Goal: Transaction & Acquisition: Purchase product/service

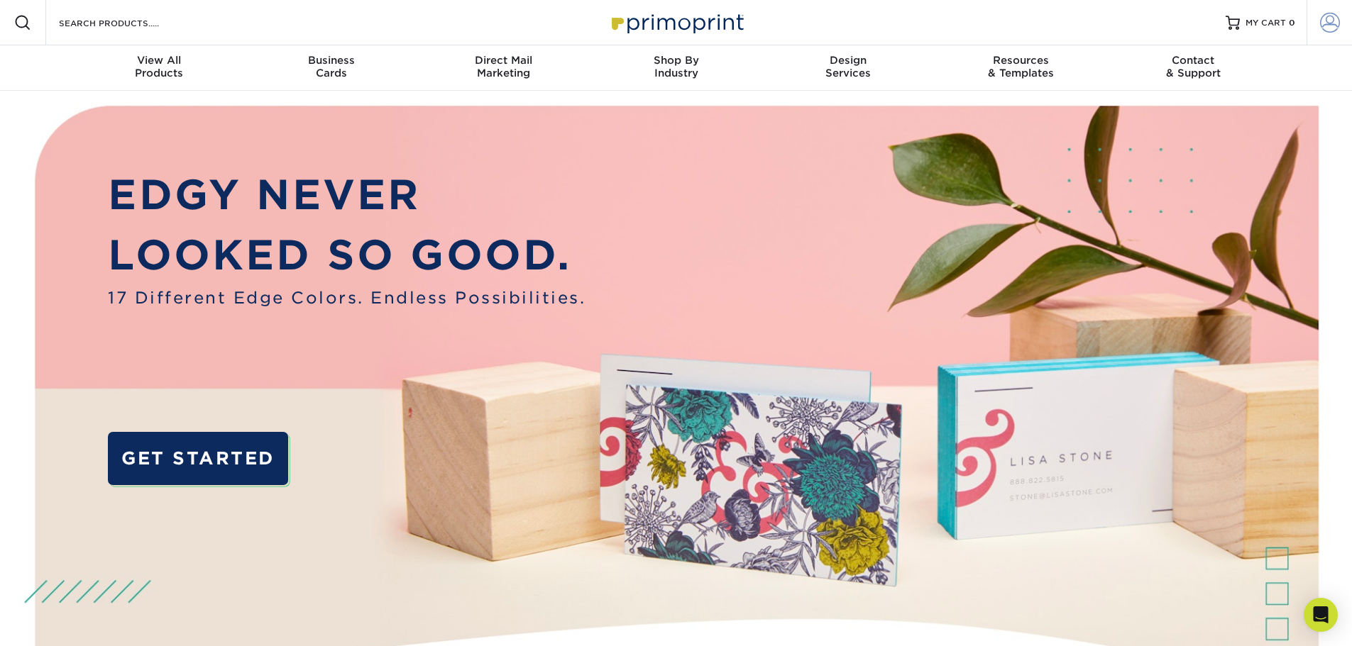
click at [1332, 23] on span at bounding box center [1330, 23] width 20 height 20
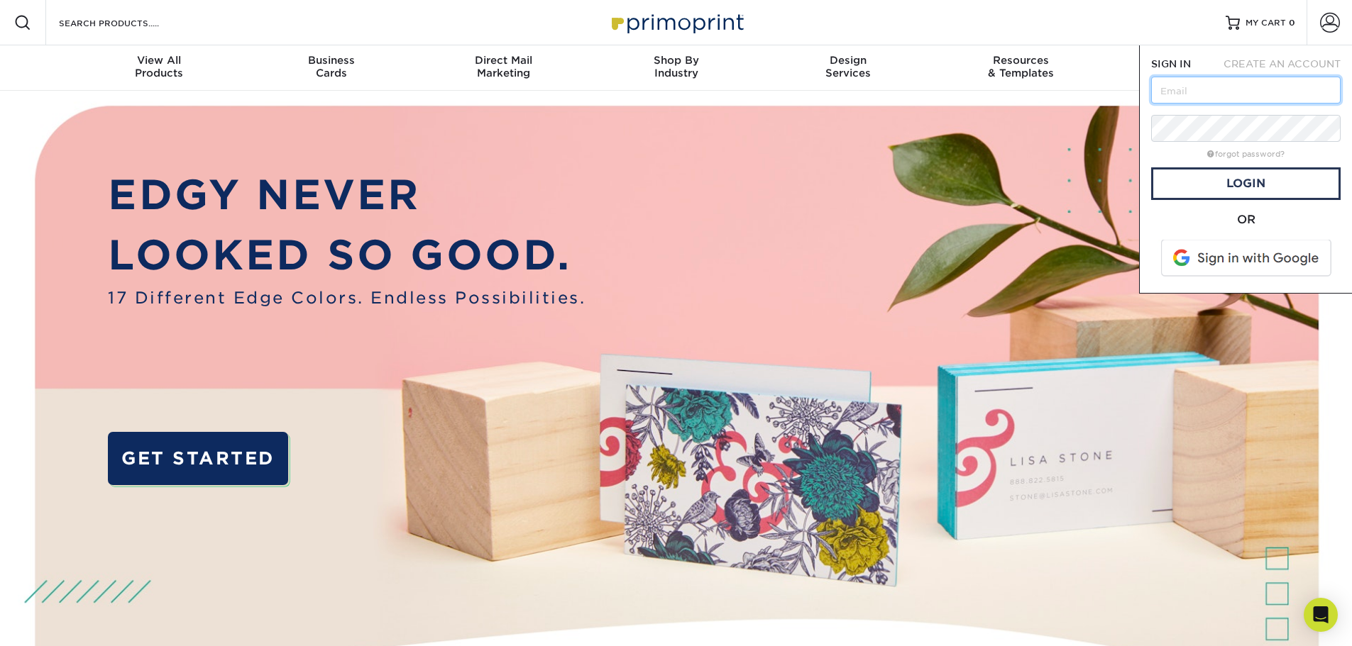
click at [1277, 97] on input "text" at bounding box center [1245, 90] width 189 height 27
drag, startPoint x: 1294, startPoint y: 92, endPoint x: 1362, endPoint y: 100, distance: 68.6
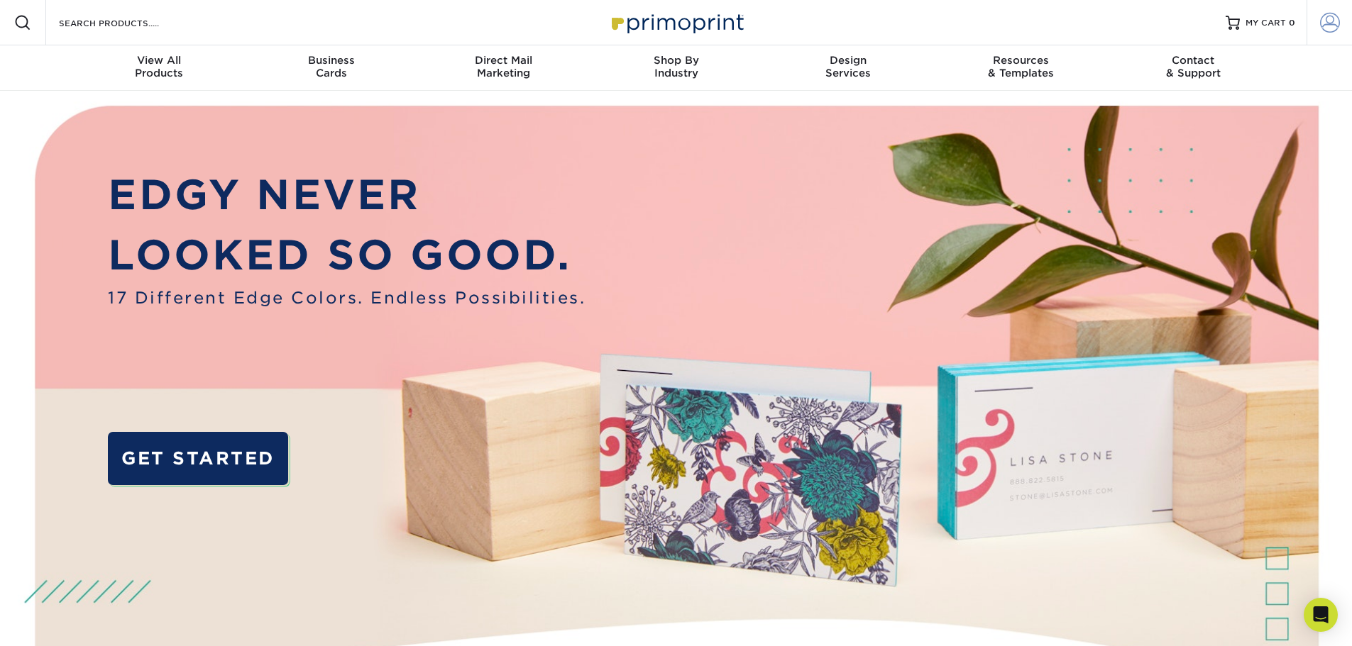
click at [1335, 23] on span at bounding box center [1330, 23] width 20 height 20
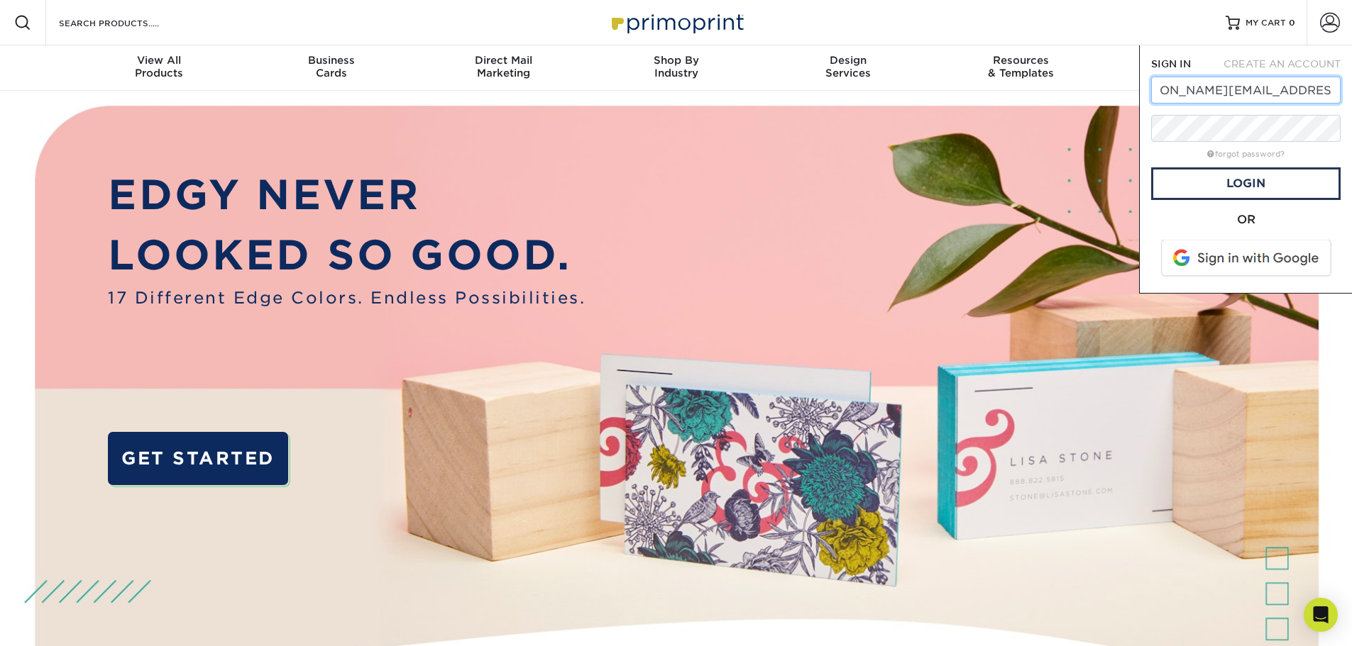
scroll to position [0, 50]
type input "krystal.ussery@serviceinsurance.com"
click at [1268, 153] on link "forgot password?" at bounding box center [1245, 154] width 77 height 9
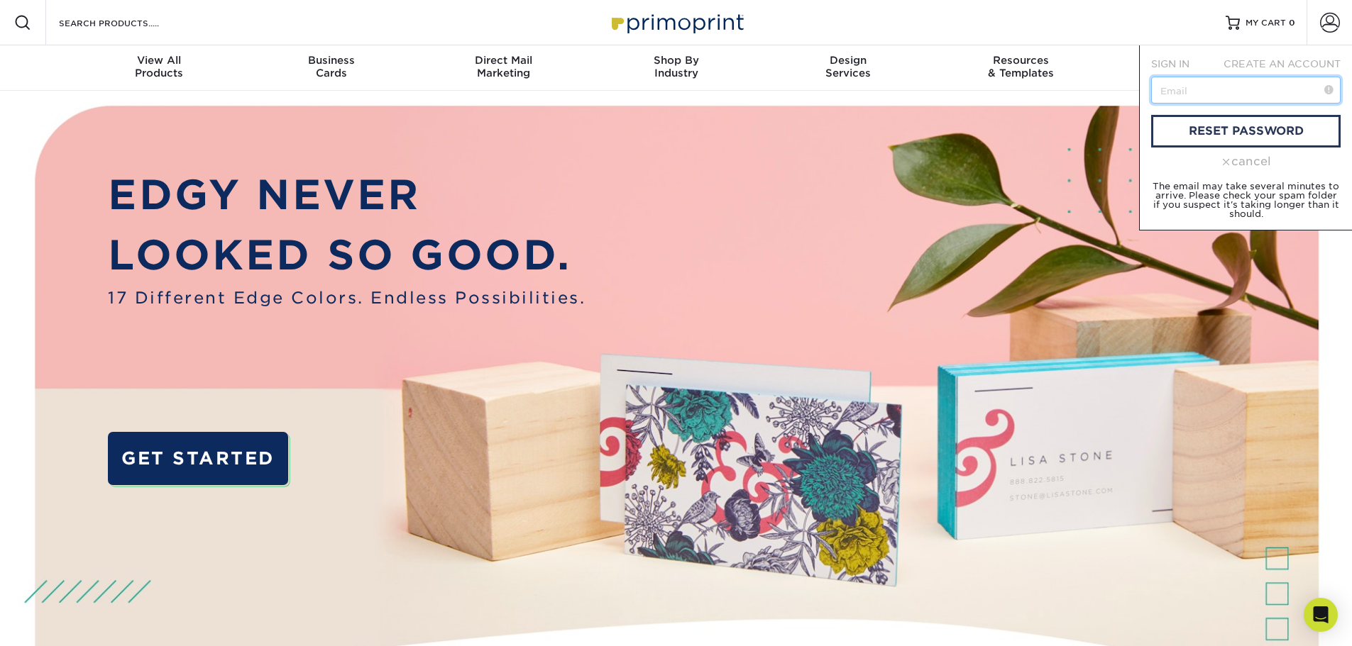
click at [1240, 91] on input "text" at bounding box center [1245, 90] width 189 height 27
type input "[PERSON_NAME][EMAIL_ADDRESS][PERSON_NAME][DOMAIN_NAME]"
click at [1236, 121] on link "reset password" at bounding box center [1245, 131] width 189 height 33
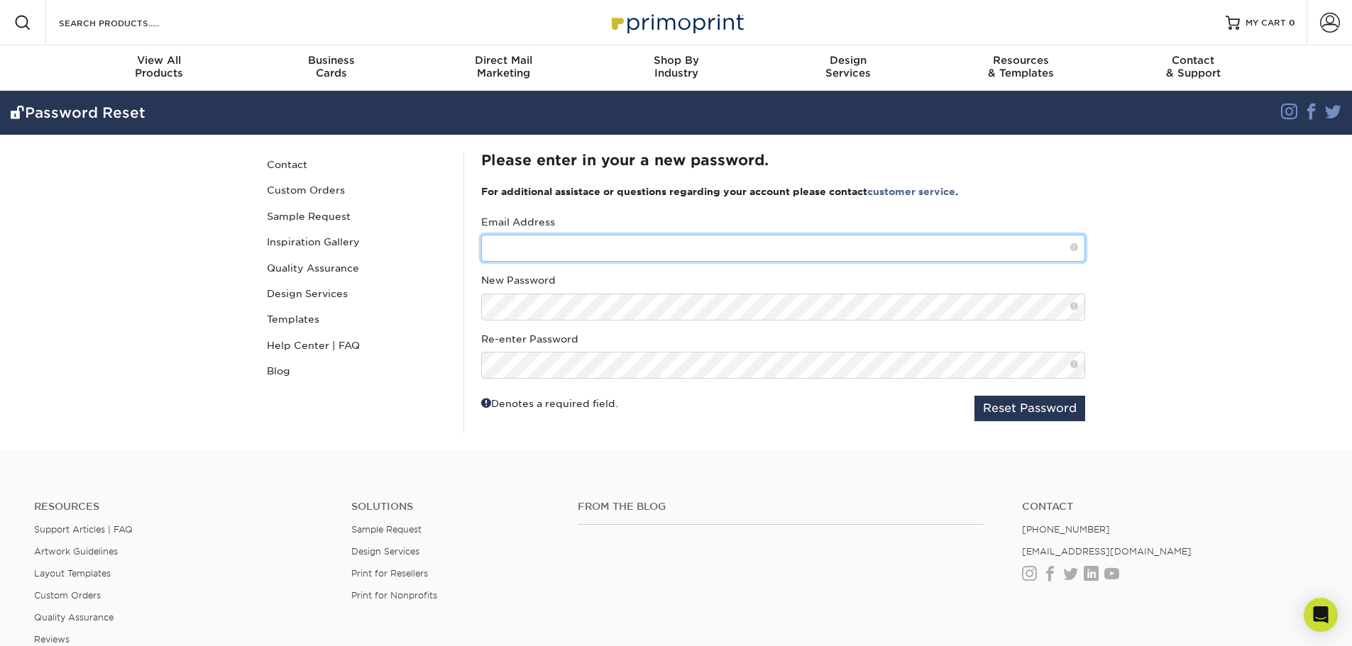
click at [702, 248] on input "text" at bounding box center [783, 248] width 604 height 27
drag, startPoint x: 628, startPoint y: 243, endPoint x: 1015, endPoint y: 287, distance: 389.1
click at [1015, 287] on div "Email Address krystal.ussery@servicelloyds.com New Password Re-enter Password" at bounding box center [783, 297] width 604 height 164
type input "krystal.ussery@serviceinsurance.com"
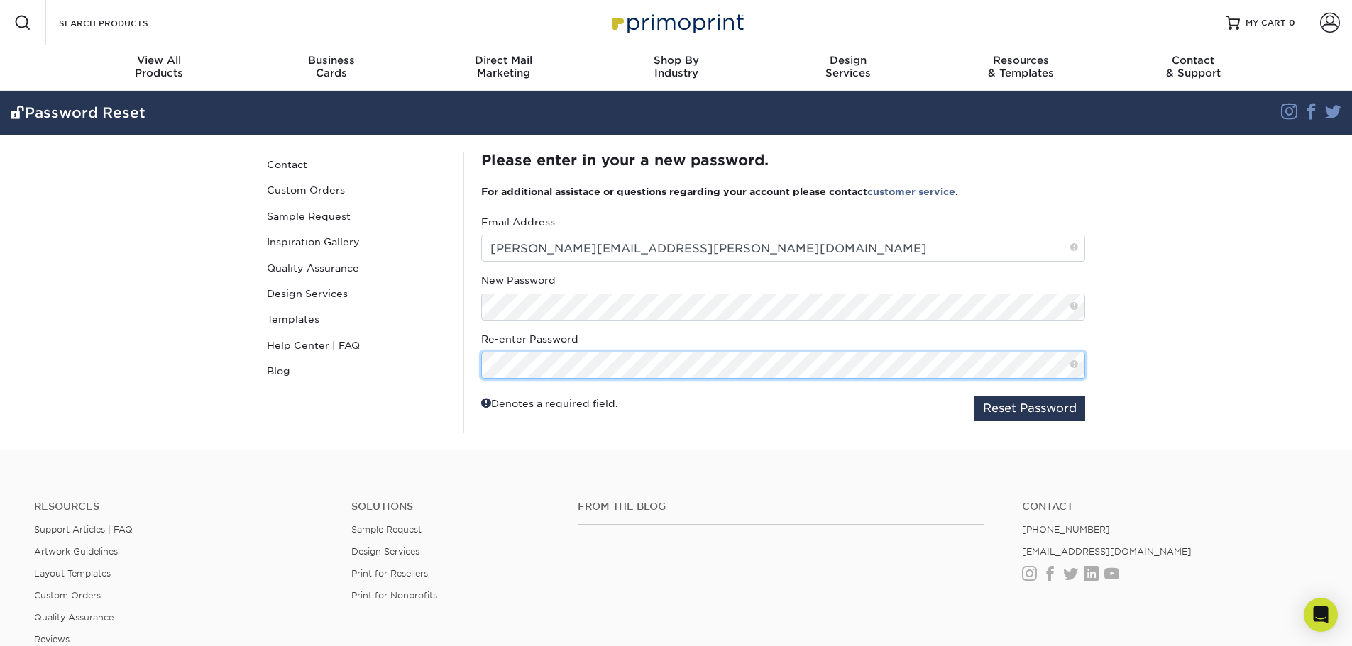
click at [974, 396] on button "Reset Password" at bounding box center [1029, 409] width 111 height 26
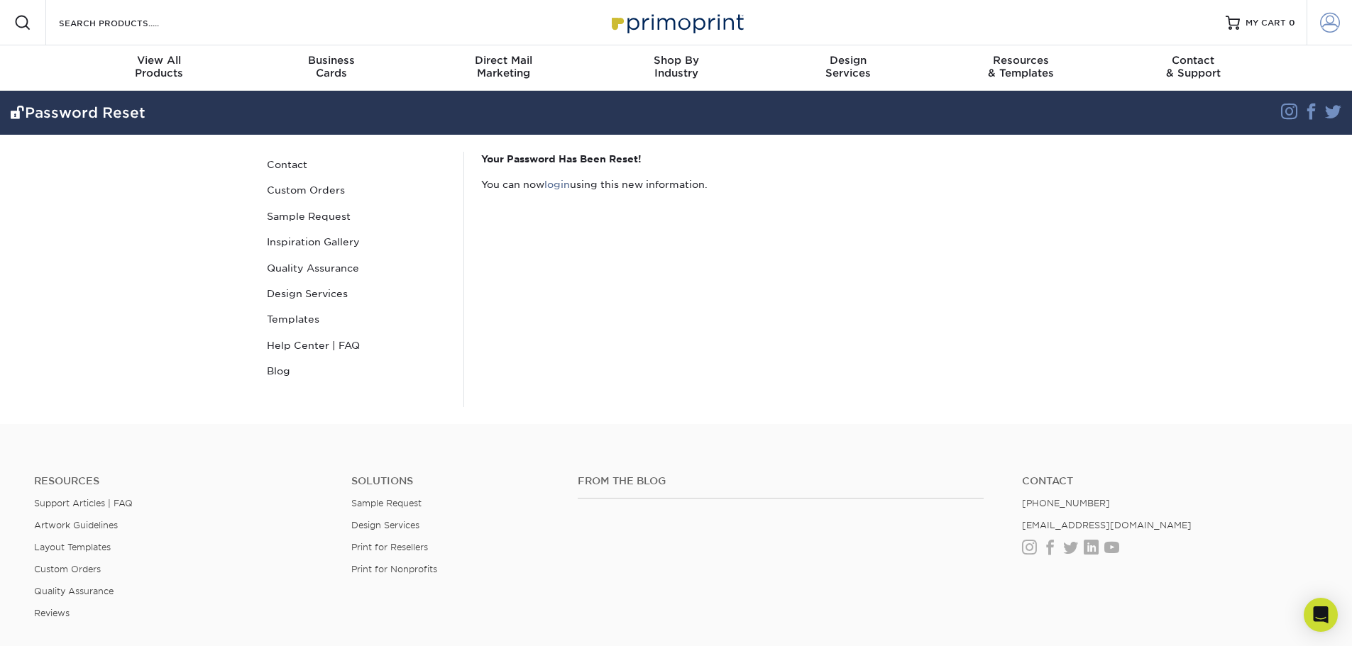
click at [1328, 23] on span at bounding box center [1330, 23] width 20 height 20
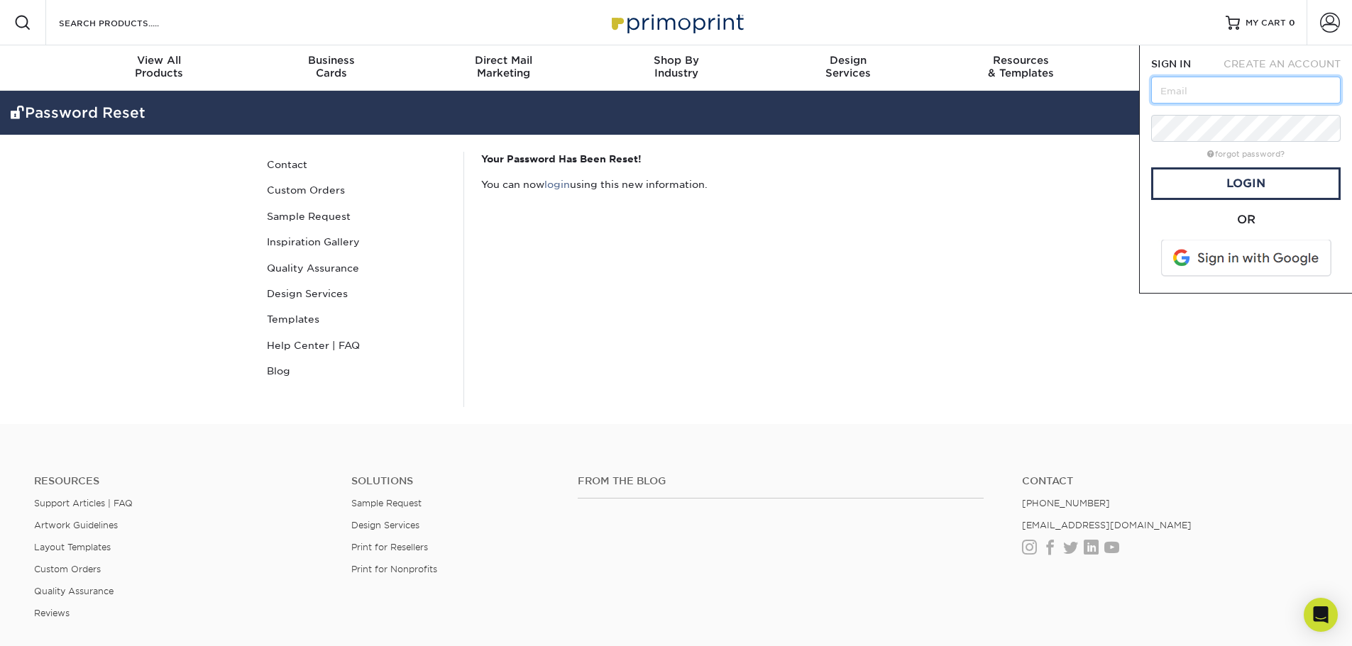
click at [1235, 91] on input "text" at bounding box center [1245, 90] width 189 height 27
click at [1289, 91] on input "krystal.ussery@servicelloyds.com" at bounding box center [1245, 90] width 189 height 27
click at [1296, 89] on input "krystal.ussery@servicelloyds.com" at bounding box center [1245, 90] width 189 height 27
type input "krystal.ussery@serviceinsurance.com"
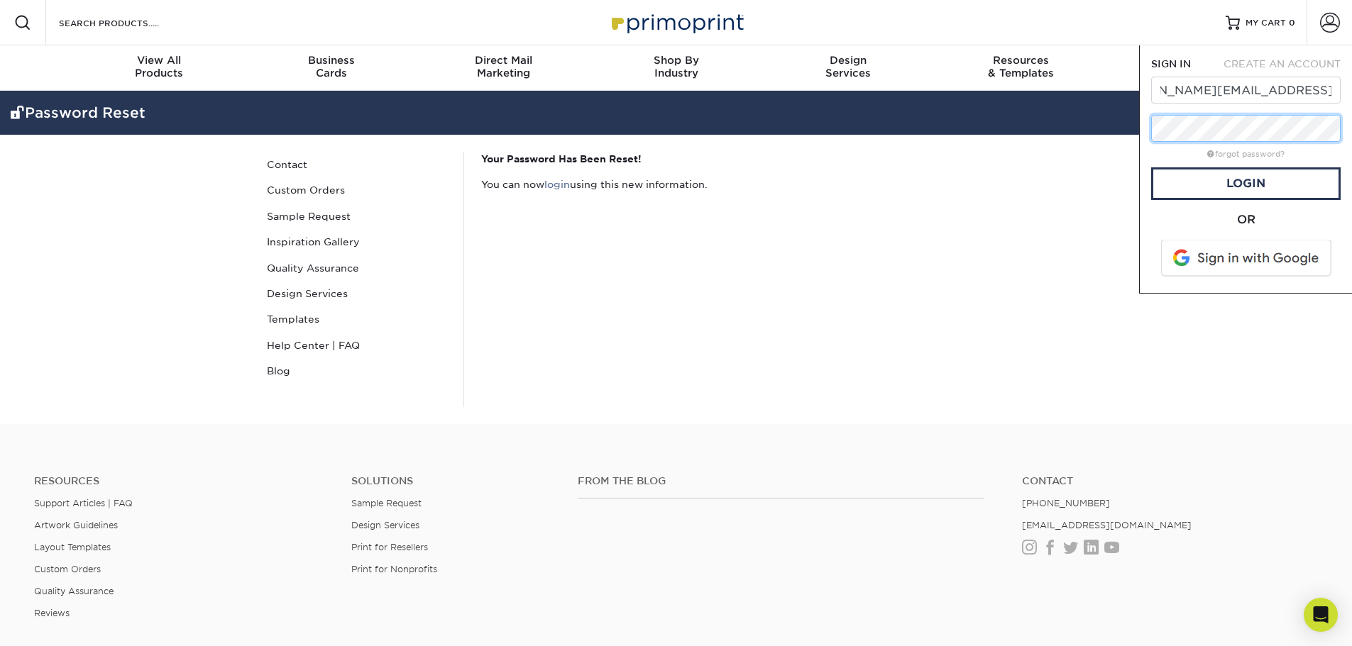
scroll to position [0, 0]
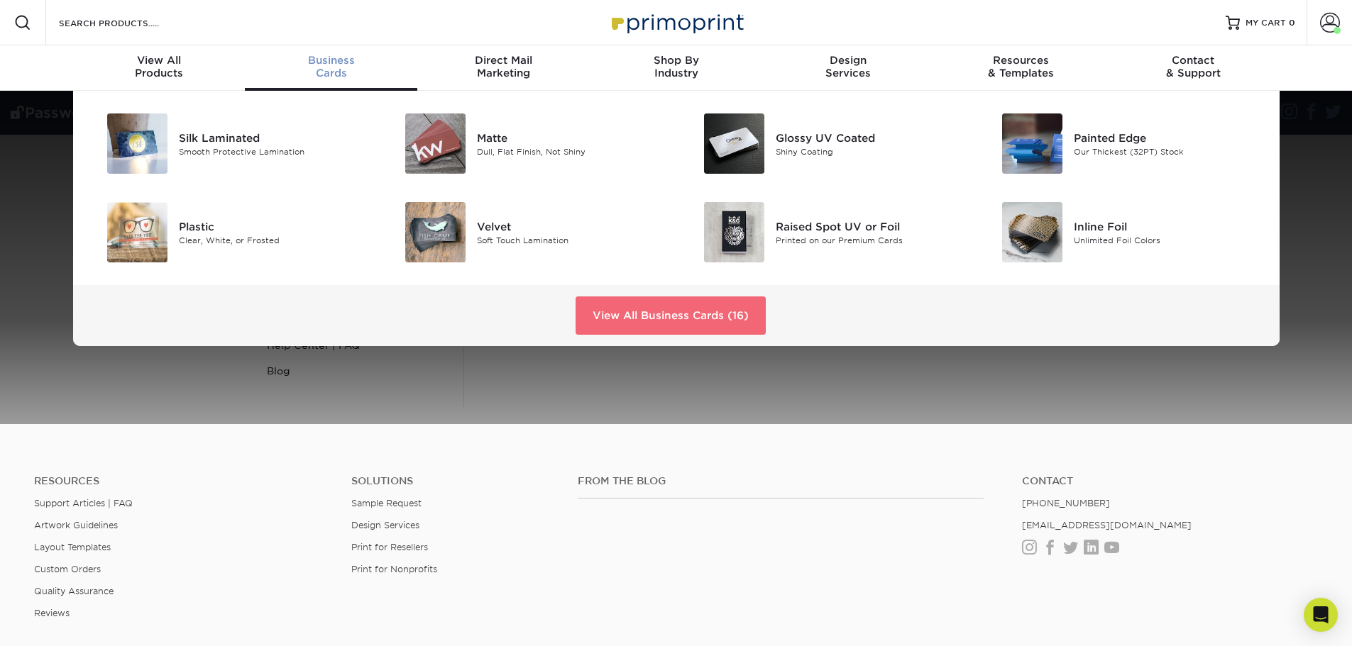
click at [678, 309] on link "View All Business Cards (16)" at bounding box center [670, 316] width 190 height 38
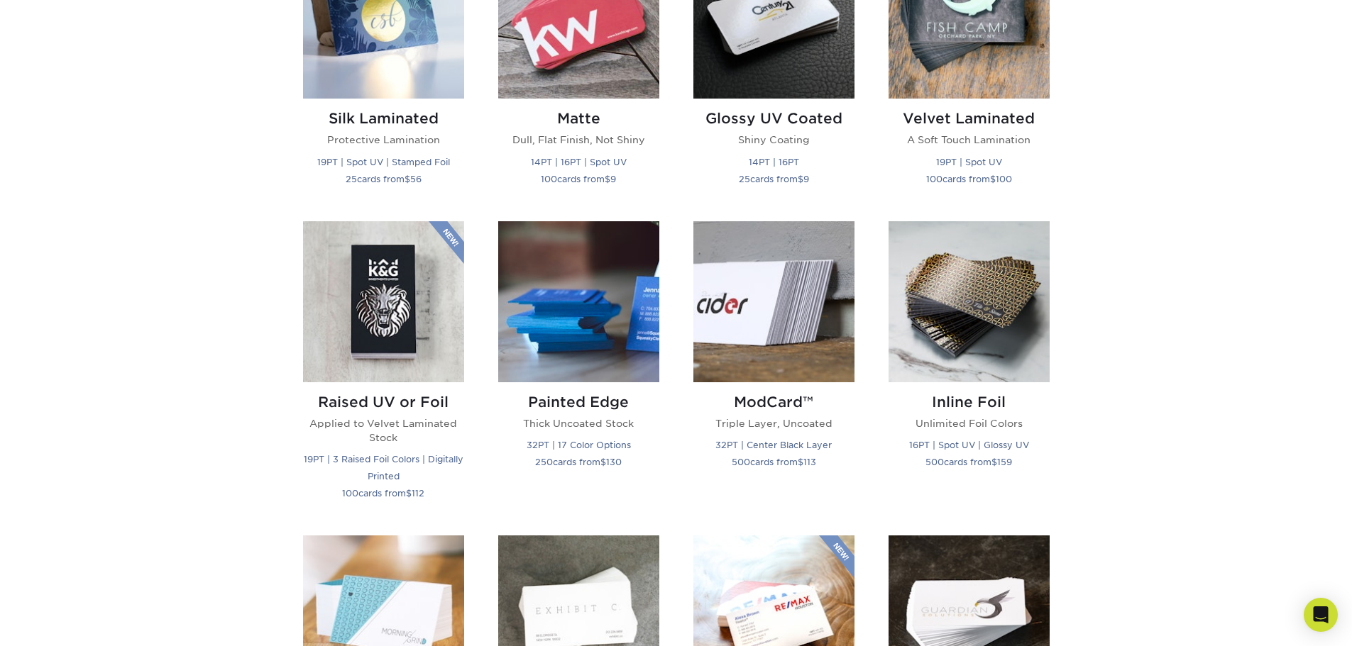
scroll to position [781, 0]
click at [737, 311] on img at bounding box center [773, 301] width 161 height 161
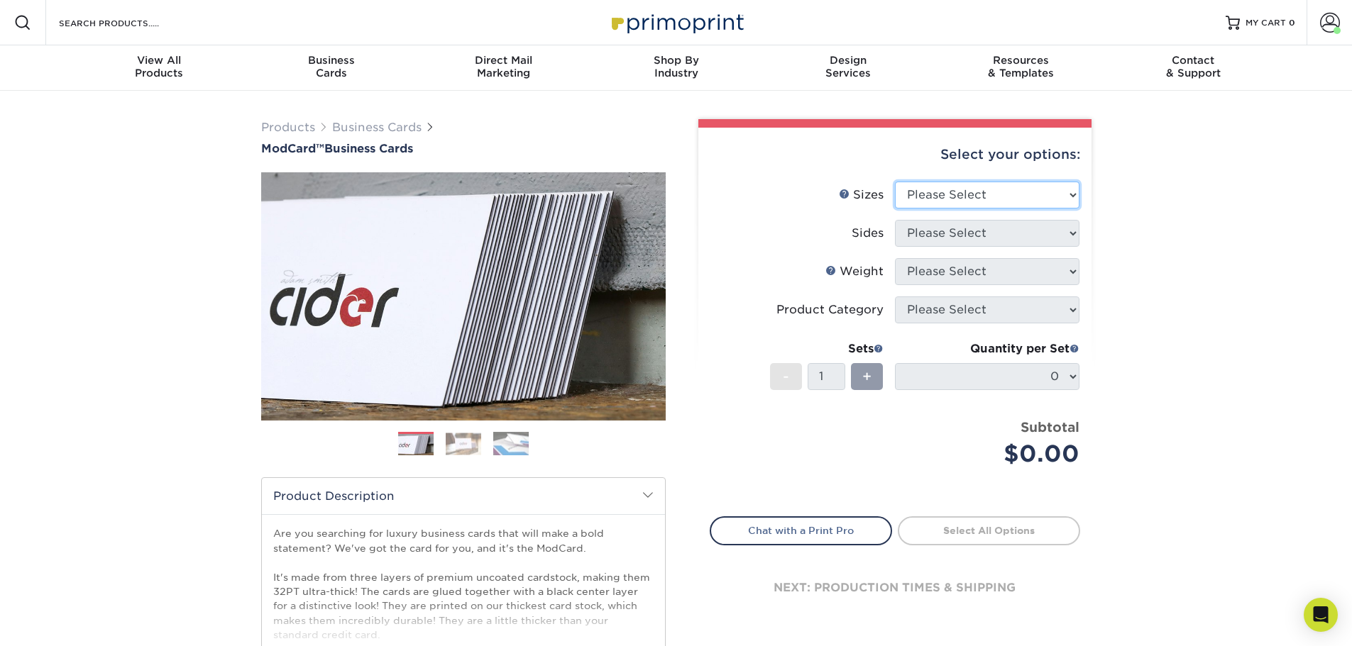
click at [1008, 198] on select "Please Select 1.5" x 3.5" - Mini 1.75" x 3.5" - Mini 2" x 2" - Square 2" x 3" -…" at bounding box center [987, 195] width 184 height 27
select select "2.00x3.50"
click at [895, 182] on select "Please Select 1.5" x 3.5" - Mini 1.75" x 3.5" - Mini 2" x 2" - Square 2" x 3" -…" at bounding box center [987, 195] width 184 height 27
click at [1043, 230] on select "Please Select Print Both Sides Print Front Only" at bounding box center [987, 233] width 184 height 27
select select "13abbda7-1d64-4f25-8bb2-c179b224825d"
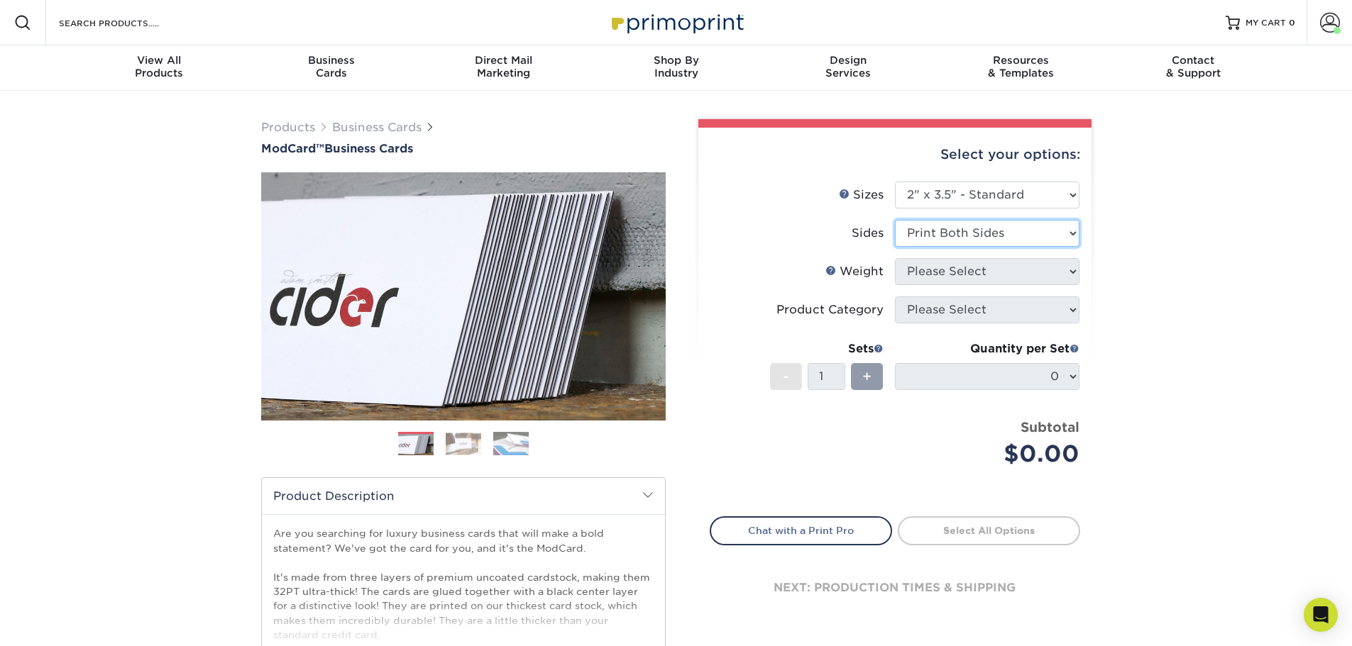
click at [895, 220] on select "Please Select Print Both Sides Print Front Only" at bounding box center [987, 233] width 184 height 27
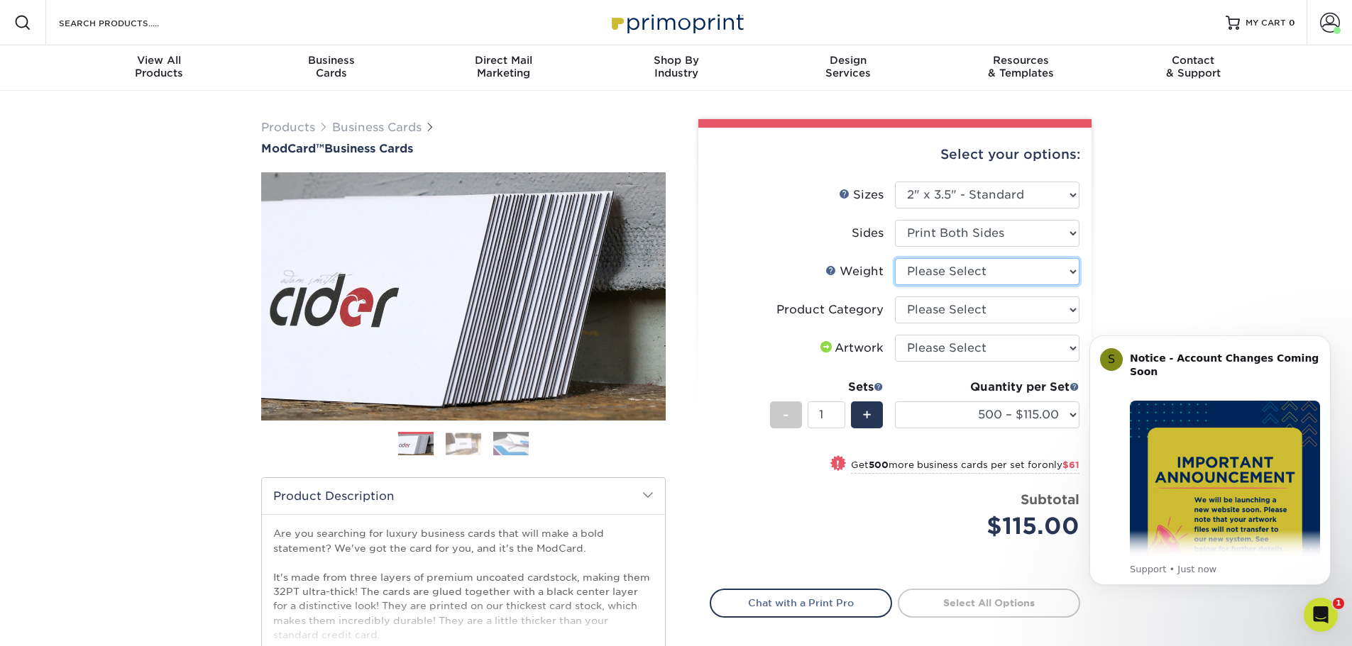
click at [1015, 271] on select "Please Select 32PTUCBLK" at bounding box center [987, 271] width 184 height 27
select select "32PTUCBLK"
click at [895, 258] on select "Please Select 32PTUCBLK" at bounding box center [987, 271] width 184 height 27
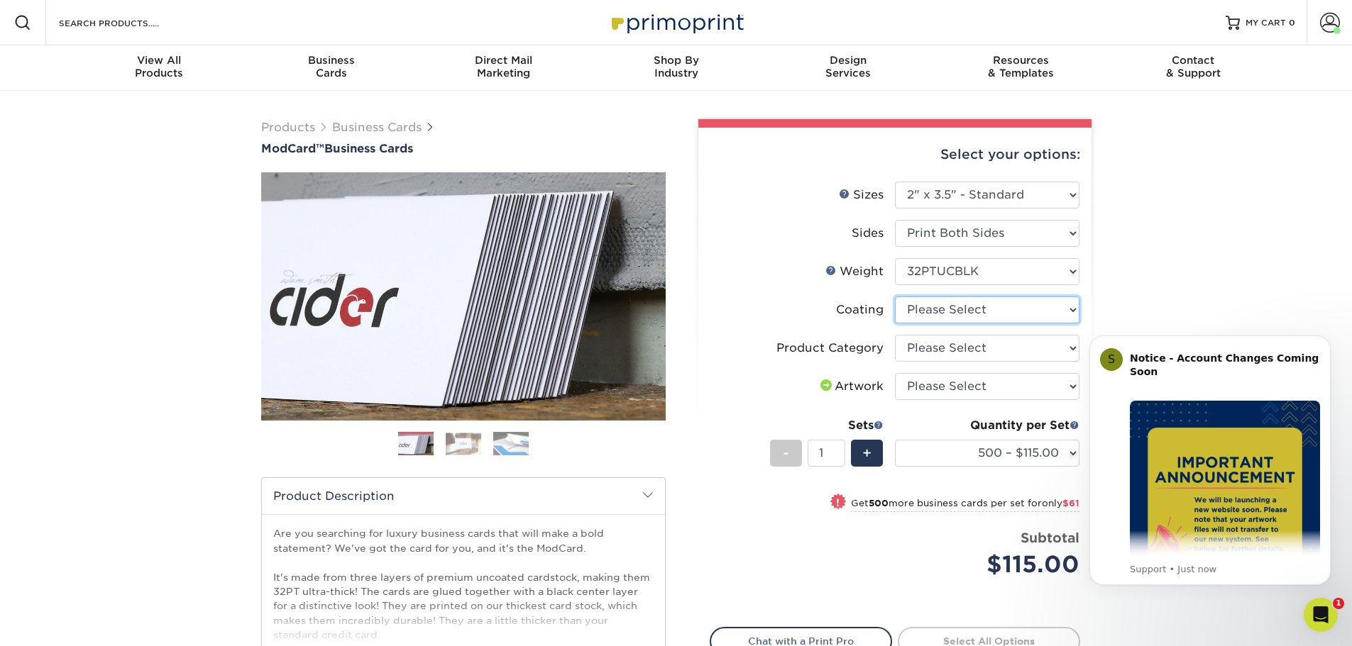
click at [999, 312] on select at bounding box center [987, 310] width 184 height 27
select select "3e7618de-abca-4bda-9f97-8b9129e913d8"
click at [895, 297] on select at bounding box center [987, 310] width 184 height 27
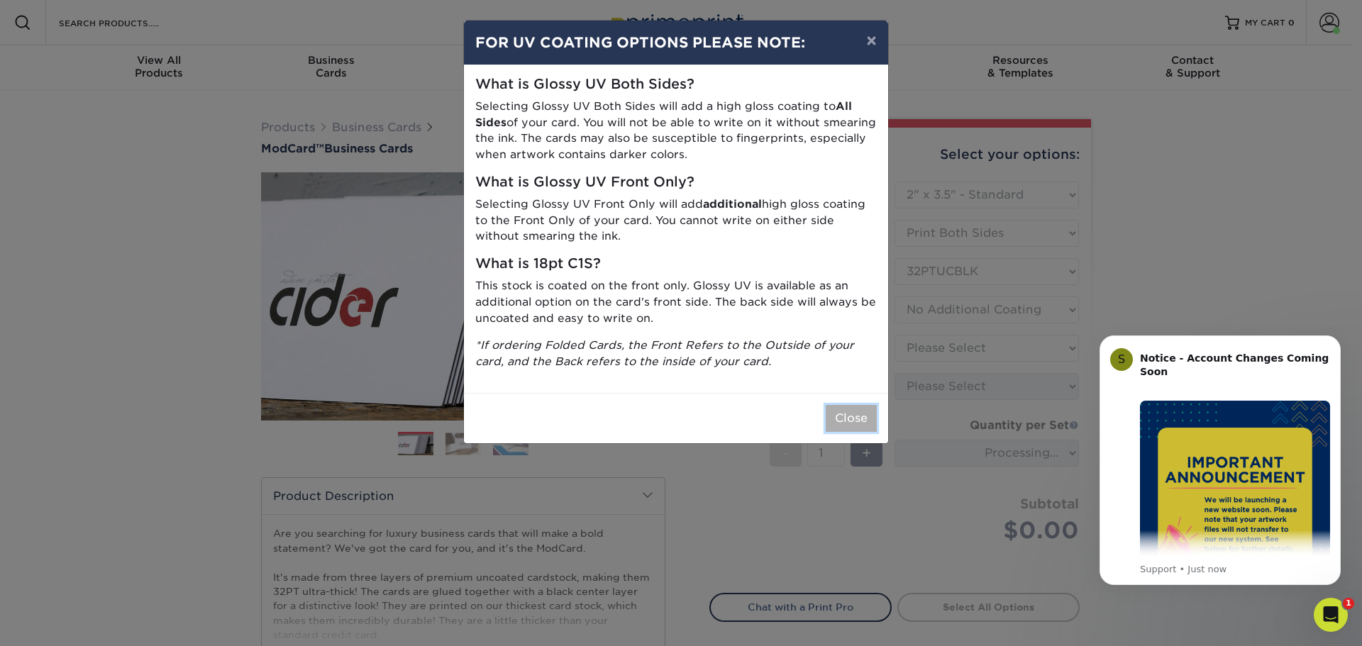
click at [847, 415] on button "Close" at bounding box center [851, 418] width 51 height 27
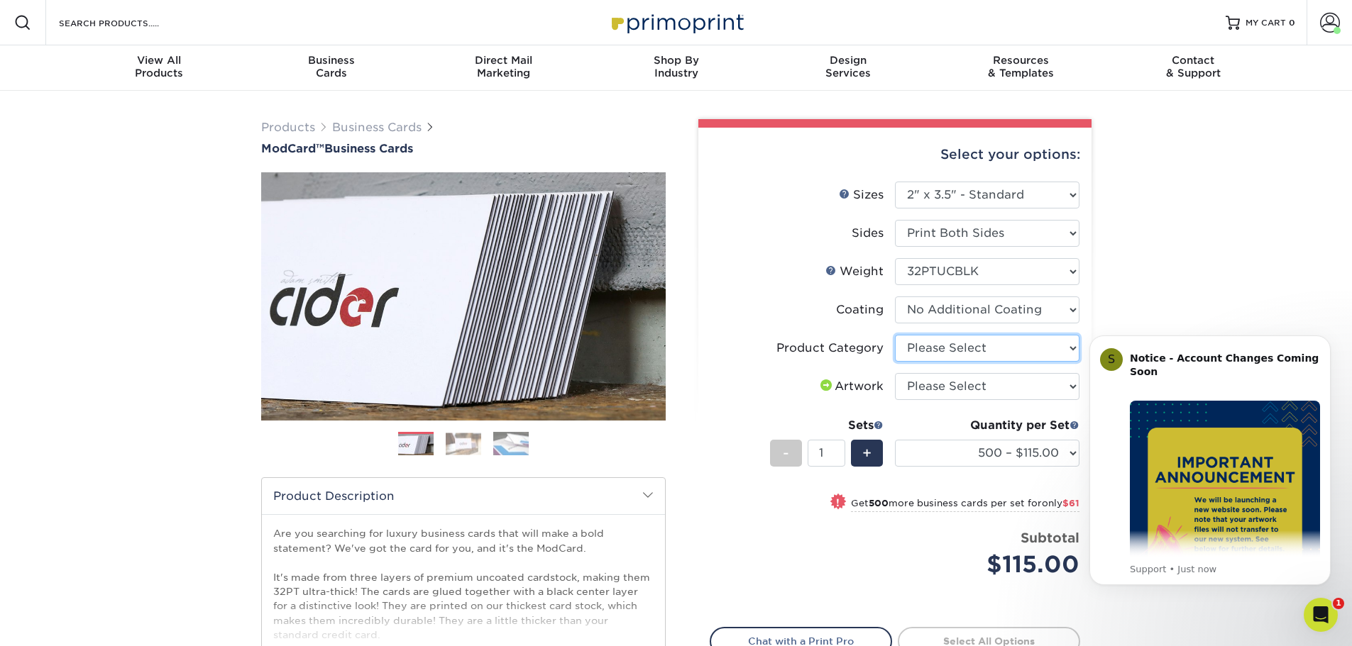
click at [1003, 346] on select "Please Select Business Cards" at bounding box center [987, 348] width 184 height 27
select select "3b5148f1-0588-4f88-a218-97bcfdce65c1"
click at [895, 335] on select "Please Select Business Cards" at bounding box center [987, 348] width 184 height 27
click at [1005, 383] on select "Please Select I will upload files I need a design - $100" at bounding box center [987, 386] width 184 height 27
select select "upload"
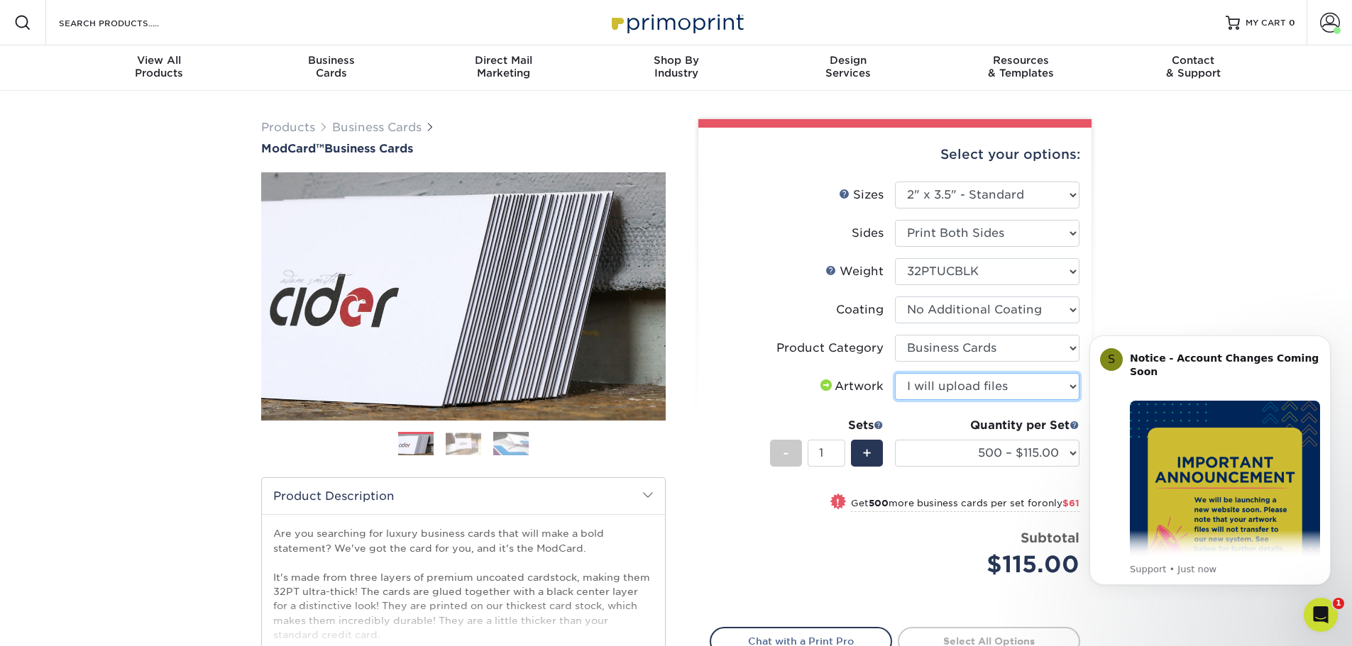
click at [895, 373] on select "Please Select I will upload files I need a design - $100" at bounding box center [987, 386] width 184 height 27
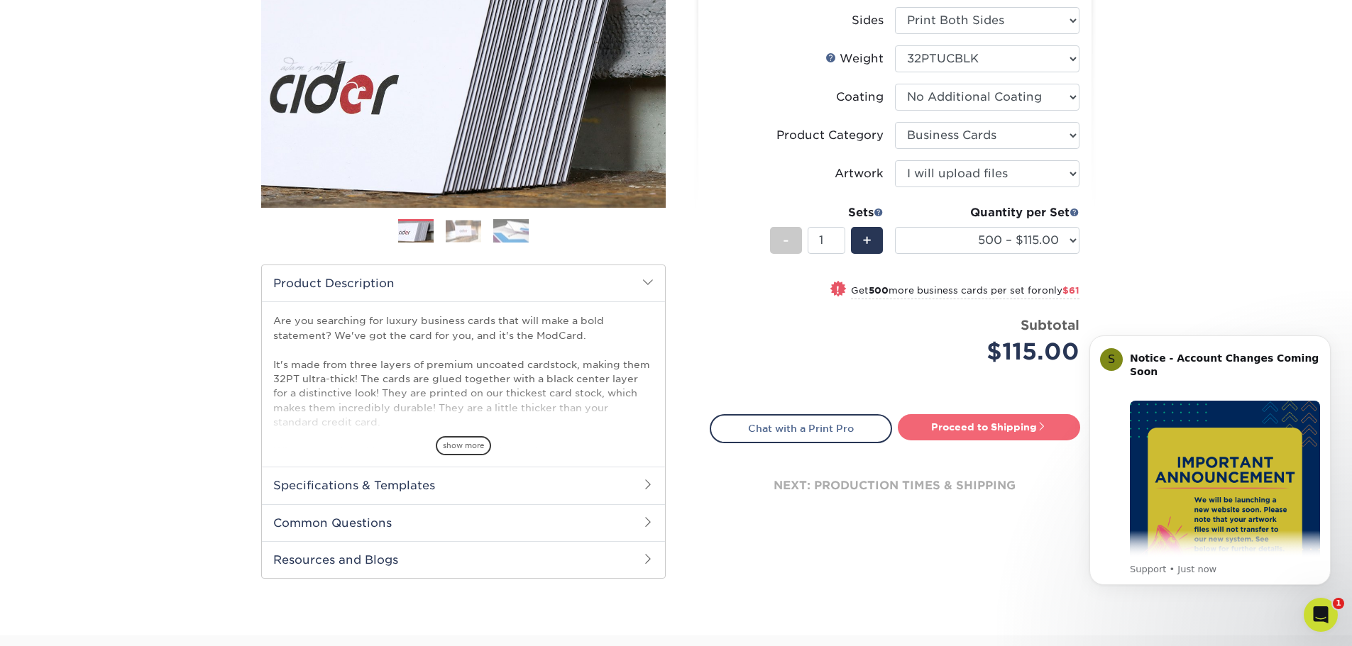
click at [986, 421] on link "Proceed to Shipping" at bounding box center [989, 427] width 182 height 26
type input "Set 1"
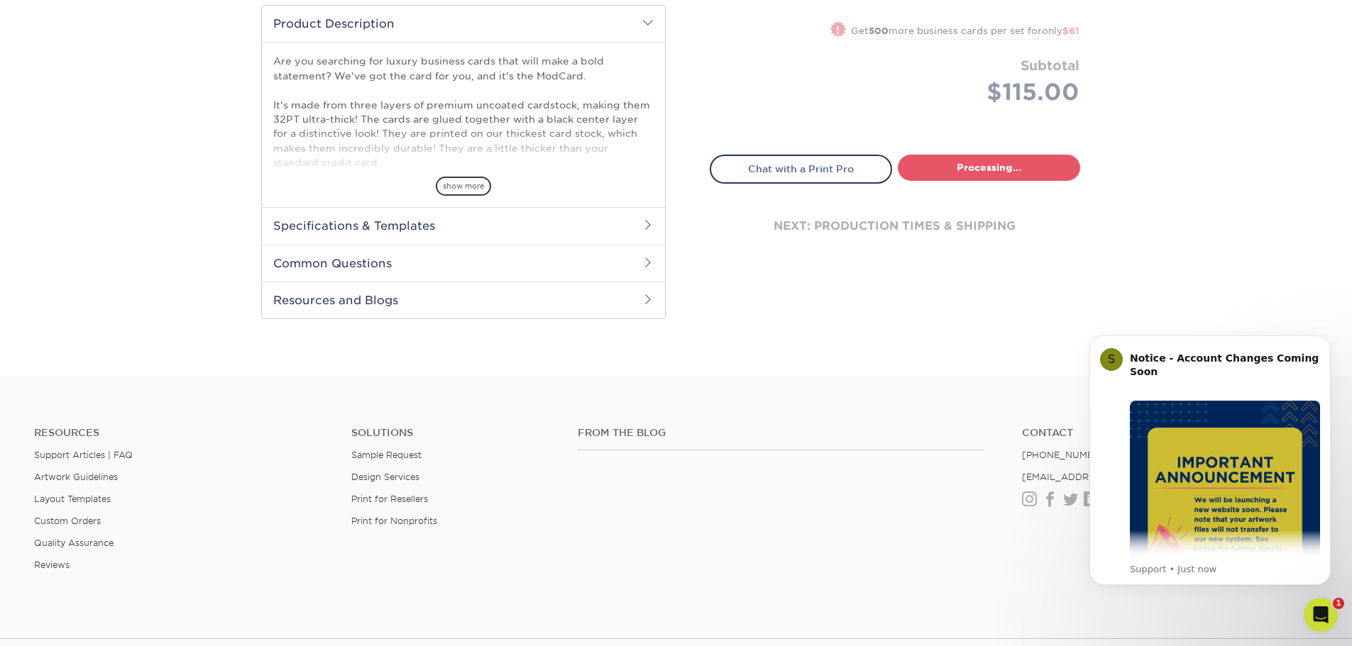
select select "5f593cd4-e965-446d-a983-0d73bfd06503"
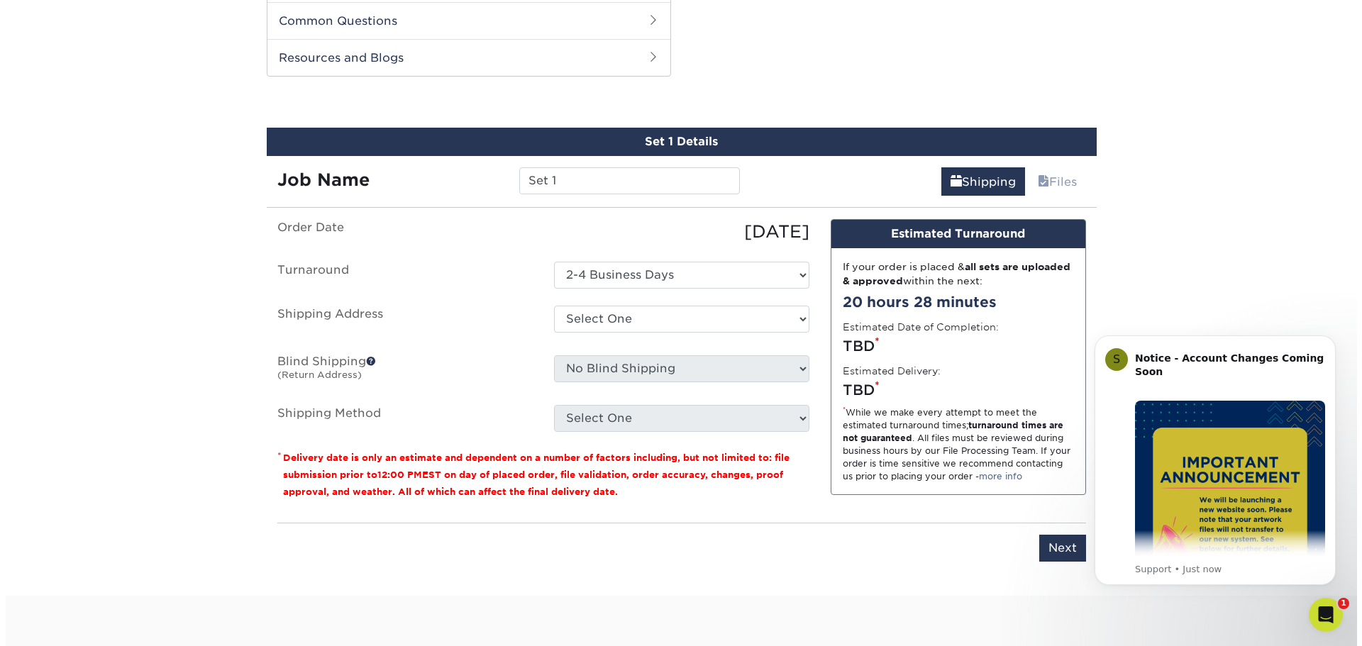
scroll to position [722, 0]
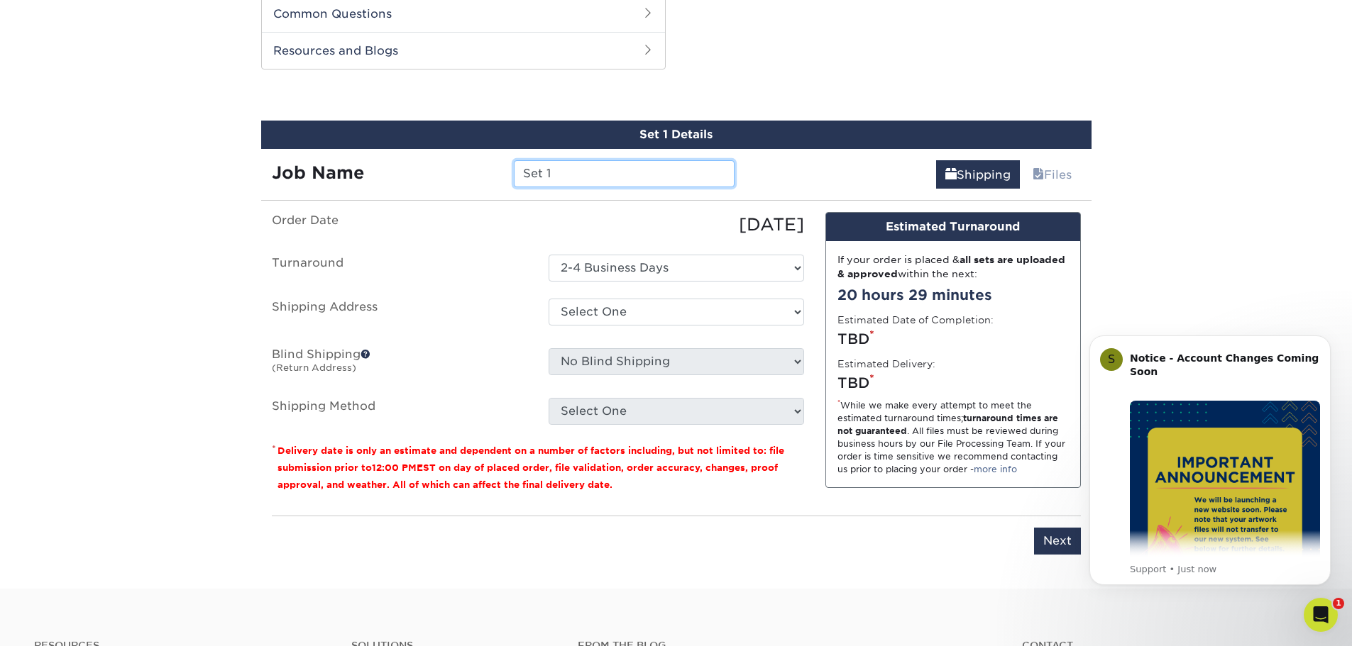
drag, startPoint x: 583, startPoint y: 170, endPoint x: 448, endPoint y: 161, distance: 134.4
click at [448, 161] on div "Job Name Set 1" at bounding box center [503, 173] width 485 height 27
type input "Randy"
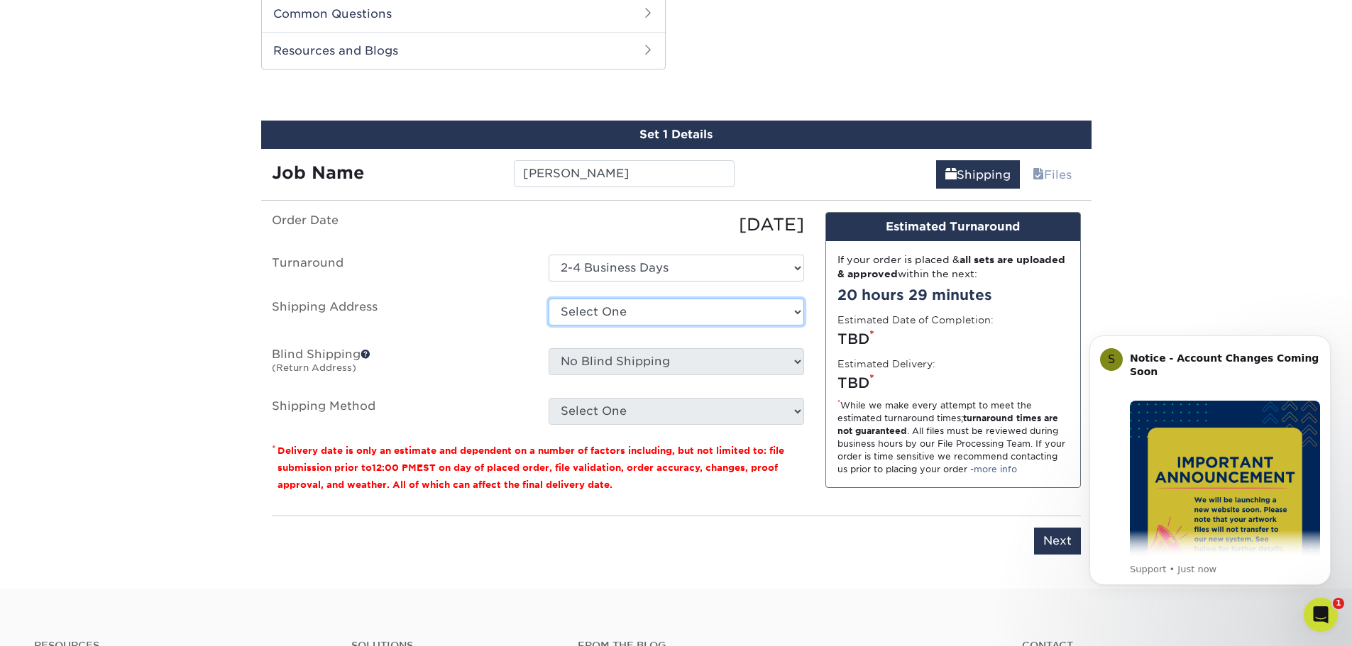
click at [615, 319] on select "Select One Emma Libbie Ray Jimenez Ryan Price + Add New Address" at bounding box center [676, 312] width 255 height 27
select select "newaddress"
click at [549, 299] on select "Select One Emma Libbie Ray Jimenez Ryan Price + Add New Address" at bounding box center [676, 312] width 255 height 27
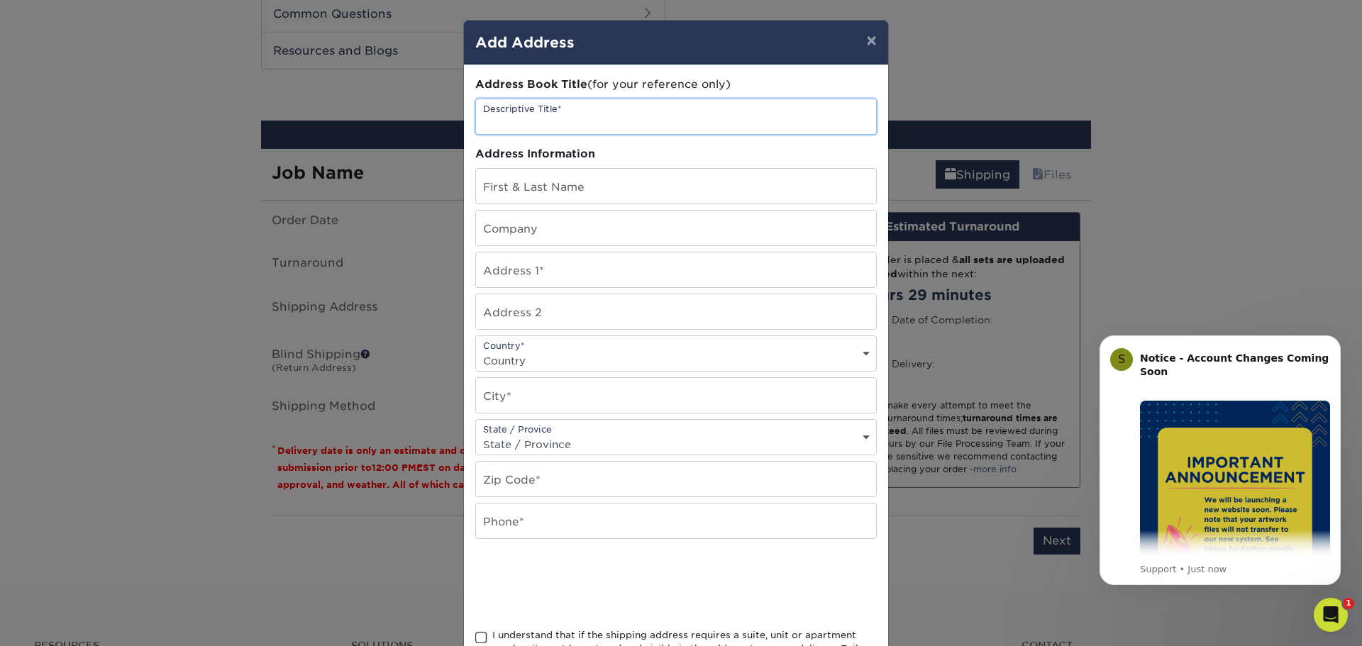
click at [549, 122] on input "text" at bounding box center [676, 116] width 400 height 35
type input "[PERSON_NAME]"
type input "R"
type input "[PERSON_NAME]"
type input "Service Insurance"
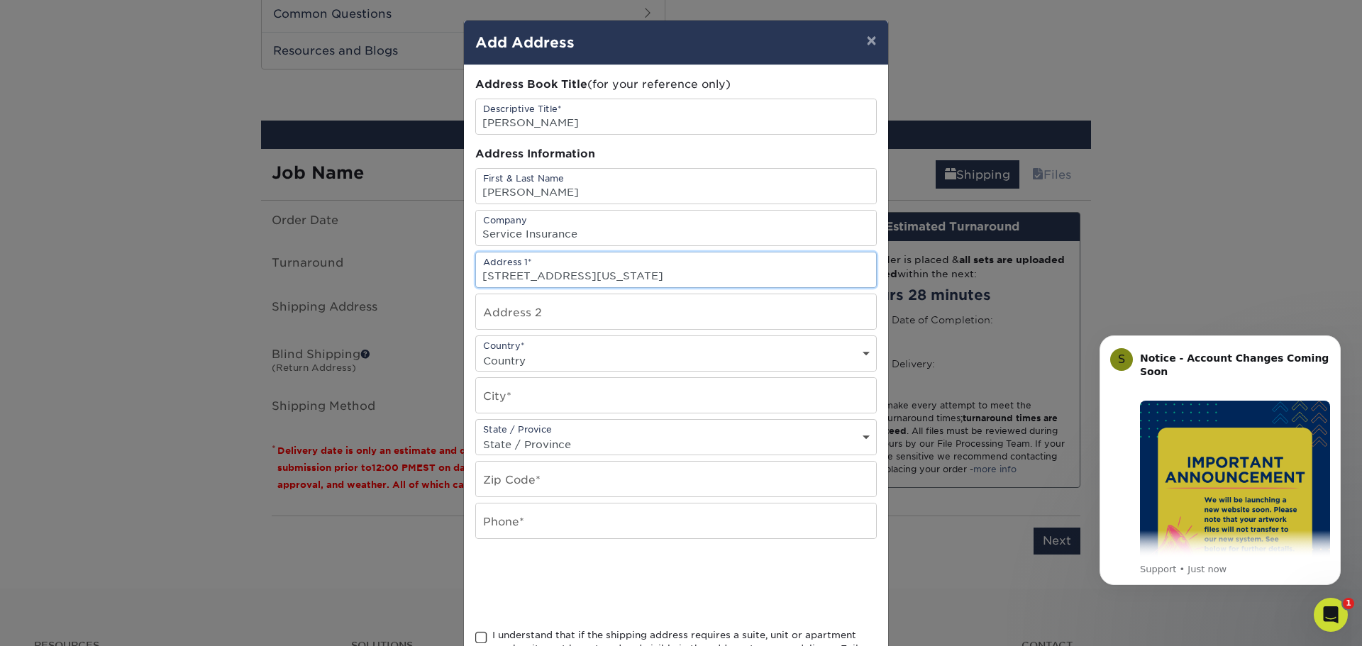
type input "6907 N Capital of Texas Hwy"
type input "3rd Floor"
click at [563, 358] on select "Country United States Canada ----------------------------- Afghanistan Albania …" at bounding box center [676, 361] width 400 height 21
select select "US"
click at [476, 351] on select "Country United States Canada ----------------------------- Afghanistan Albania …" at bounding box center [676, 361] width 400 height 21
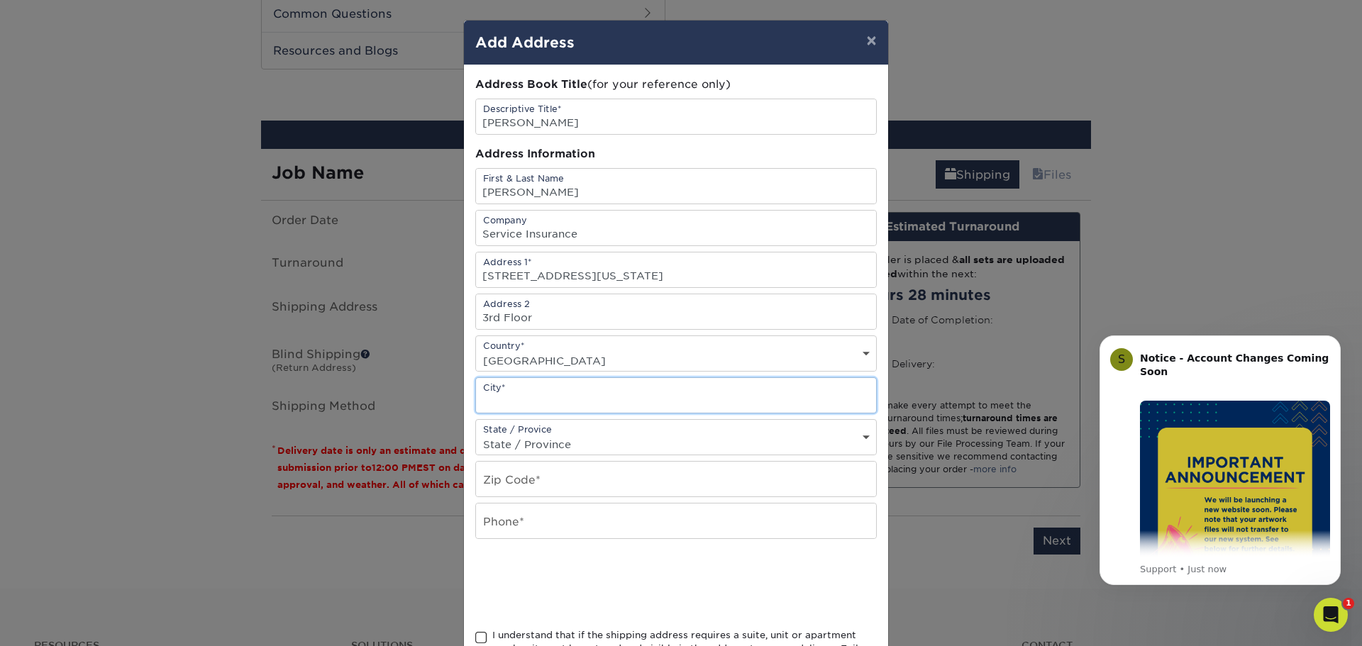
click at [535, 400] on input "text" at bounding box center [676, 395] width 400 height 35
type input "Austin"
select select "TX"
type input "78731"
type input "5126373781"
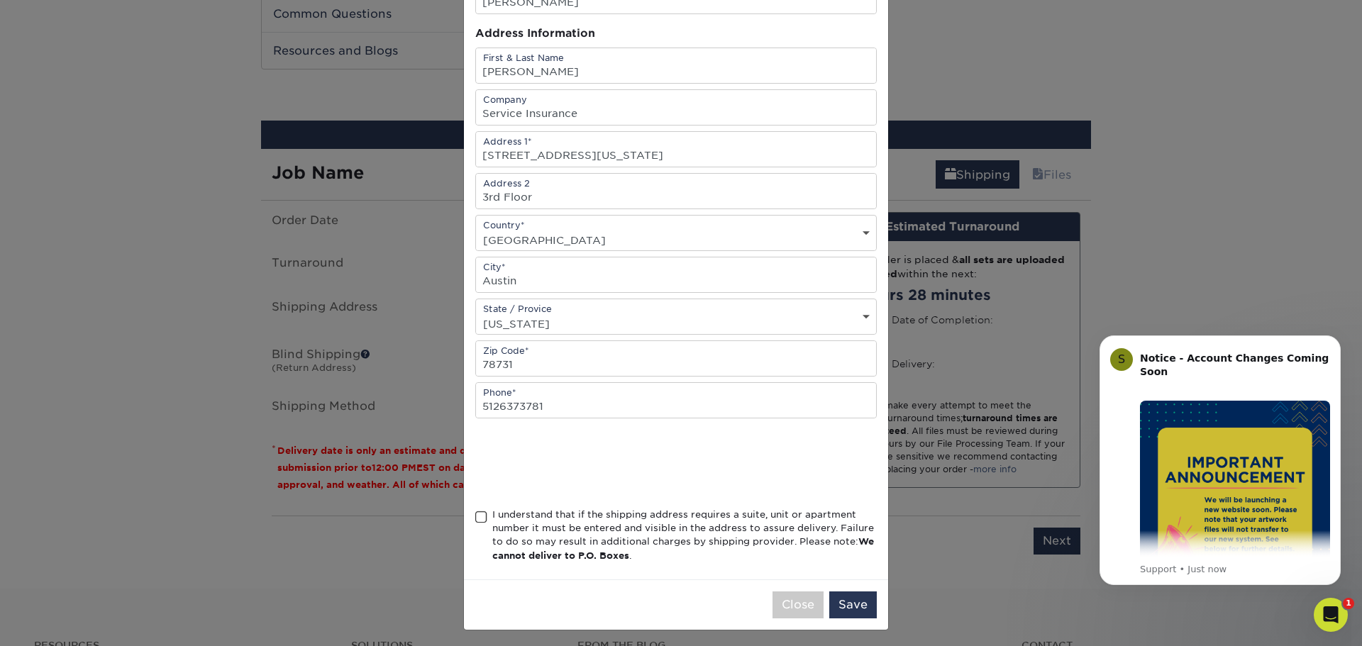
scroll to position [125, 0]
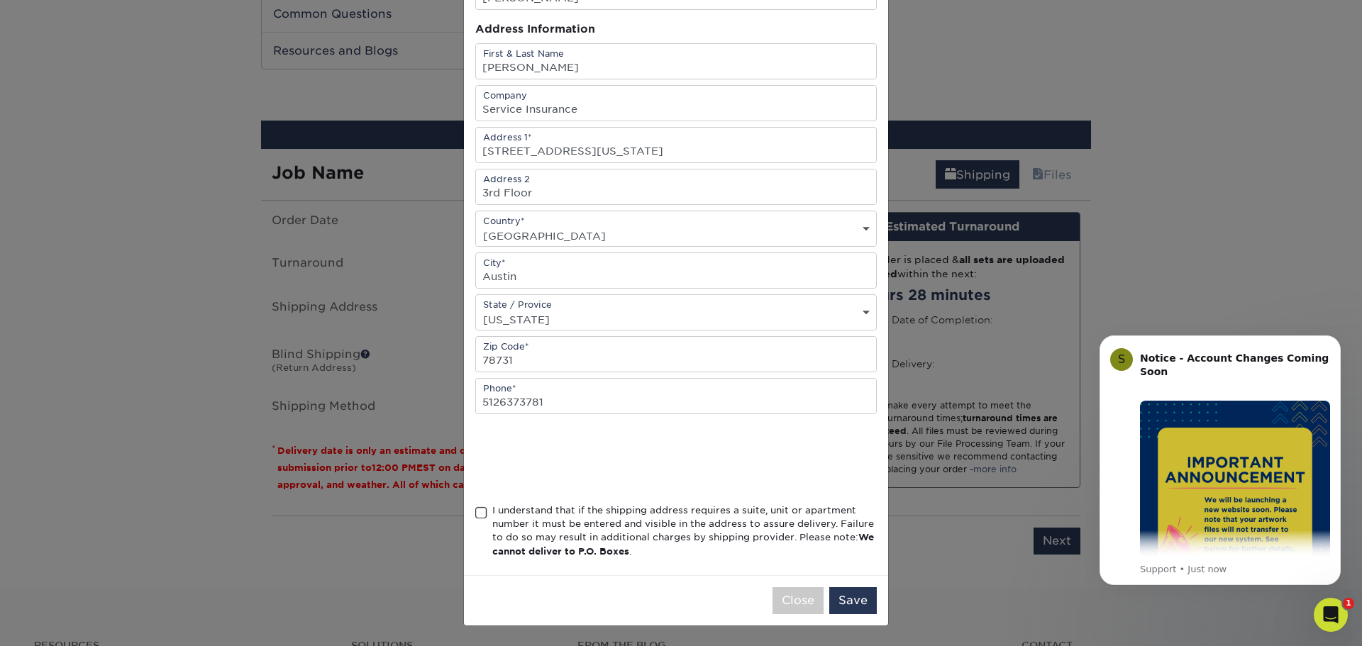
click at [475, 515] on span at bounding box center [481, 513] width 12 height 13
click at [0, 0] on input "I understand that if the shipping address requires a suite, unit or apartment n…" at bounding box center [0, 0] width 0 height 0
click at [854, 598] on button "Save" at bounding box center [853, 601] width 48 height 27
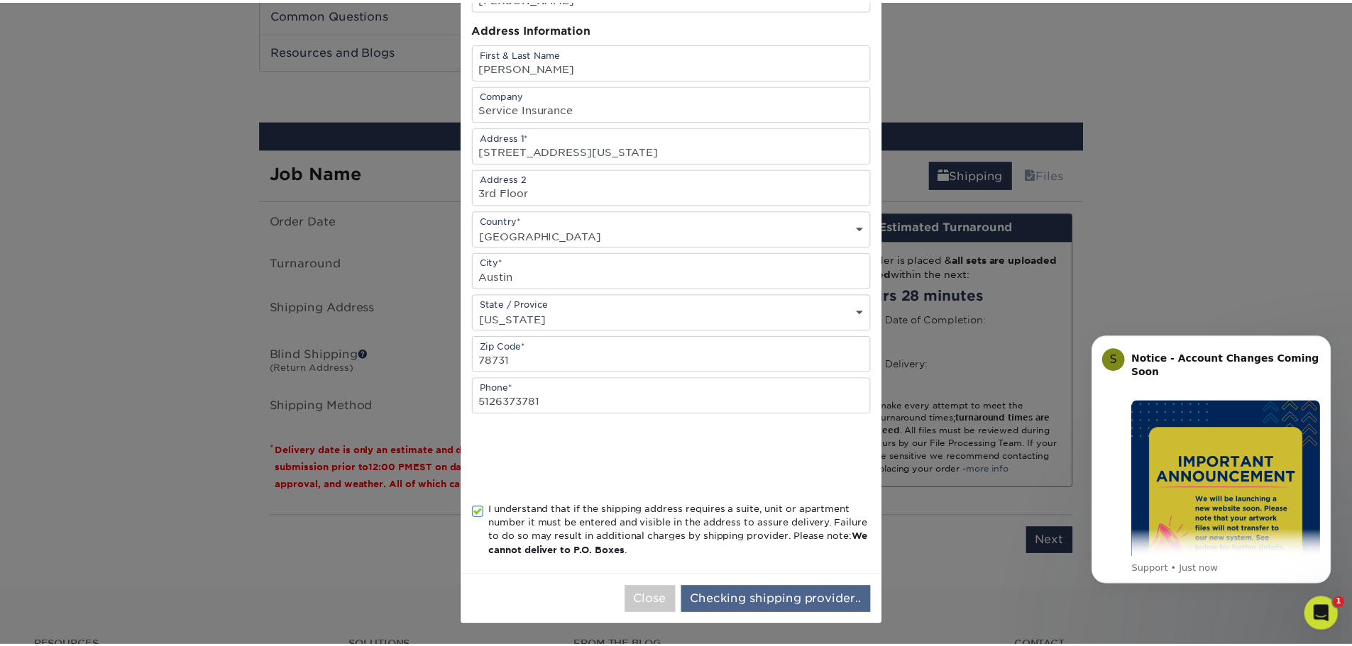
scroll to position [0, 0]
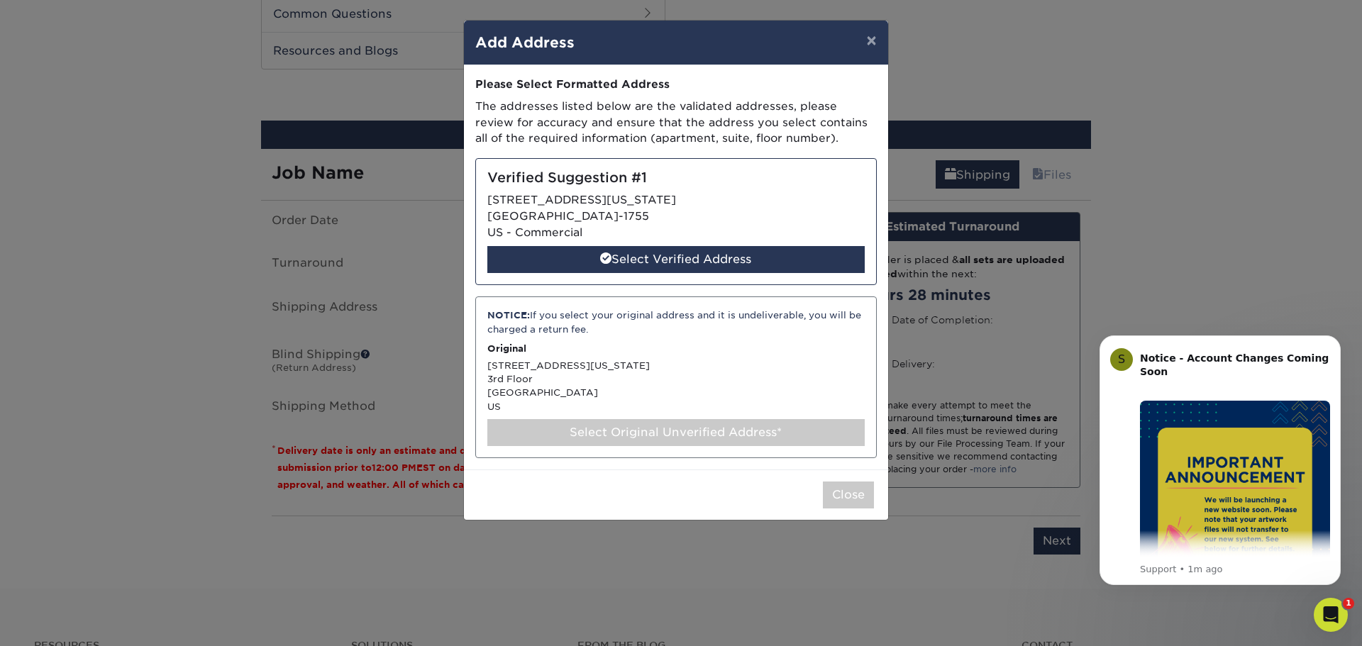
click at [704, 424] on div "Select Original Unverified Address*" at bounding box center [675, 432] width 377 height 27
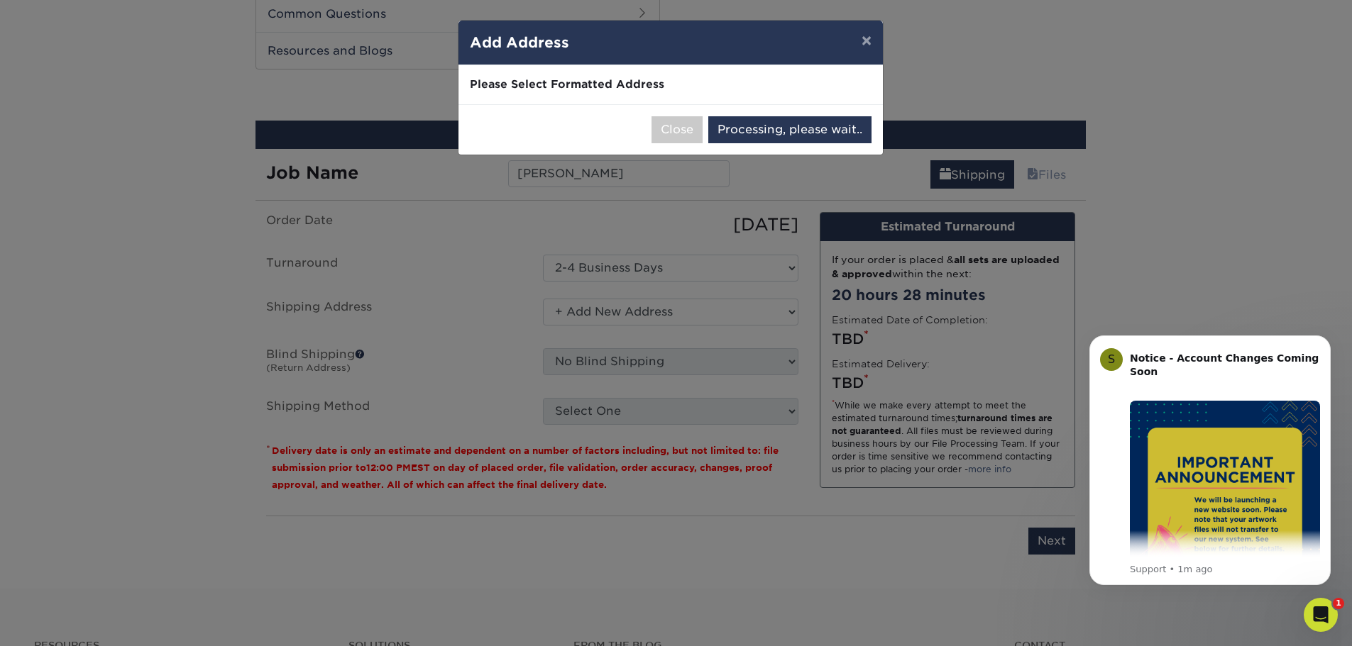
select select "287001"
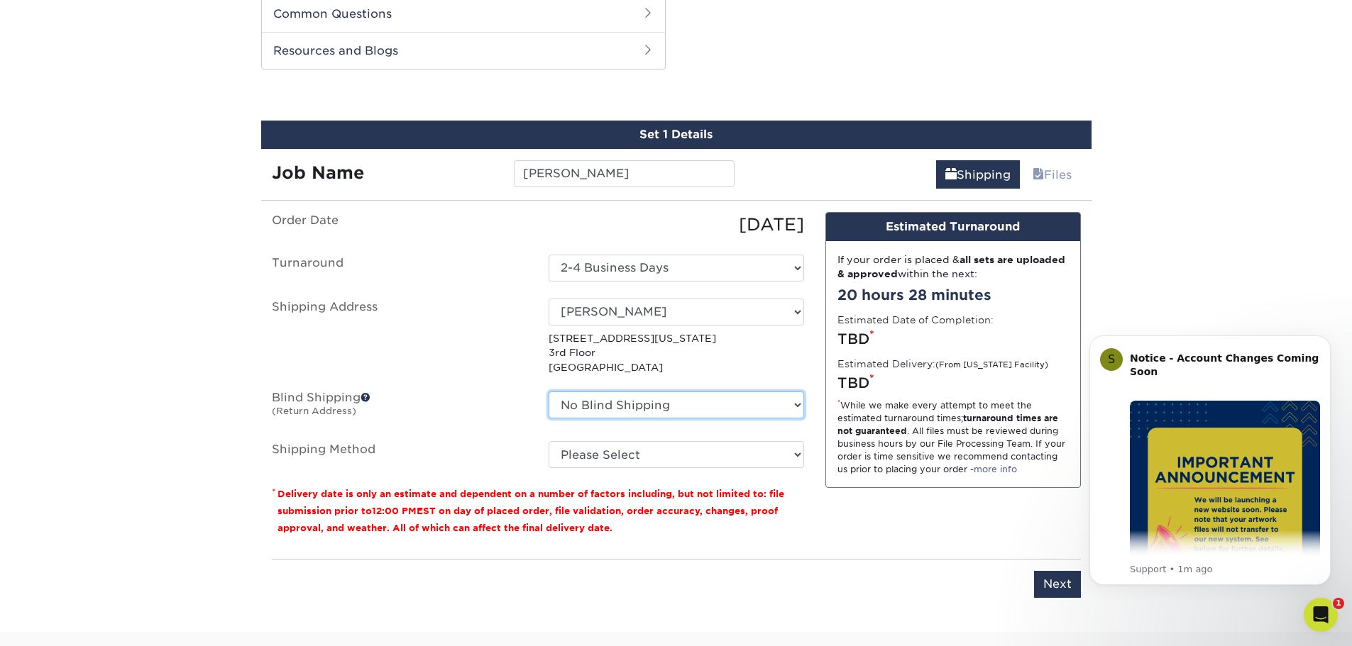
click at [693, 399] on select "No Blind Shipping Emma Libbie Ray Jimenez Ryan Price + Add New Address" at bounding box center [676, 405] width 255 height 27
click at [671, 463] on select "Please Select Ground Shipping (+$8.96) 3 Day Shipping Service (+$17.93) 2 Day A…" at bounding box center [676, 454] width 255 height 27
select select "03"
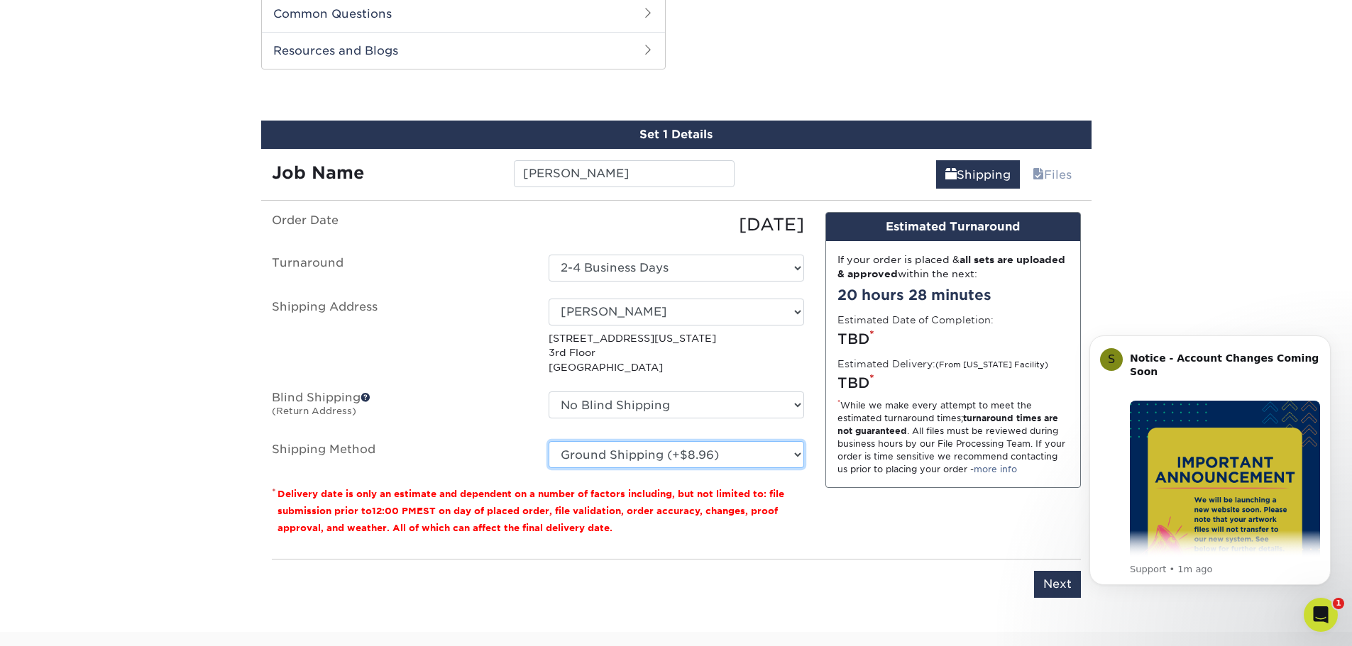
click at [549, 441] on select "Please Select Ground Shipping (+$8.96) 3 Day Shipping Service (+$17.93) 2 Day A…" at bounding box center [676, 454] width 255 height 27
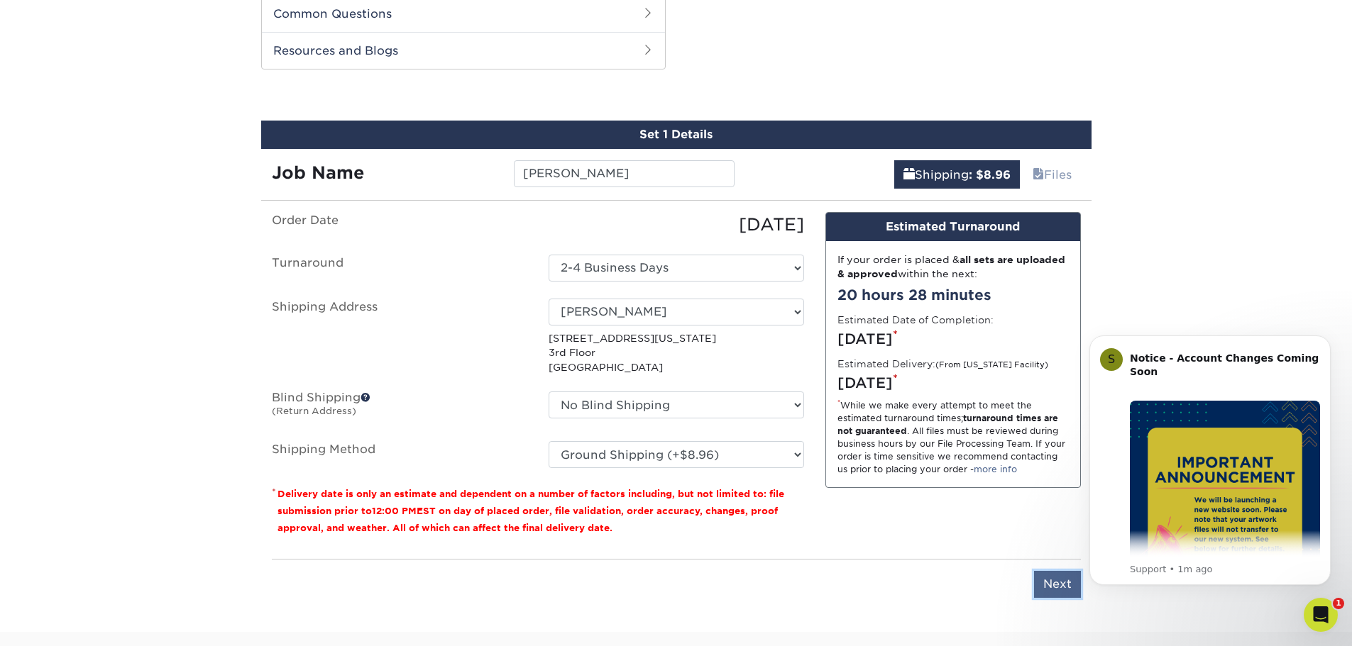
click at [1052, 585] on input "Next" at bounding box center [1057, 584] width 47 height 27
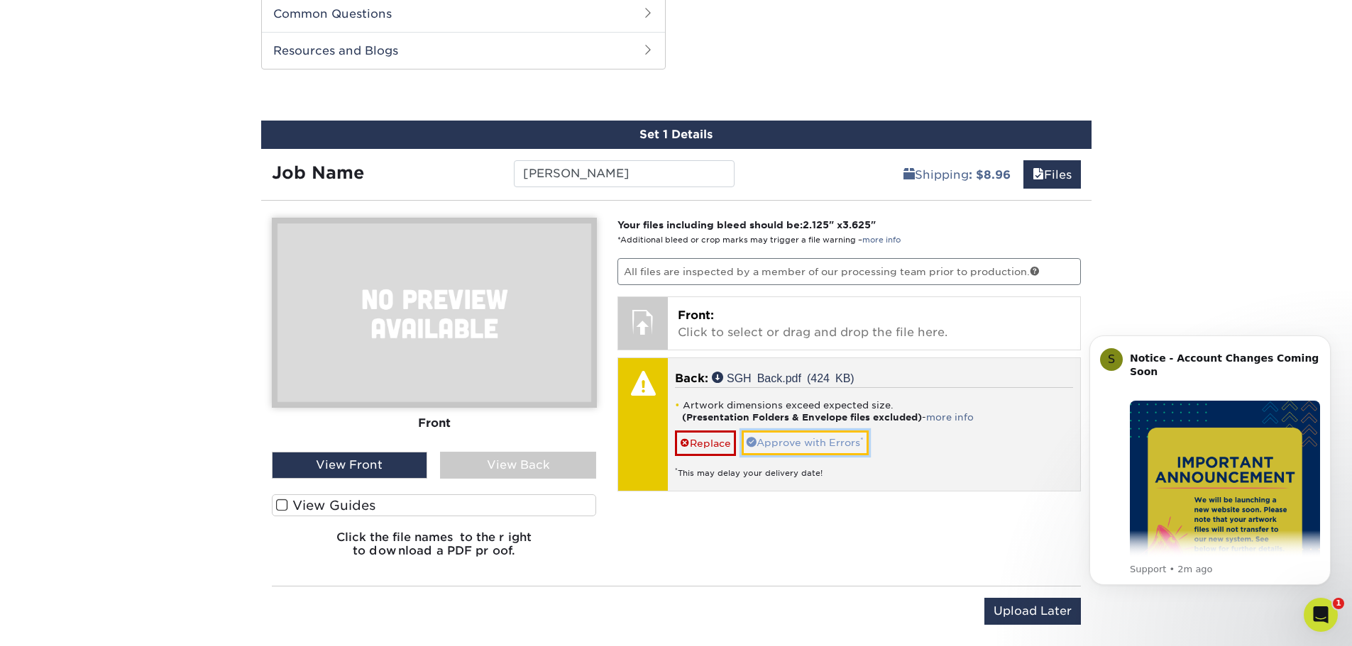
click at [834, 439] on link "Approve with Errors *" at bounding box center [805, 443] width 127 height 24
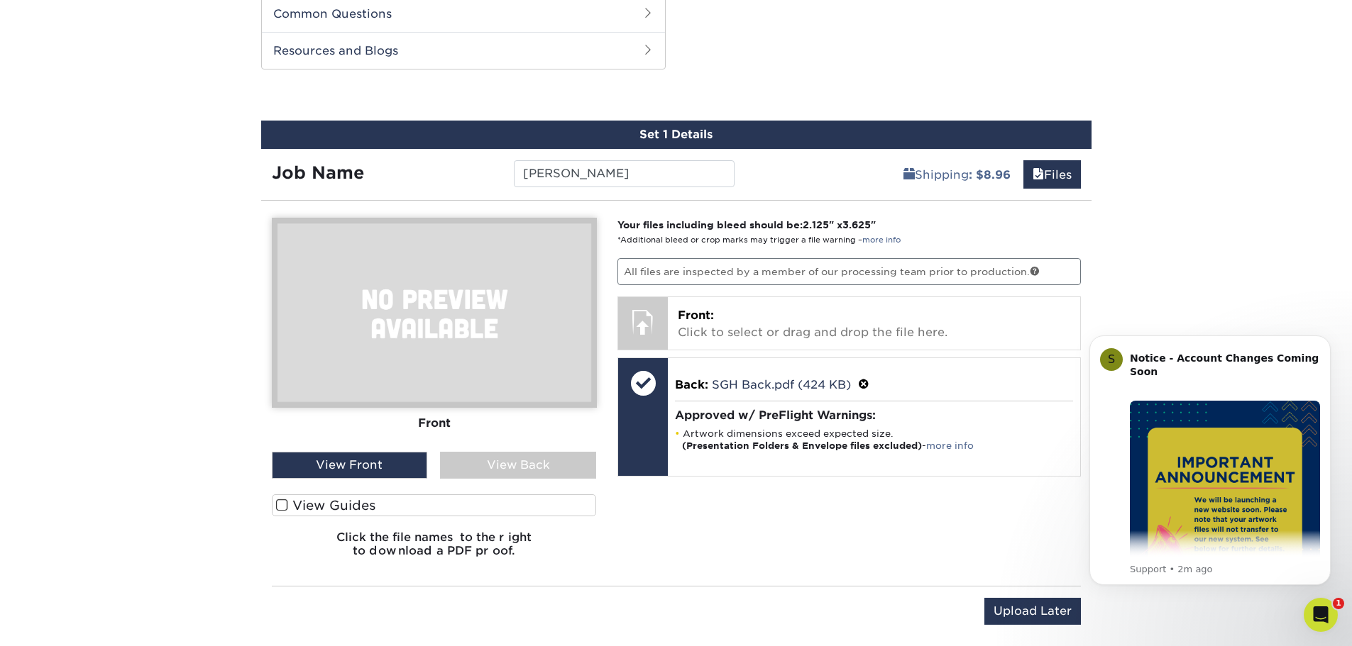
click at [428, 307] on img at bounding box center [434, 313] width 325 height 190
click at [528, 458] on div "View Back" at bounding box center [518, 465] width 156 height 27
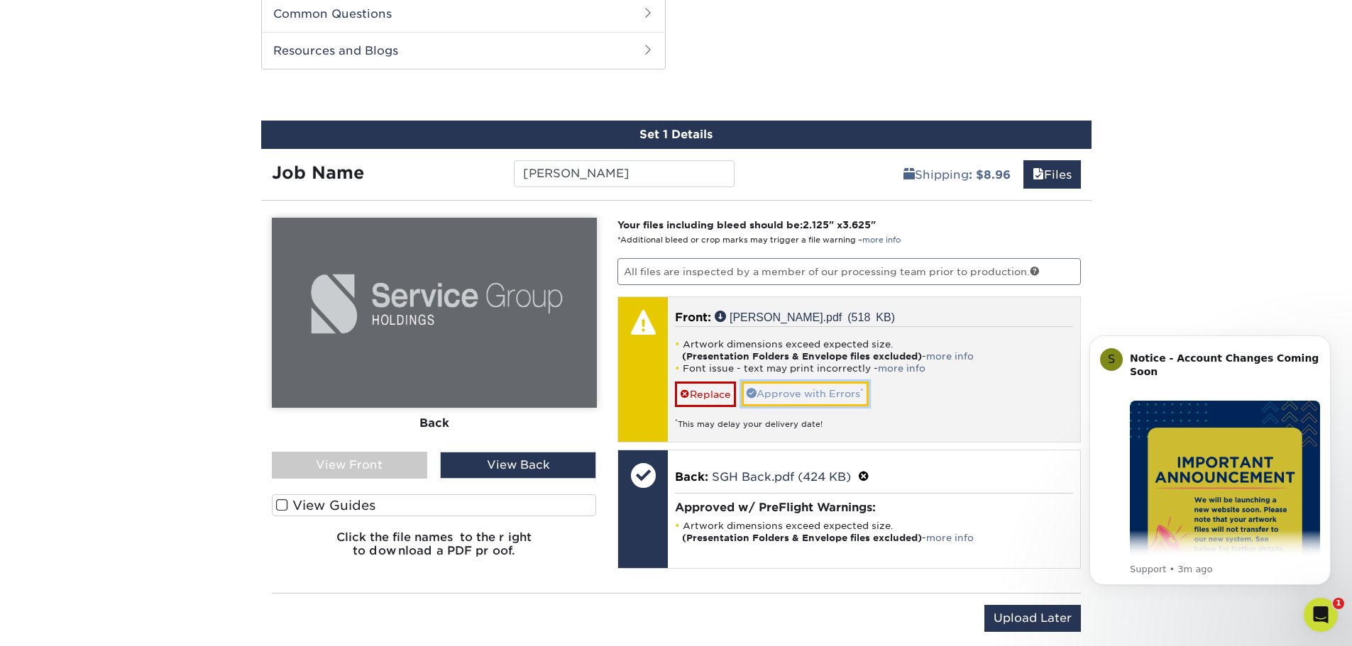
click at [805, 394] on link "Approve with Errors *" at bounding box center [805, 394] width 127 height 24
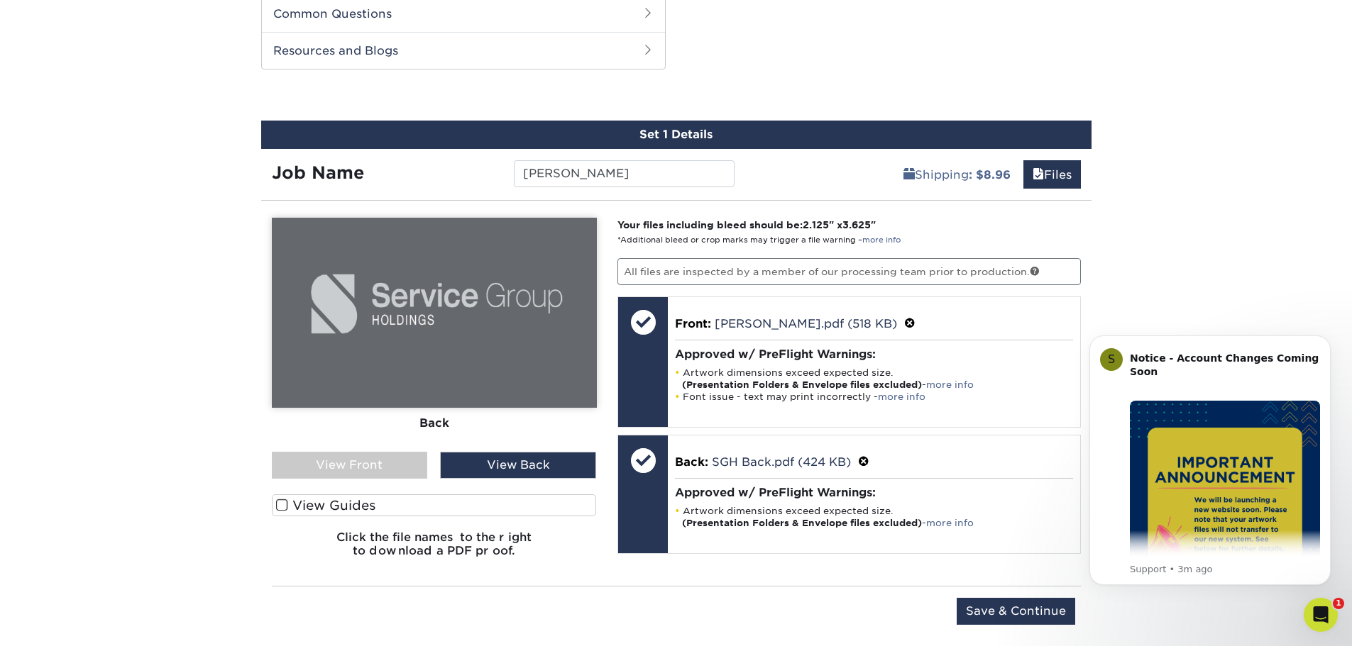
click at [382, 463] on div "View Front" at bounding box center [350, 465] width 156 height 27
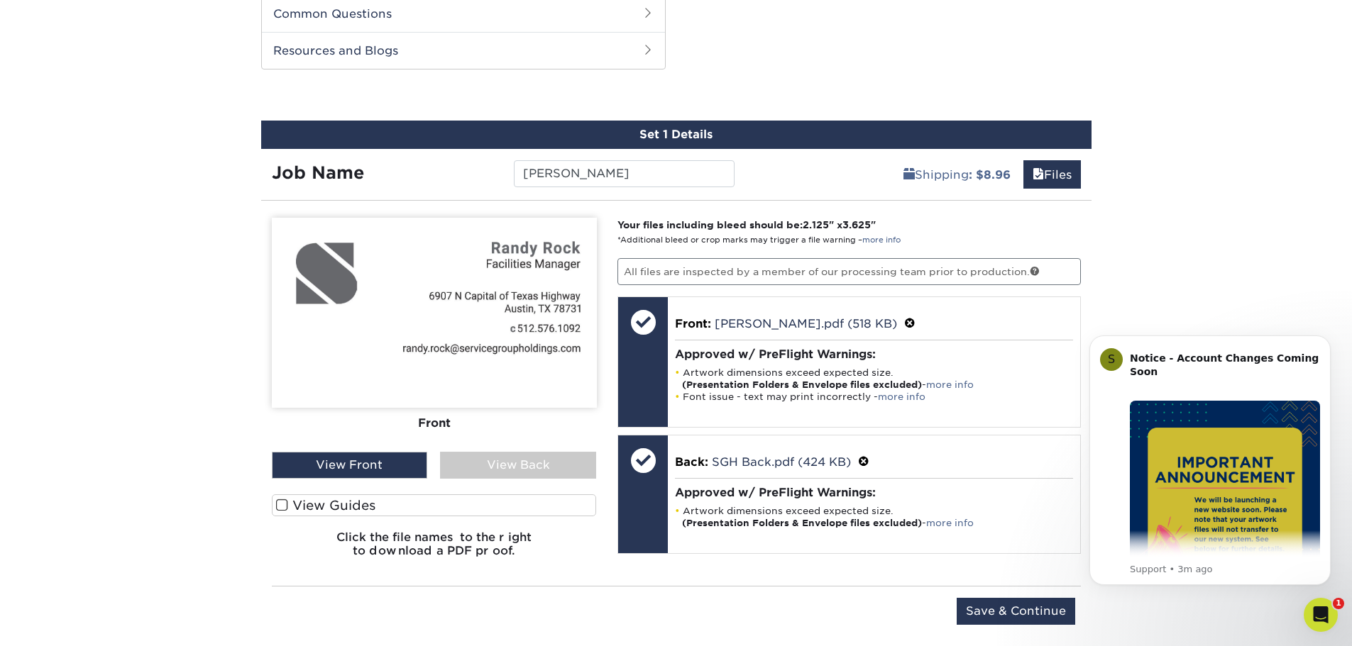
click at [539, 473] on div "View Back" at bounding box center [518, 465] width 156 height 27
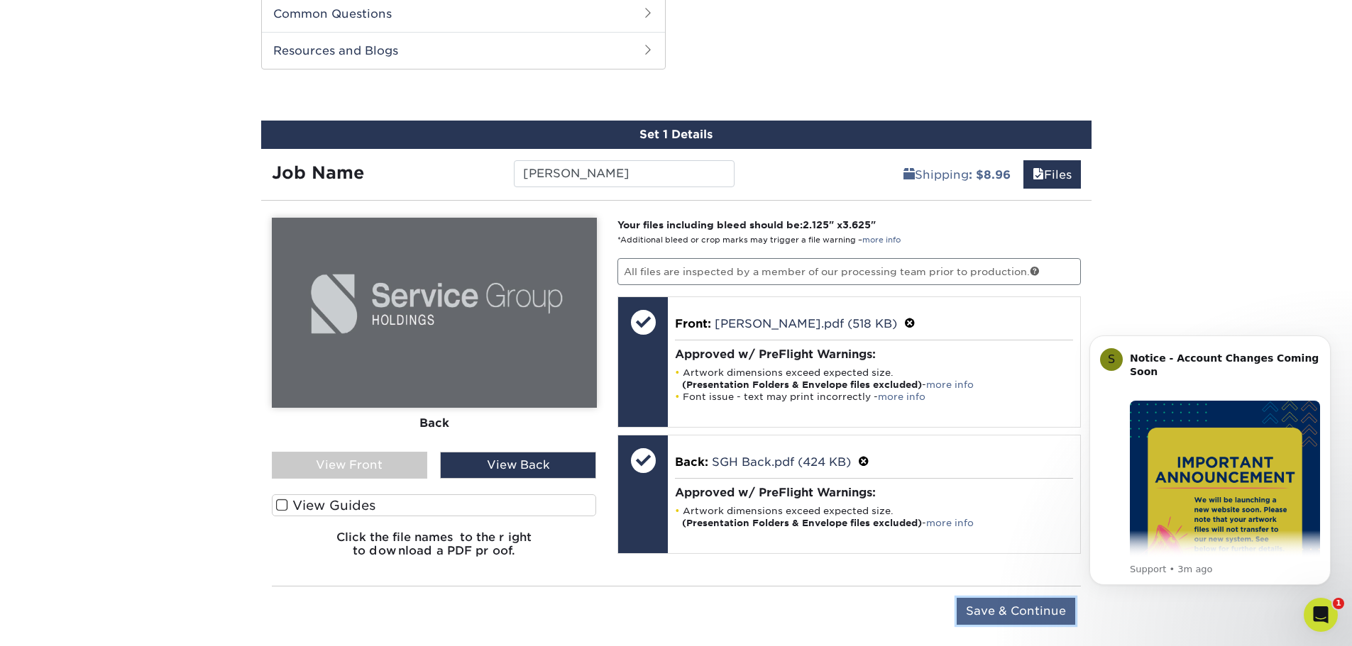
click at [1005, 604] on input "Save & Continue" at bounding box center [1016, 611] width 118 height 27
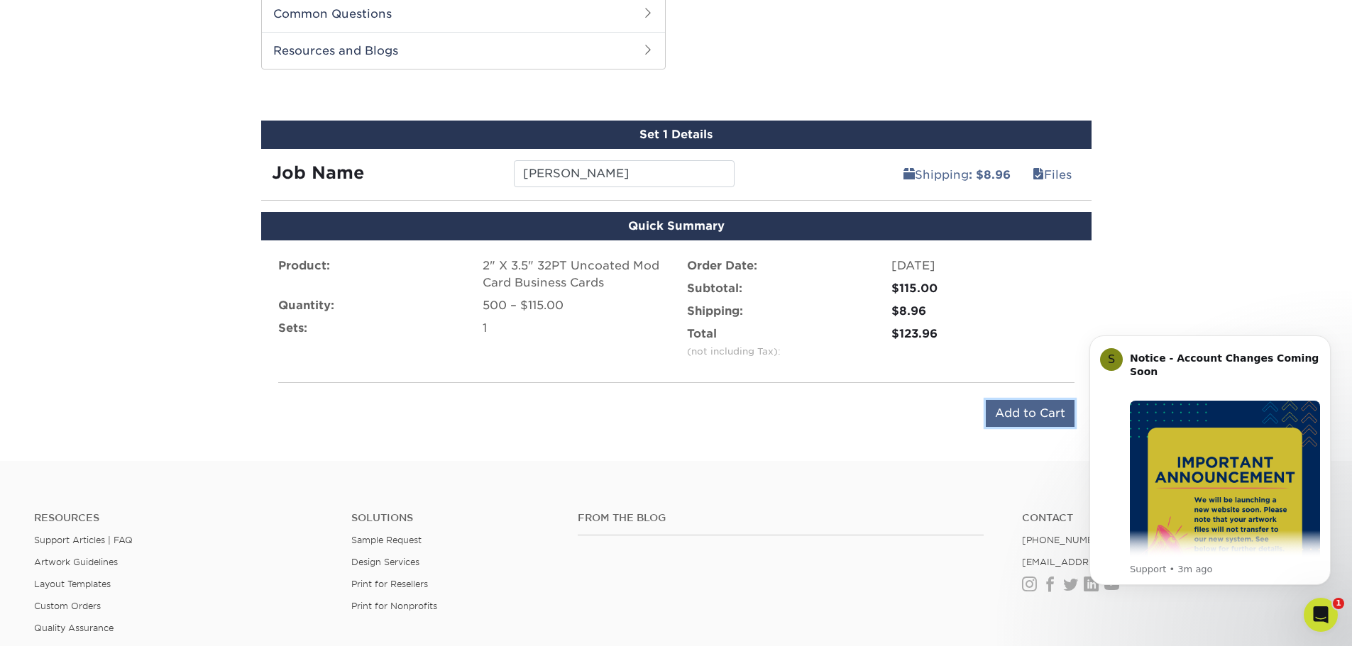
click at [1025, 412] on input "Add to Cart" at bounding box center [1030, 413] width 89 height 27
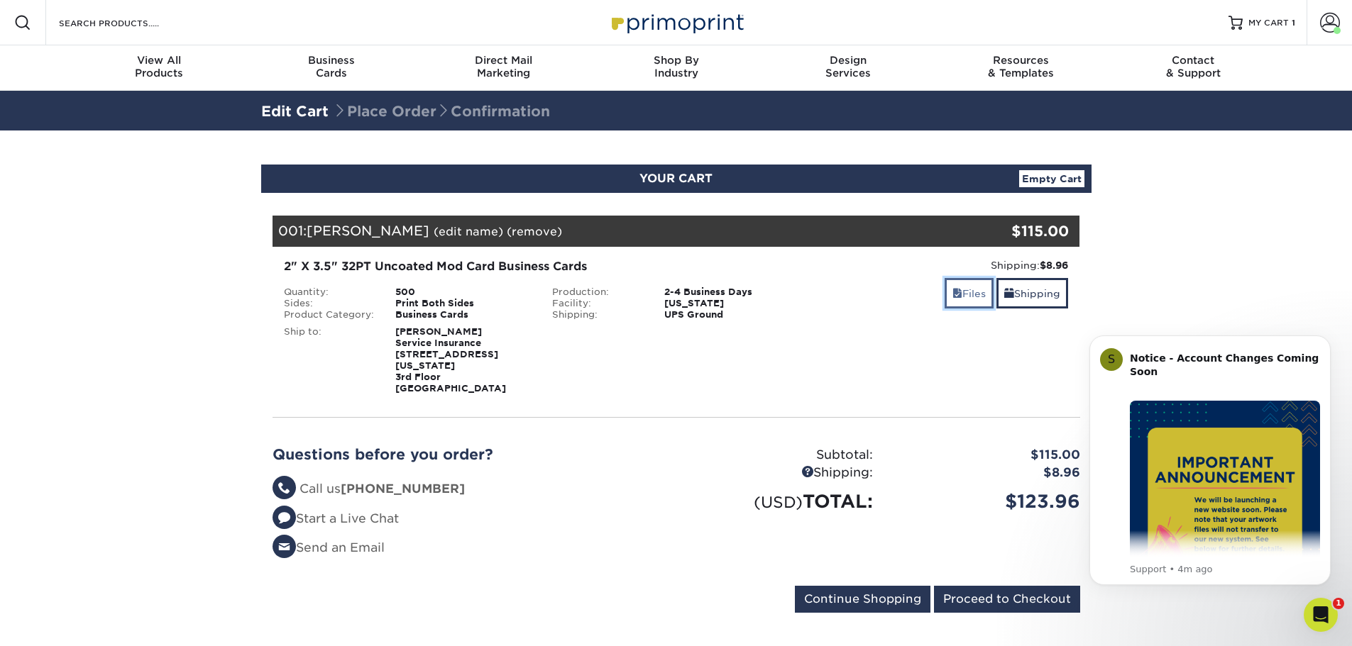
click at [948, 304] on link "Files" at bounding box center [968, 293] width 49 height 31
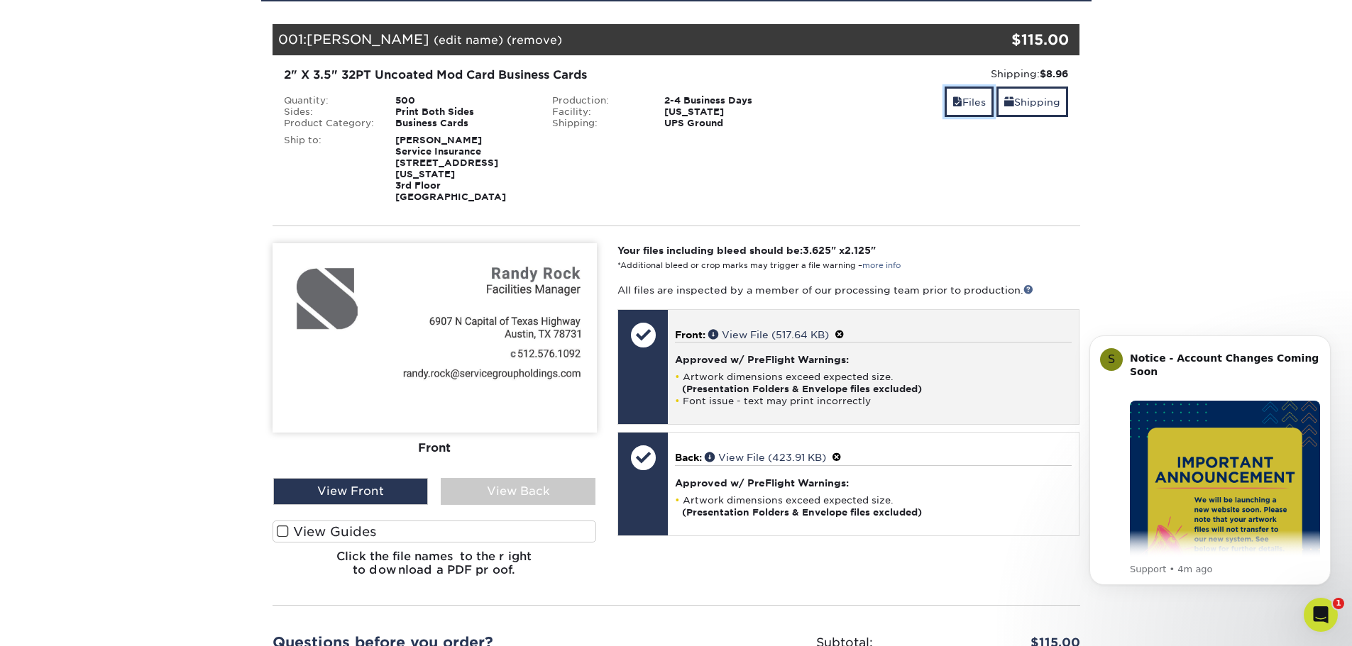
scroll to position [213, 0]
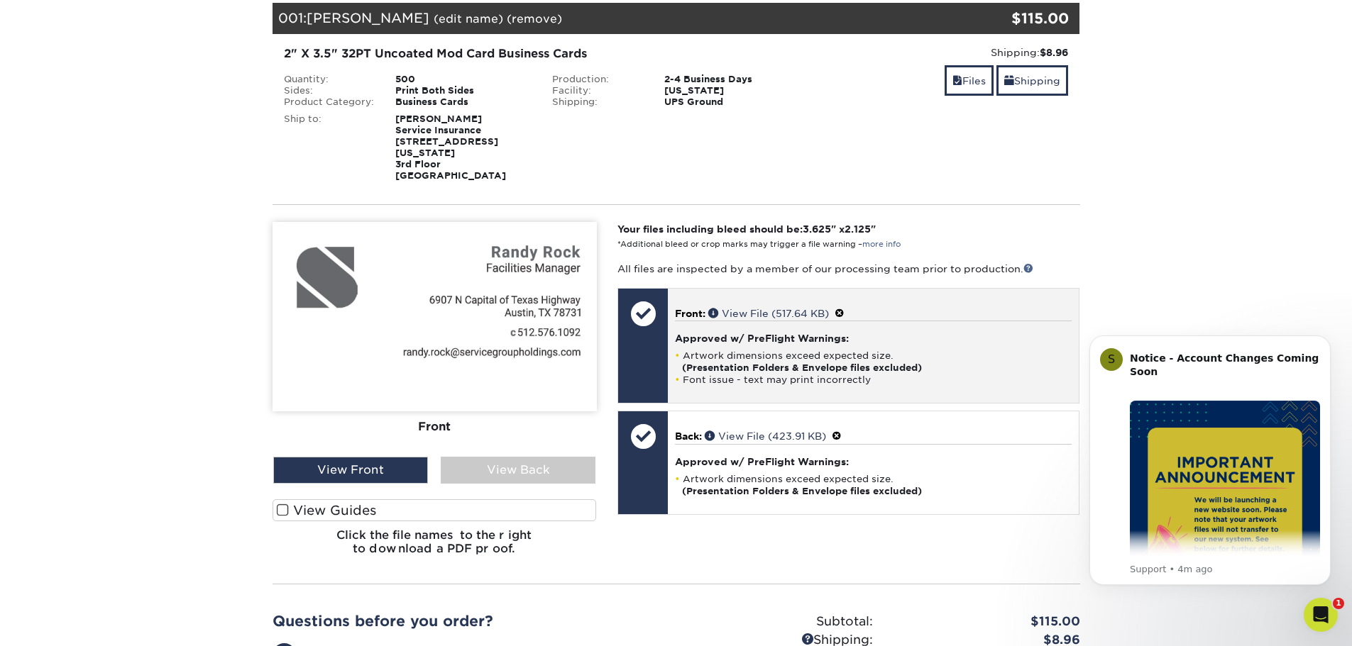
click at [693, 334] on h4 "Approved w/ PreFlight Warnings:" at bounding box center [873, 338] width 397 height 11
click at [636, 313] on div at bounding box center [643, 314] width 50 height 50
click at [773, 345] on div "Approved w/ PreFlight Warnings: Artwork dimensions exceed expected size. (Prese…" at bounding box center [873, 353] width 397 height 65
drag, startPoint x: 773, startPoint y: 345, endPoint x: 751, endPoint y: 345, distance: 21.3
click at [751, 345] on div "Approved w/ PreFlight Warnings: Artwork dimensions exceed expected size. (Prese…" at bounding box center [873, 353] width 397 height 65
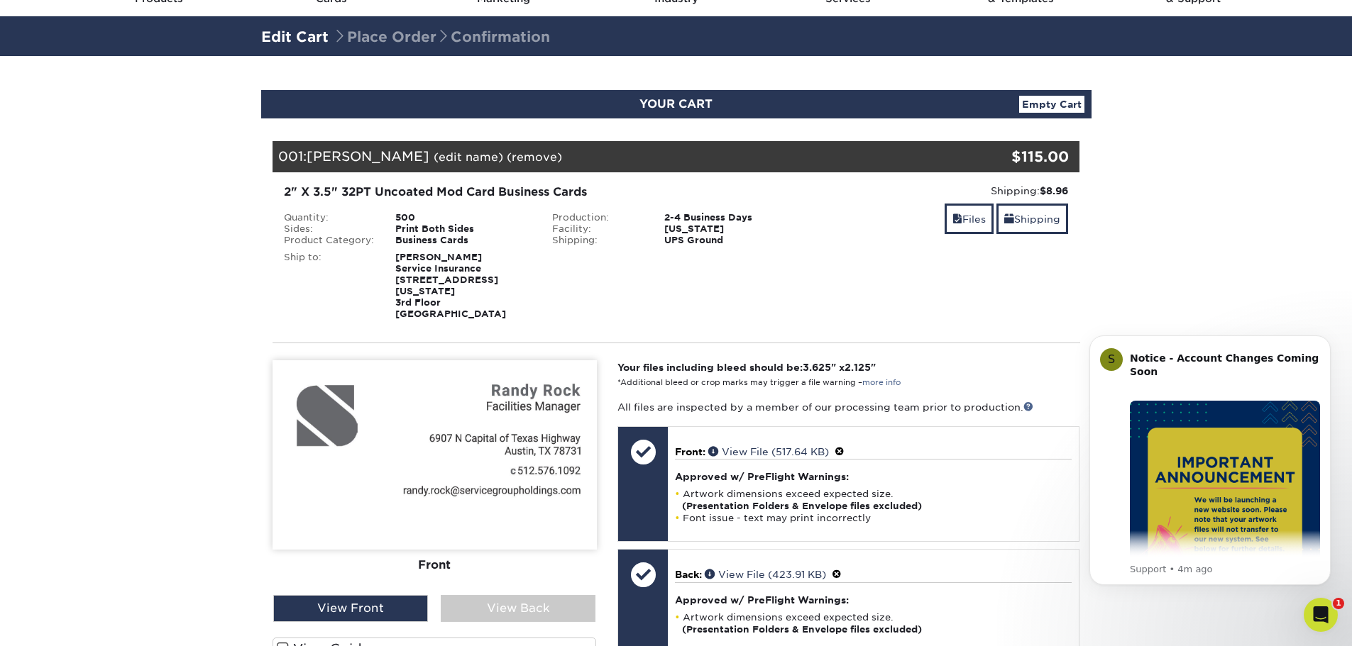
scroll to position [0, 0]
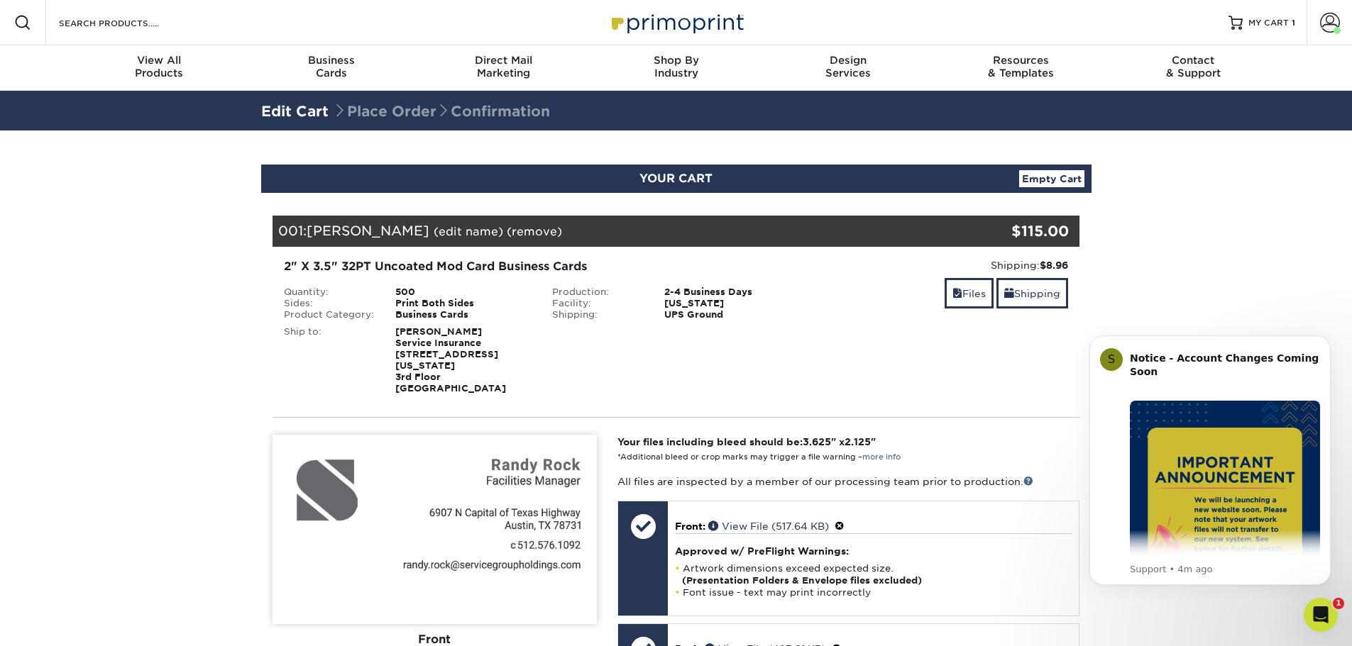
click at [507, 229] on link "(remove)" at bounding box center [534, 231] width 55 height 13
click at [787, 229] on link "Yes" at bounding box center [797, 231] width 20 height 13
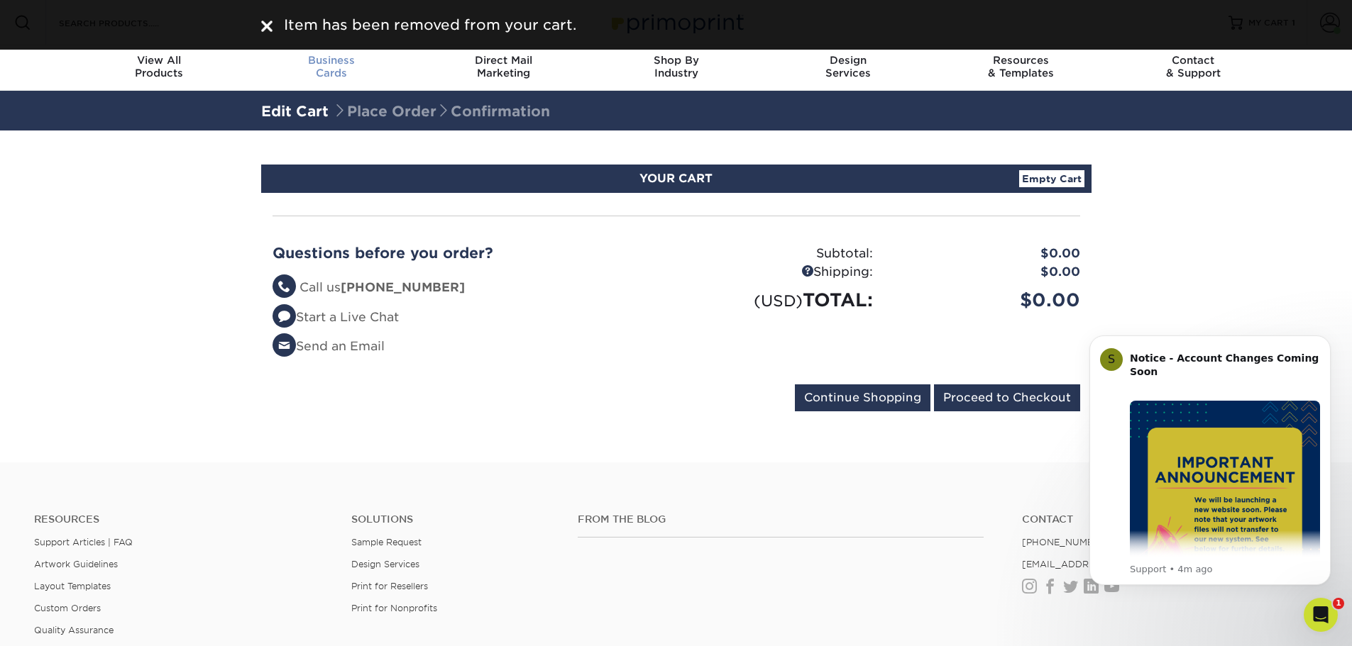
click at [335, 65] on span "Business" at bounding box center [331, 60] width 172 height 13
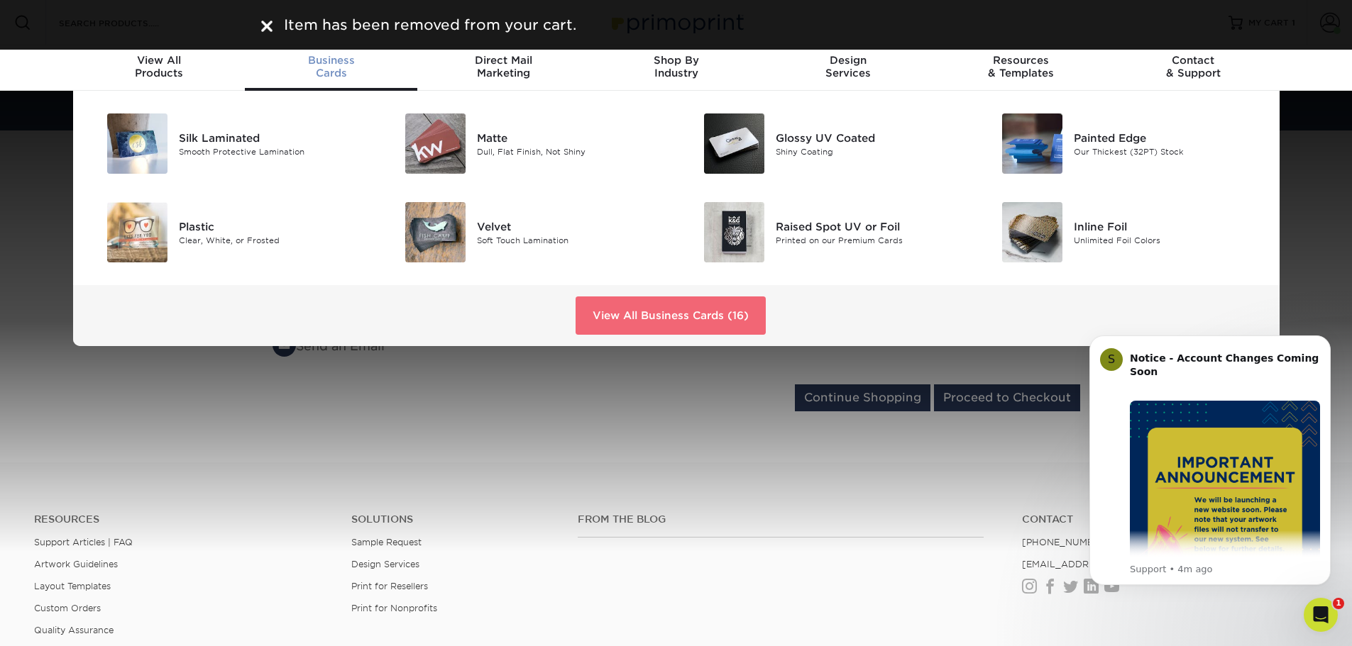
click at [643, 325] on link "View All Business Cards (16)" at bounding box center [670, 316] width 190 height 38
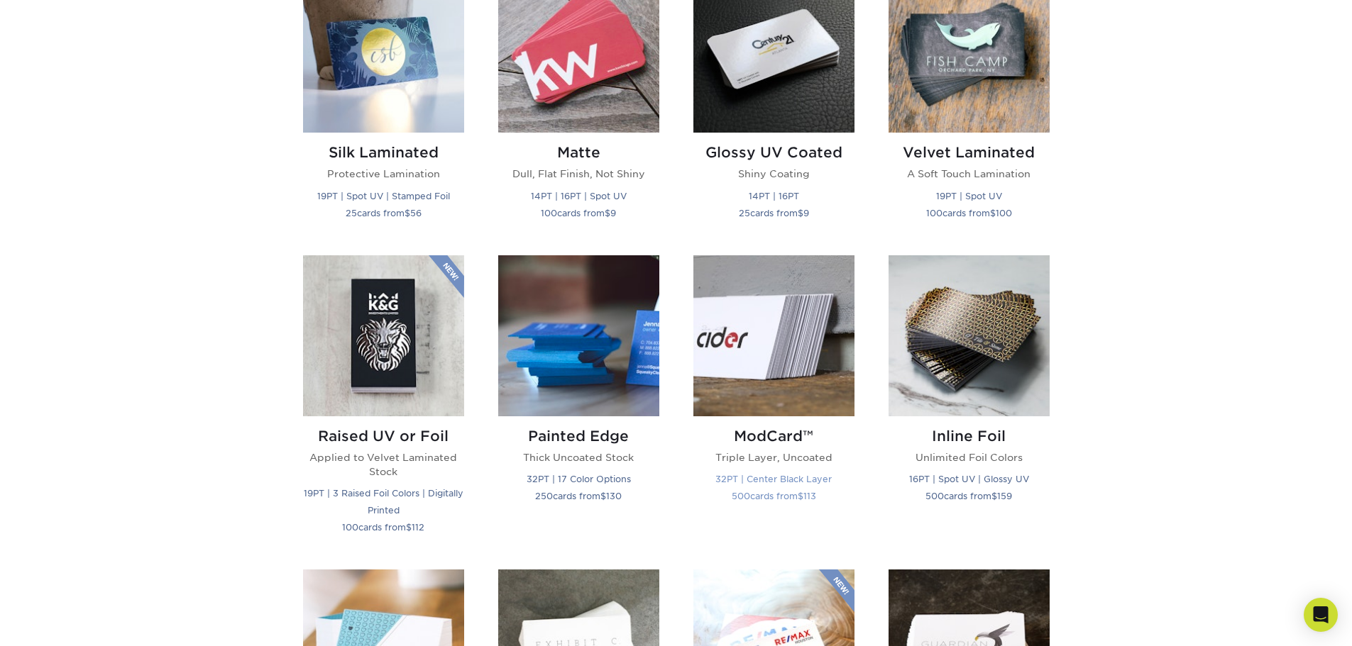
scroll to position [781, 0]
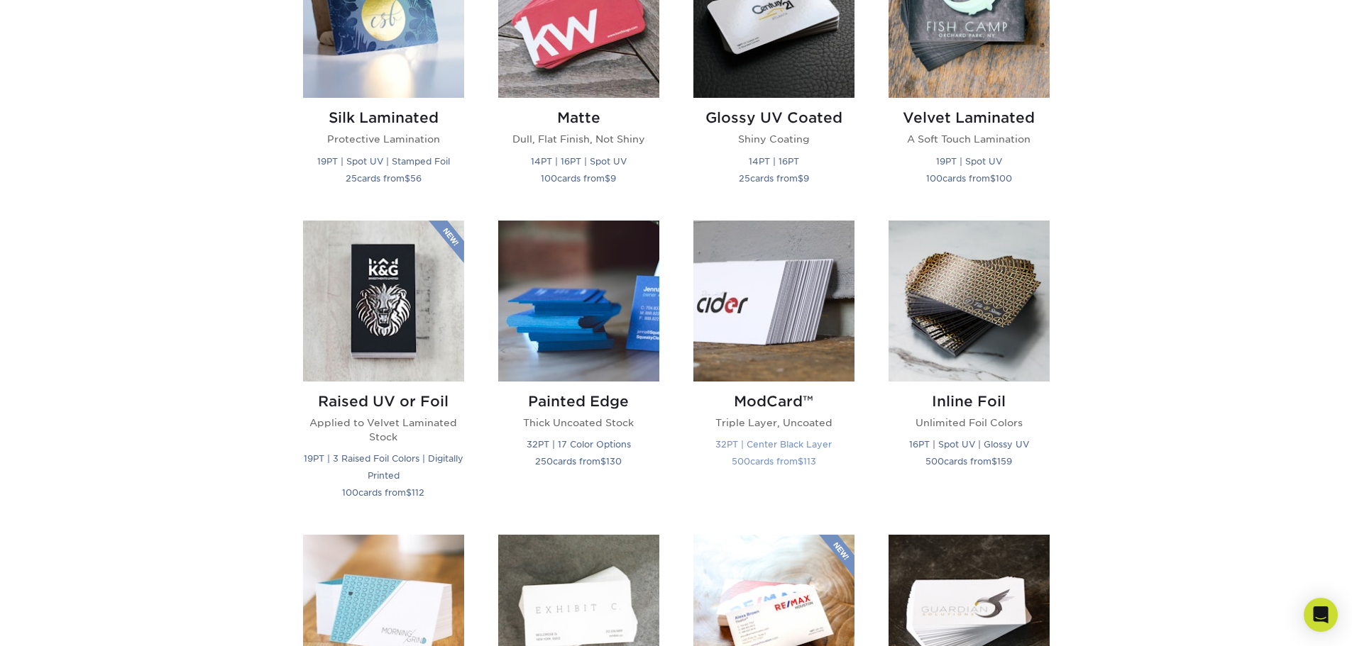
click at [771, 370] on img at bounding box center [773, 301] width 161 height 161
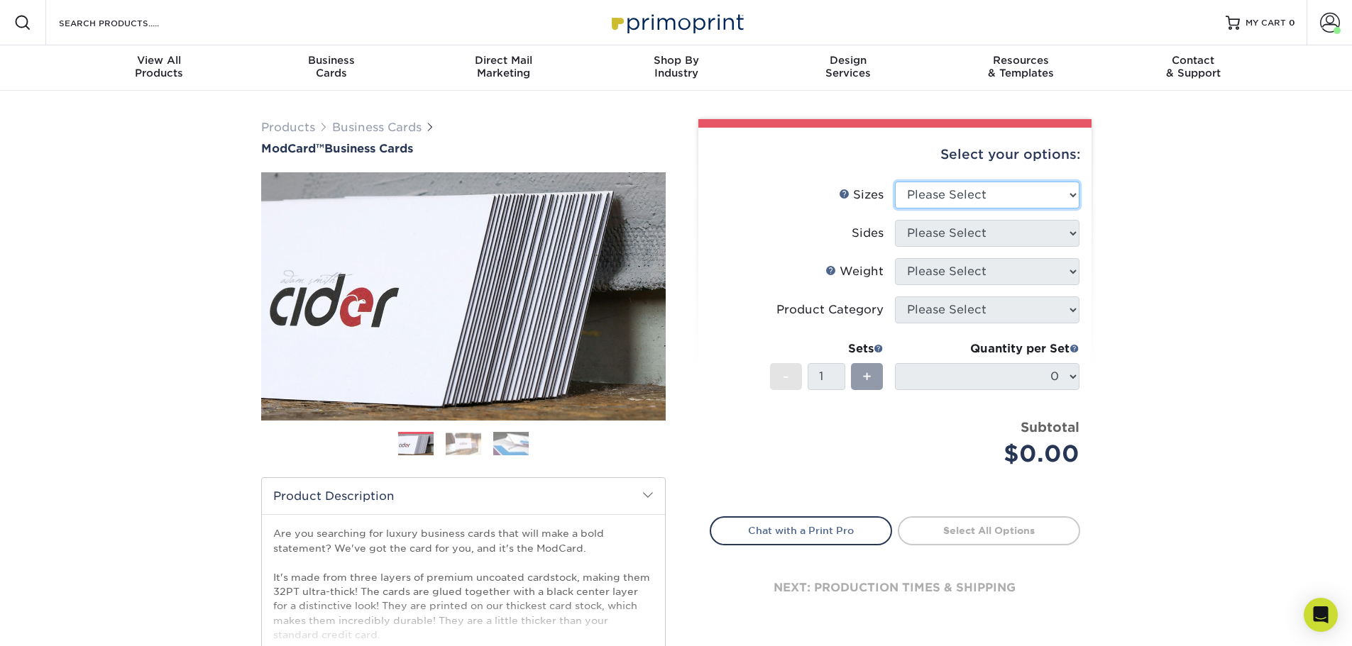
click at [988, 192] on select "Please Select 1.5" x 3.5" - Mini 1.75" x 3.5" - Mini 2" x 2" - Square 2" x 3" -…" at bounding box center [987, 195] width 184 height 27
select select "2.00x3.50"
click at [895, 182] on select "Please Select 1.5" x 3.5" - Mini 1.75" x 3.5" - Mini 2" x 2" - Square 2" x 3" -…" at bounding box center [987, 195] width 184 height 27
click at [1016, 240] on select "Please Select Print Both Sides Print Front Only" at bounding box center [987, 233] width 184 height 27
select select "13abbda7-1d64-4f25-8bb2-c179b224825d"
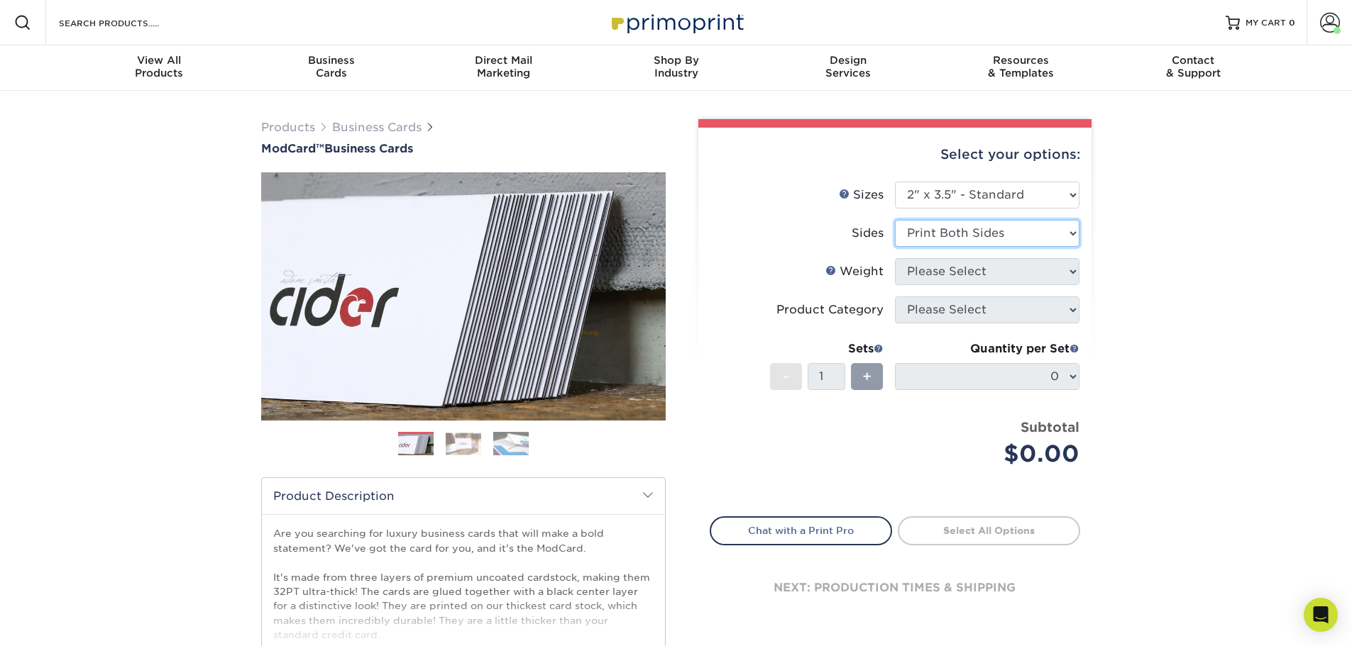
click at [895, 220] on select "Please Select Print Both Sides Print Front Only" at bounding box center [987, 233] width 184 height 27
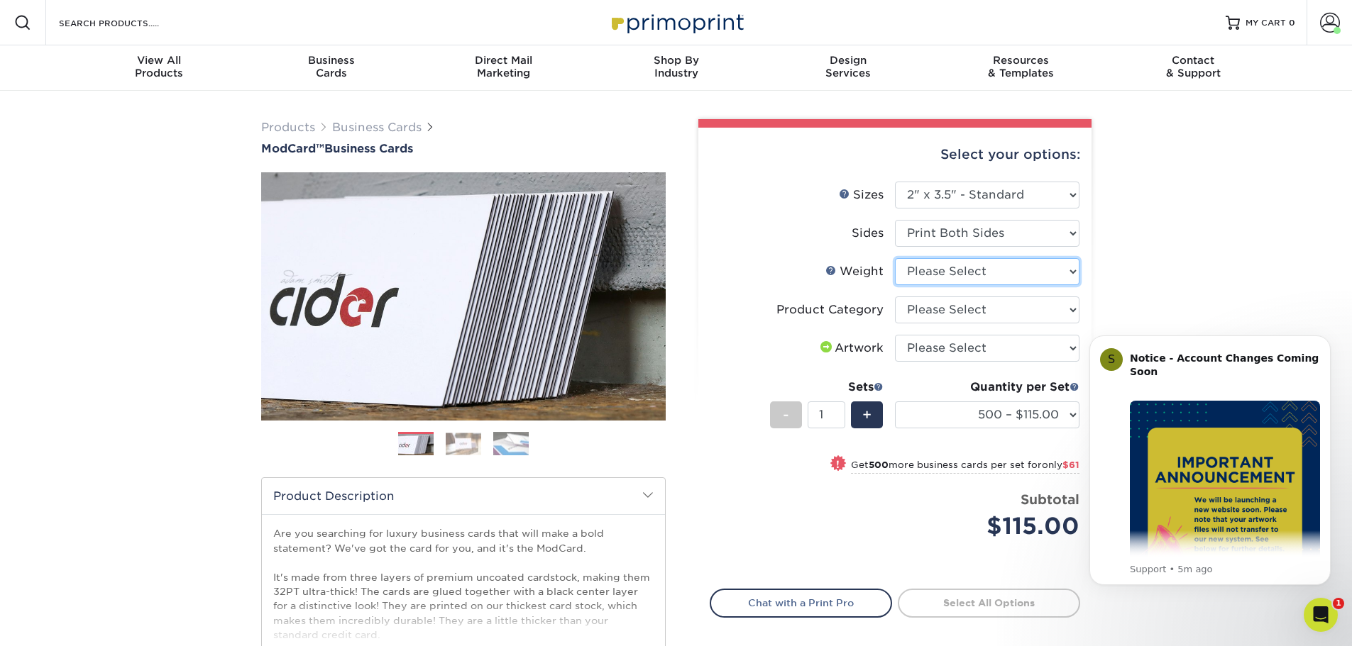
click at [1028, 271] on select "Please Select 32PTUCBLK" at bounding box center [987, 271] width 184 height 27
select select "32PTUCBLK"
click at [895, 258] on select "Please Select 32PTUCBLK" at bounding box center [987, 271] width 184 height 27
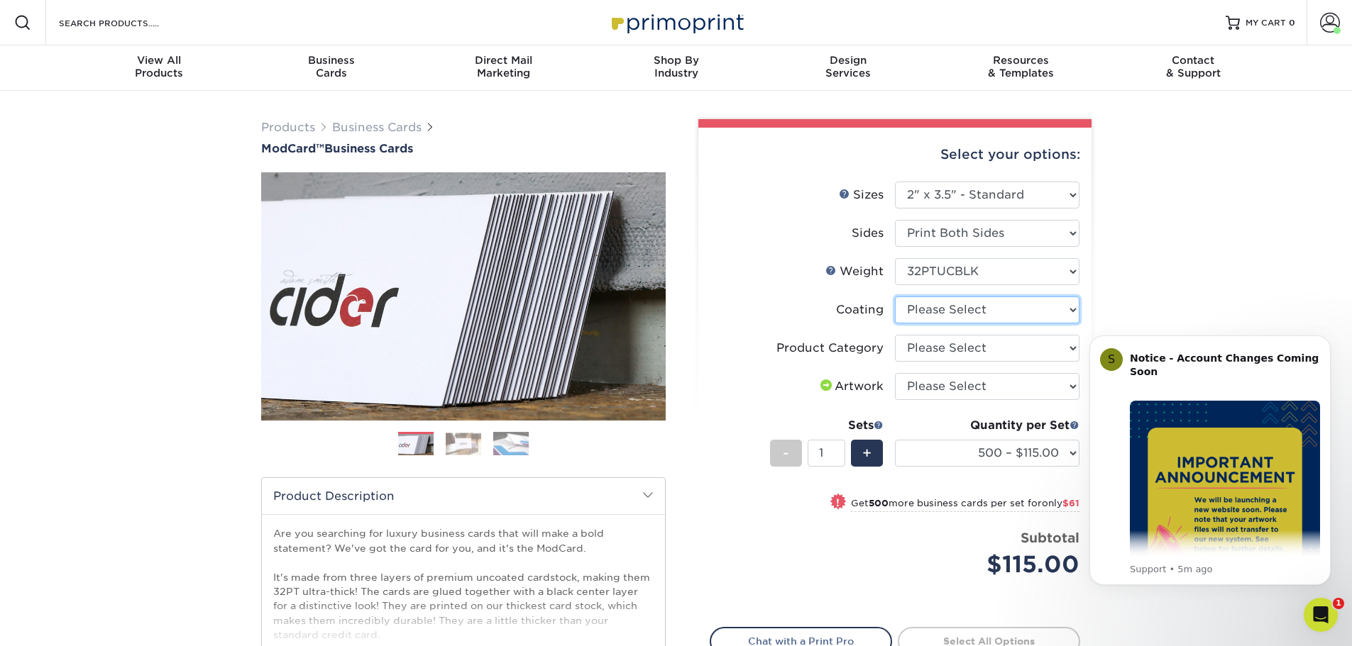
click at [1015, 310] on select at bounding box center [987, 310] width 184 height 27
select select "3e7618de-abca-4bda-9f97-8b9129e913d8"
click at [895, 297] on select at bounding box center [987, 310] width 184 height 27
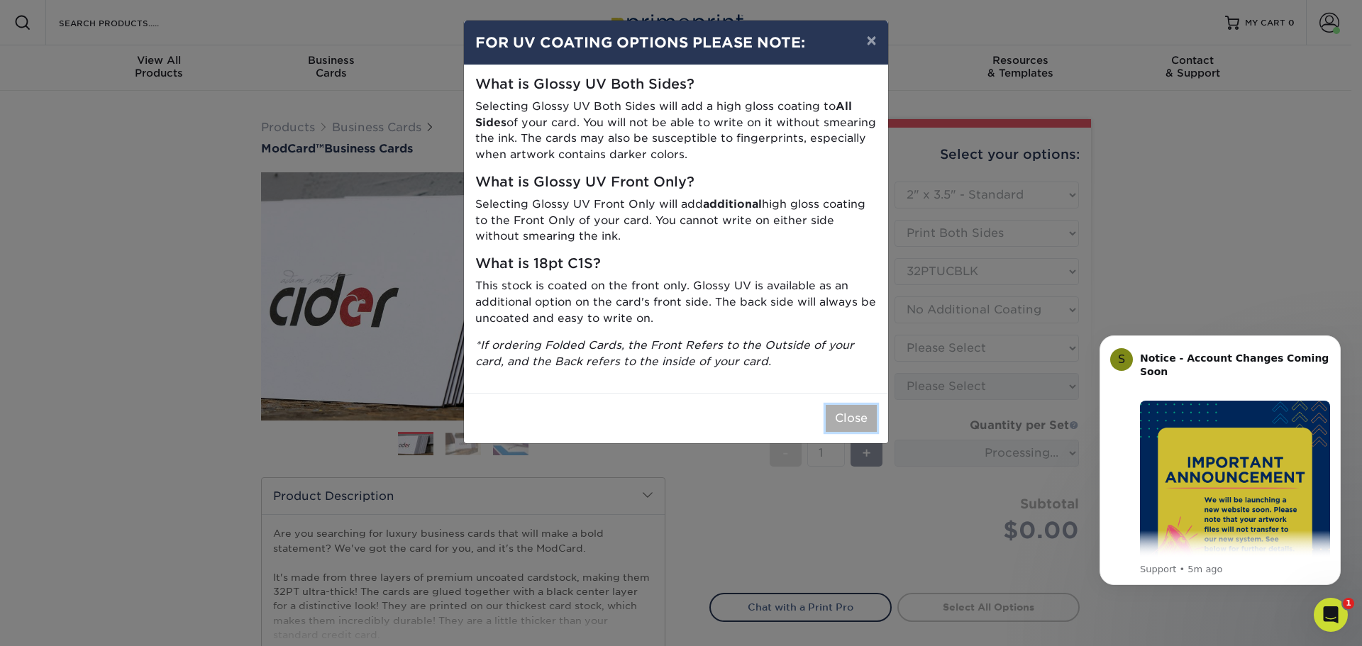
click at [853, 419] on button "Close" at bounding box center [851, 418] width 51 height 27
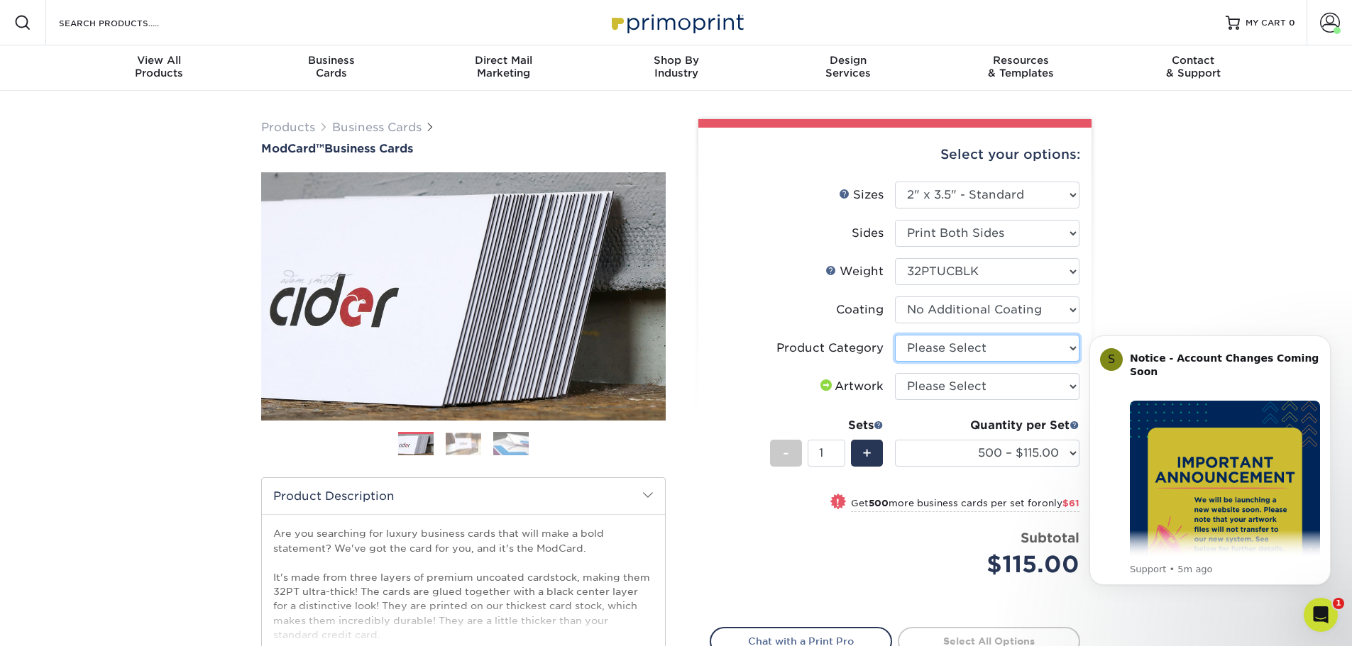
click at [988, 348] on select "Please Select Business Cards" at bounding box center [987, 348] width 184 height 27
select select "3b5148f1-0588-4f88-a218-97bcfdce65c1"
click at [895, 335] on select "Please Select Business Cards" at bounding box center [987, 348] width 184 height 27
click at [976, 385] on select "Please Select I will upload files I need a design - $100" at bounding box center [987, 386] width 184 height 27
select select "upload"
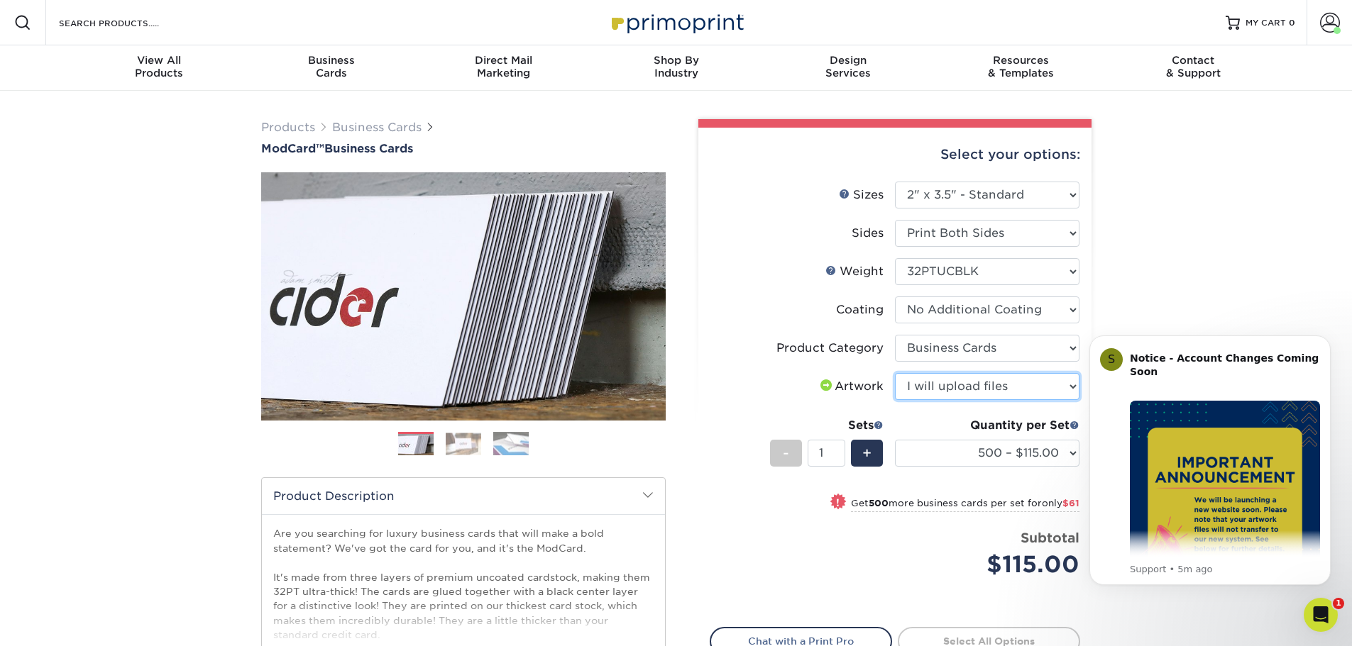
click at [895, 373] on select "Please Select I will upload files I need a design - $100" at bounding box center [987, 386] width 184 height 27
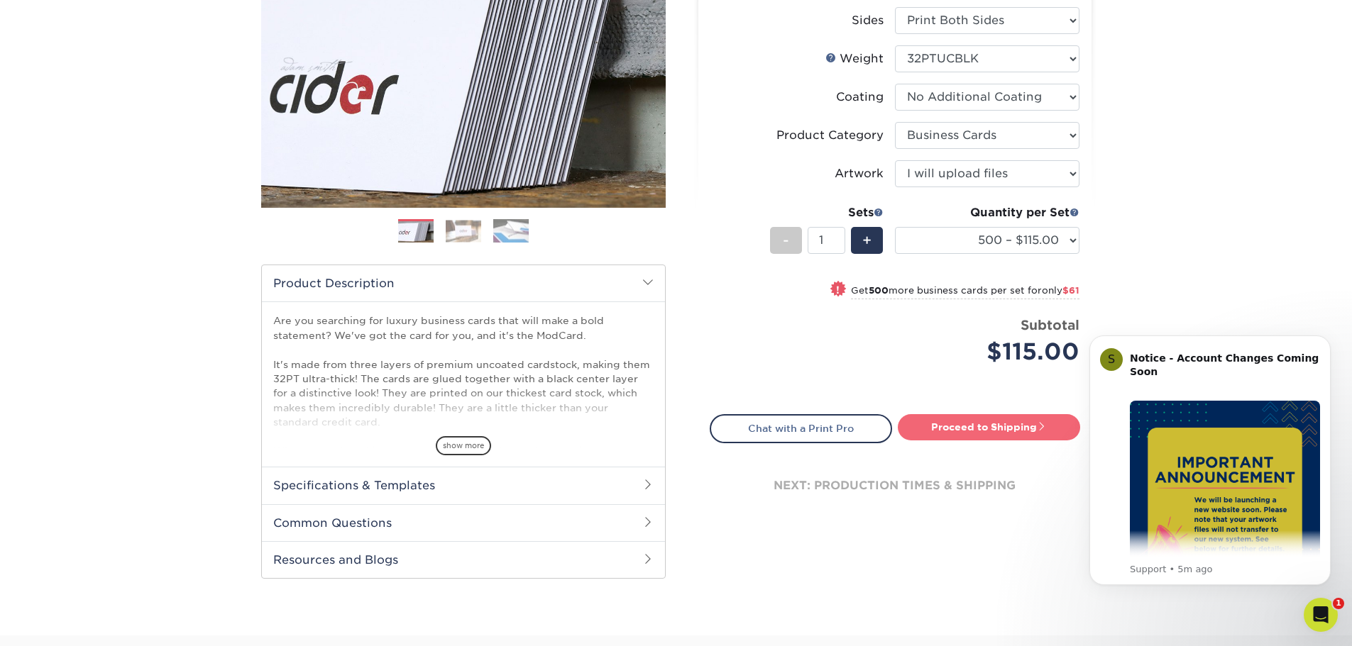
click at [968, 431] on link "Proceed to Shipping" at bounding box center [989, 427] width 182 height 26
type input "Set 1"
select select "5f593cd4-e965-446d-a983-0d73bfd06503"
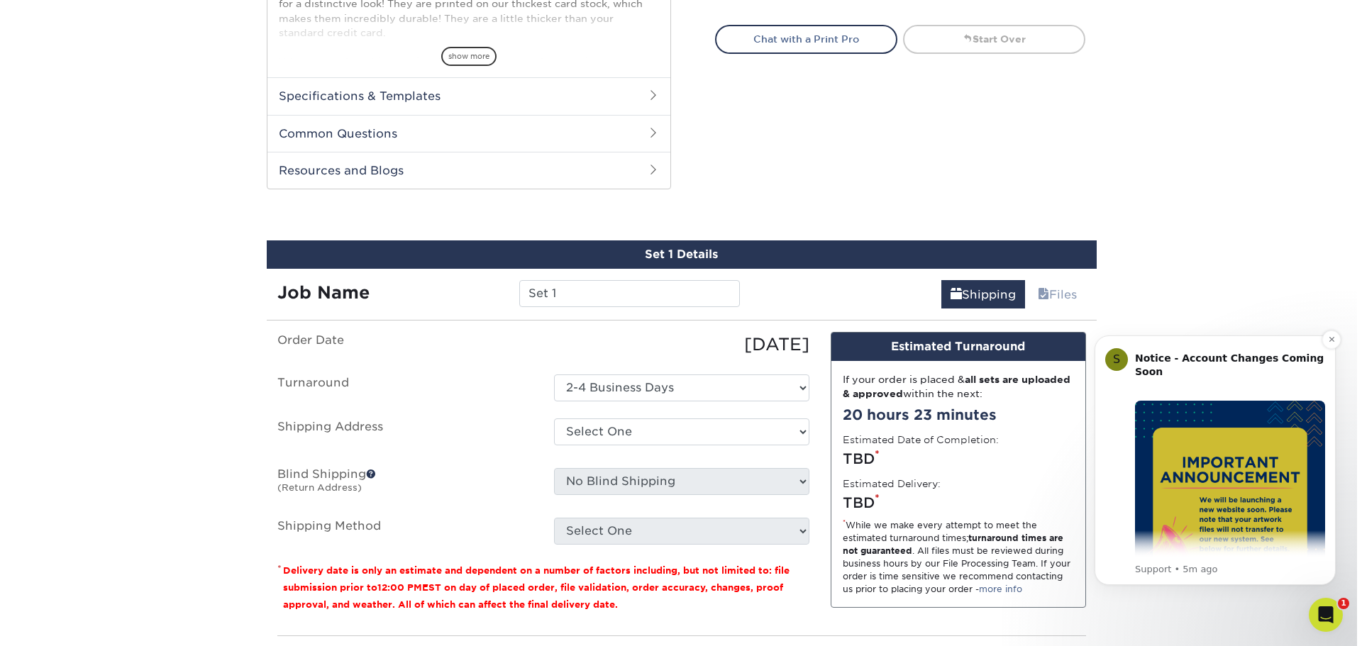
scroll to position [722, 0]
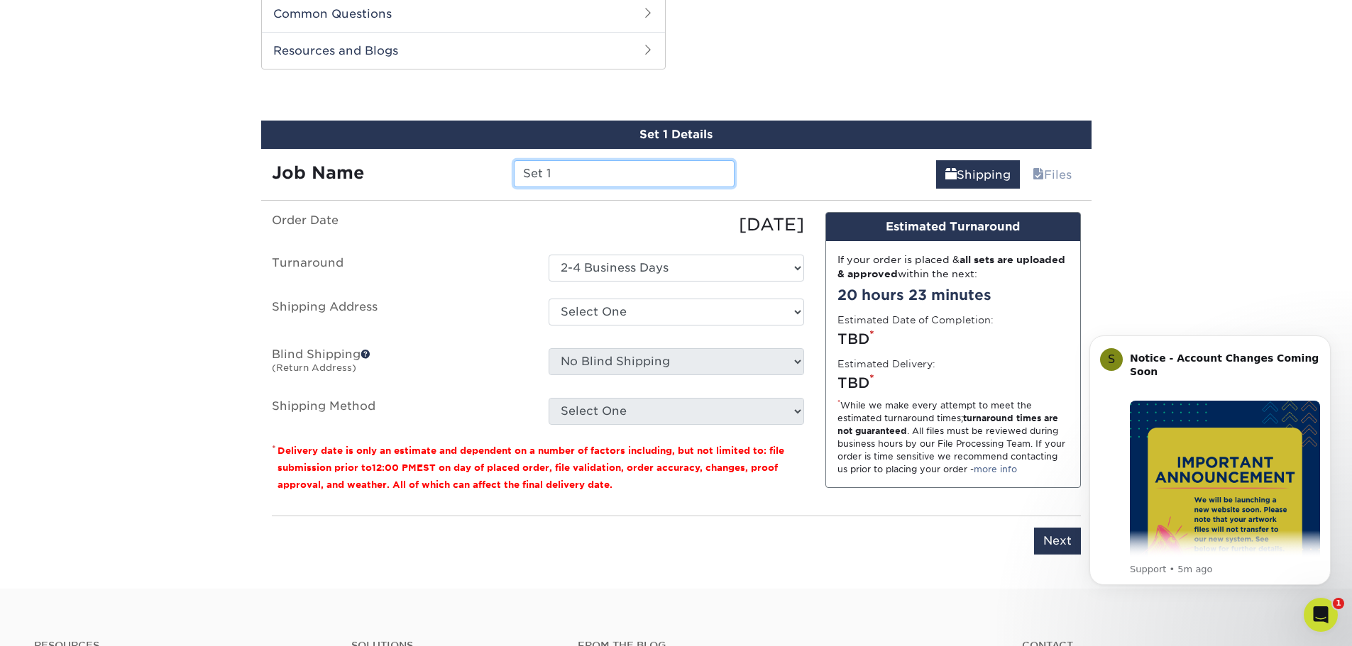
drag, startPoint x: 582, startPoint y: 181, endPoint x: 519, endPoint y: 174, distance: 62.8
click at [519, 174] on input "Set 1" at bounding box center [624, 173] width 221 height 27
type input "[PERSON_NAME]"
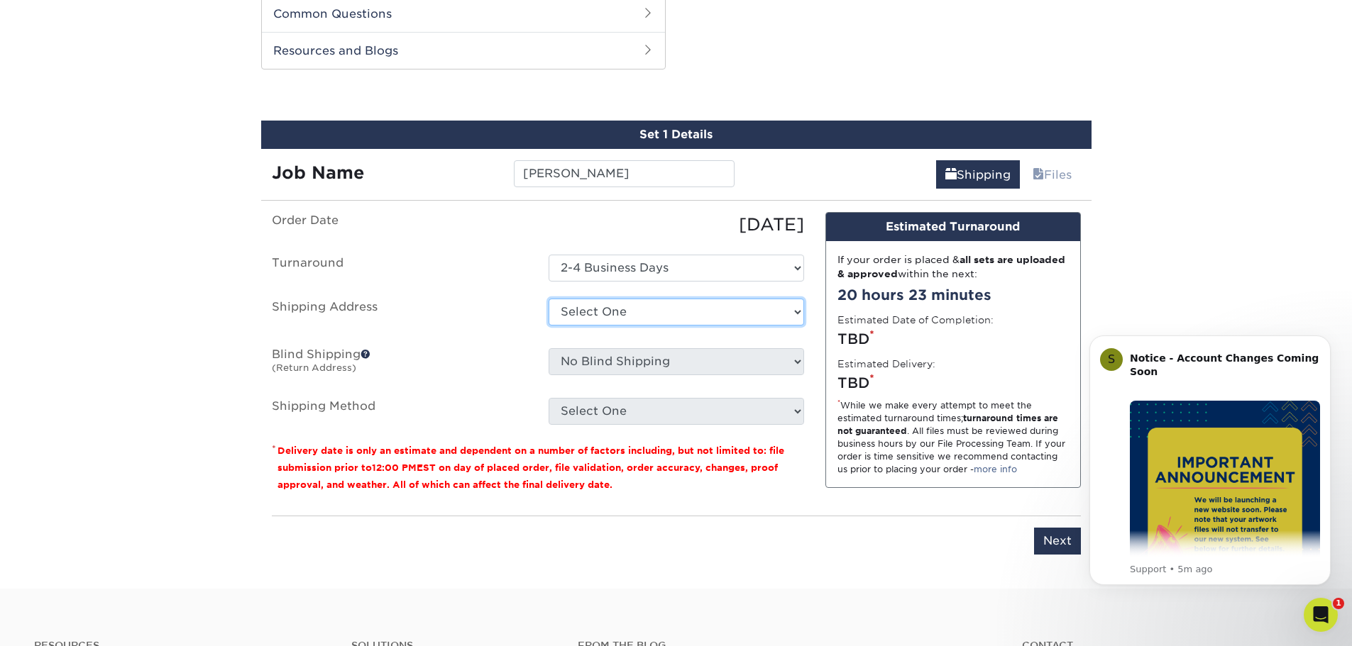
click at [690, 307] on select "Select One Emma Libbie Randy Ray Jimenez Ryan Price + Add New Address" at bounding box center [676, 312] width 255 height 27
select select "newaddress"
click at [549, 299] on select "Select One Emma Libbie Randy Ray Jimenez Ryan Price + Add New Address" at bounding box center [676, 312] width 255 height 27
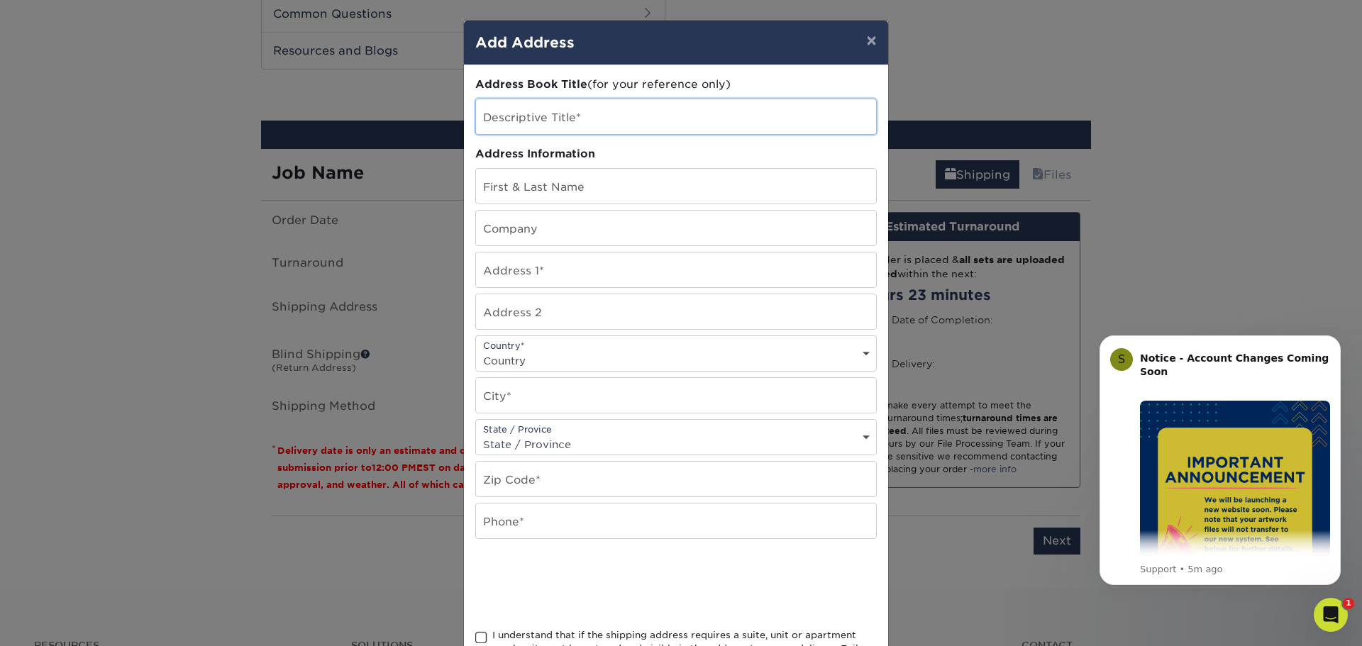
click at [528, 107] on input "text" at bounding box center [676, 116] width 400 height 35
type input "[PERSON_NAME]"
type input "Service Insurance"
type input "6907 N Capital of Texas Hwy"
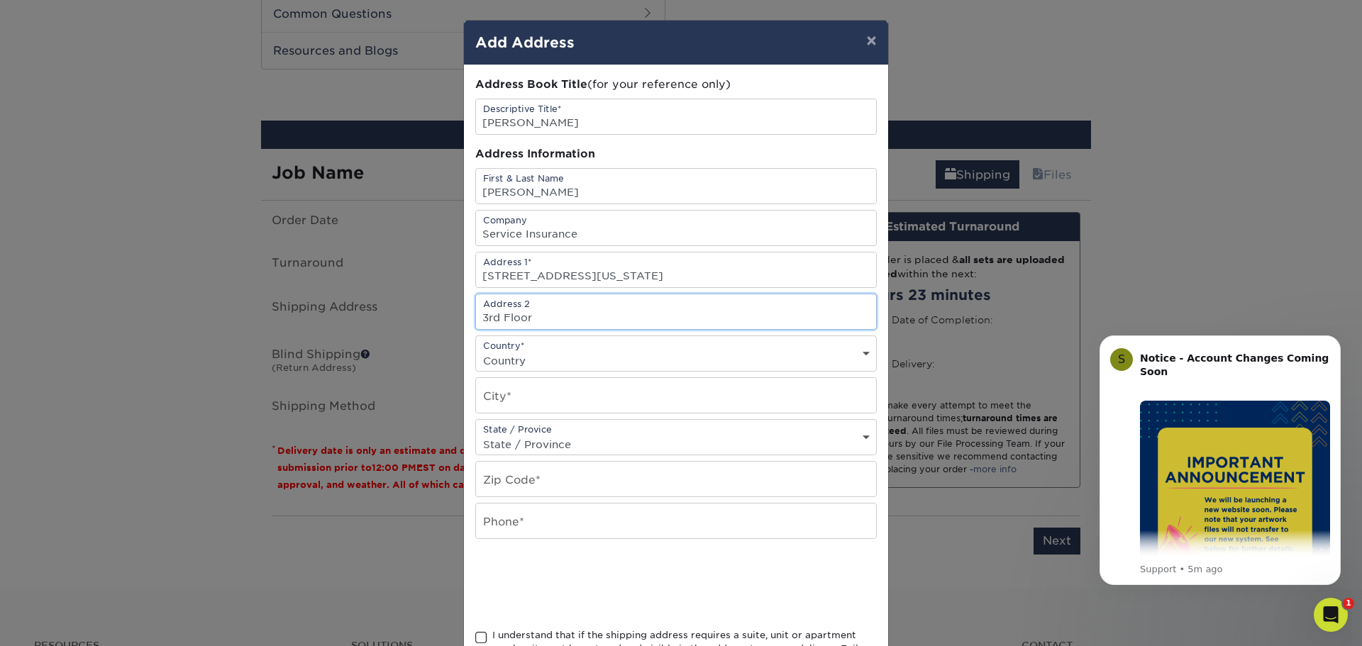
type input "3rd Floor"
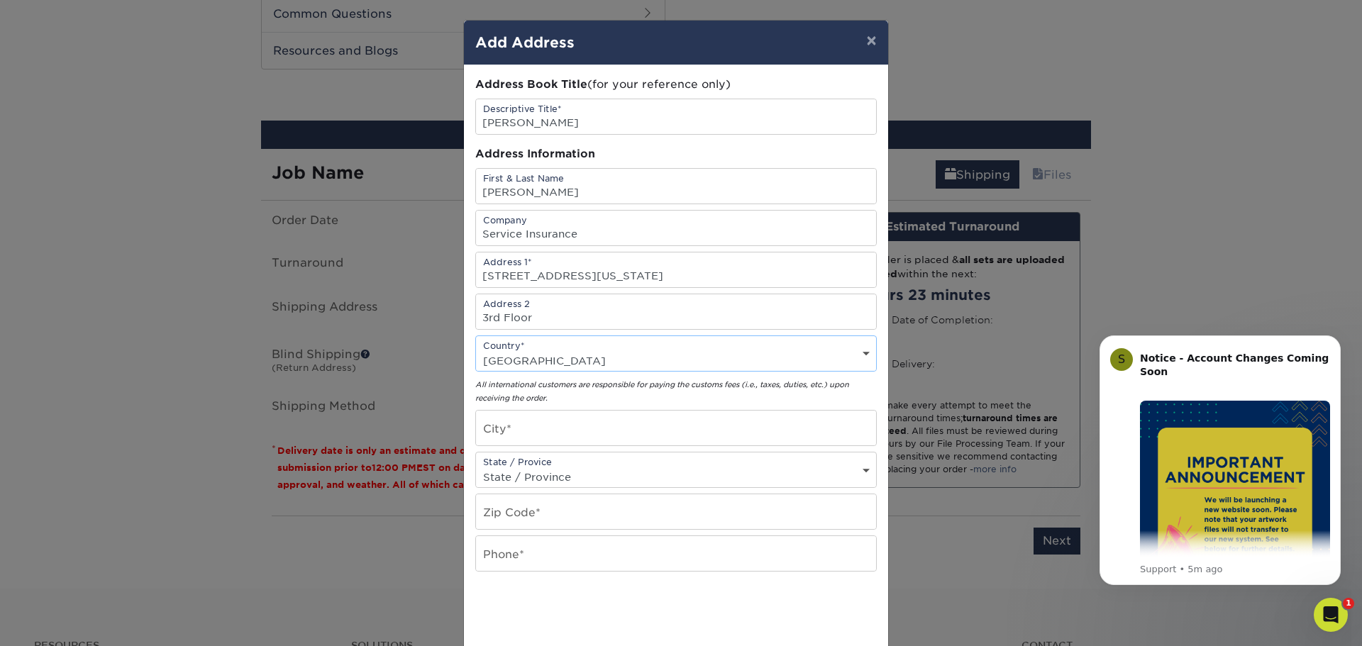
click at [584, 346] on div "Country* Country United States Canada ----------------------------- Afghanistan…" at bounding box center [676, 354] width 402 height 36
click at [798, 351] on select "Country United States Canada ----------------------------- Afghanistan Albania …" at bounding box center [676, 361] width 400 height 21
select select "US"
click at [476, 351] on select "Country United States Canada ----------------------------- Afghanistan Albania …" at bounding box center [676, 361] width 400 height 21
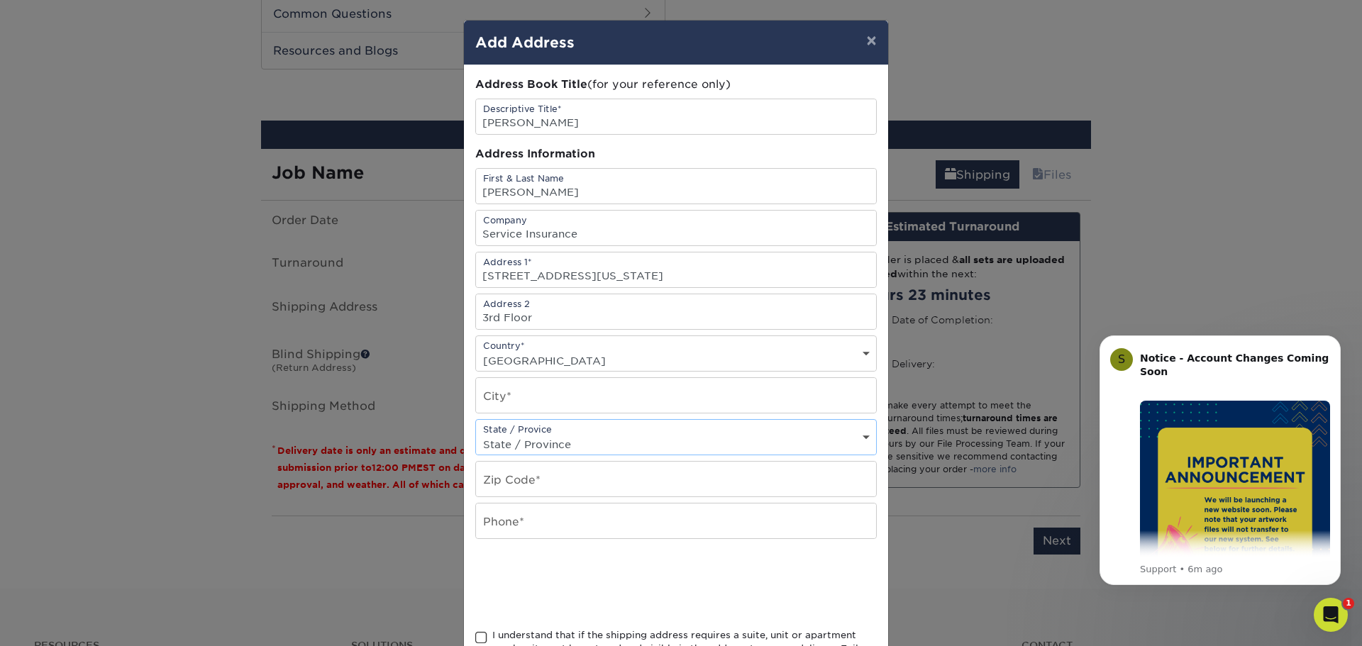
click at [527, 437] on select "State / Province Alabama Alaska Arizona Arkansas California Colorado Connecticu…" at bounding box center [676, 444] width 400 height 21
select select "TX"
click at [527, 437] on select "State / Province Alabama Alaska Arizona Arkansas California Colorado Connecticu…" at bounding box center [676, 444] width 400 height 21
click at [524, 475] on input "text" at bounding box center [676, 479] width 400 height 35
type input "78731"
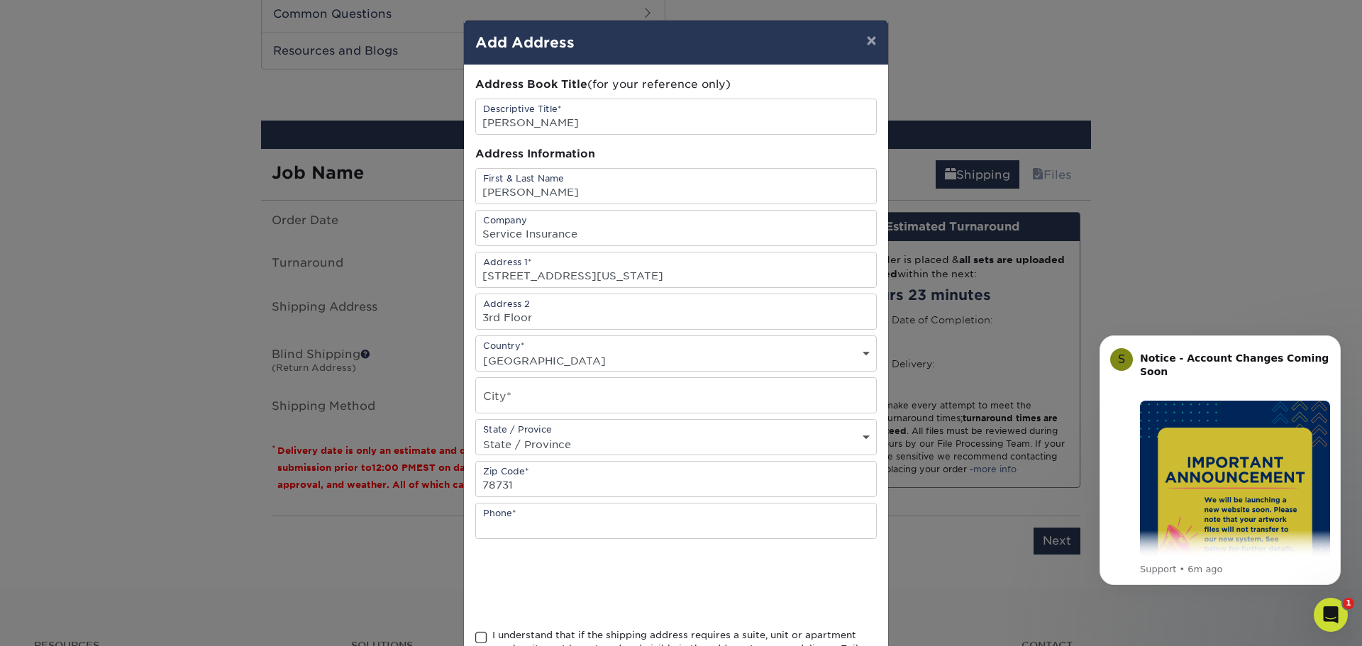
drag, startPoint x: 567, startPoint y: 415, endPoint x: 569, endPoint y: 408, distance: 7.4
click at [568, 414] on div "Address Book Title (for your reference only) Descriptive Title* Randy Address I…" at bounding box center [676, 383] width 402 height 612
click at [569, 405] on input "text" at bounding box center [676, 395] width 400 height 35
type input "Austin"
type input "5126373781"
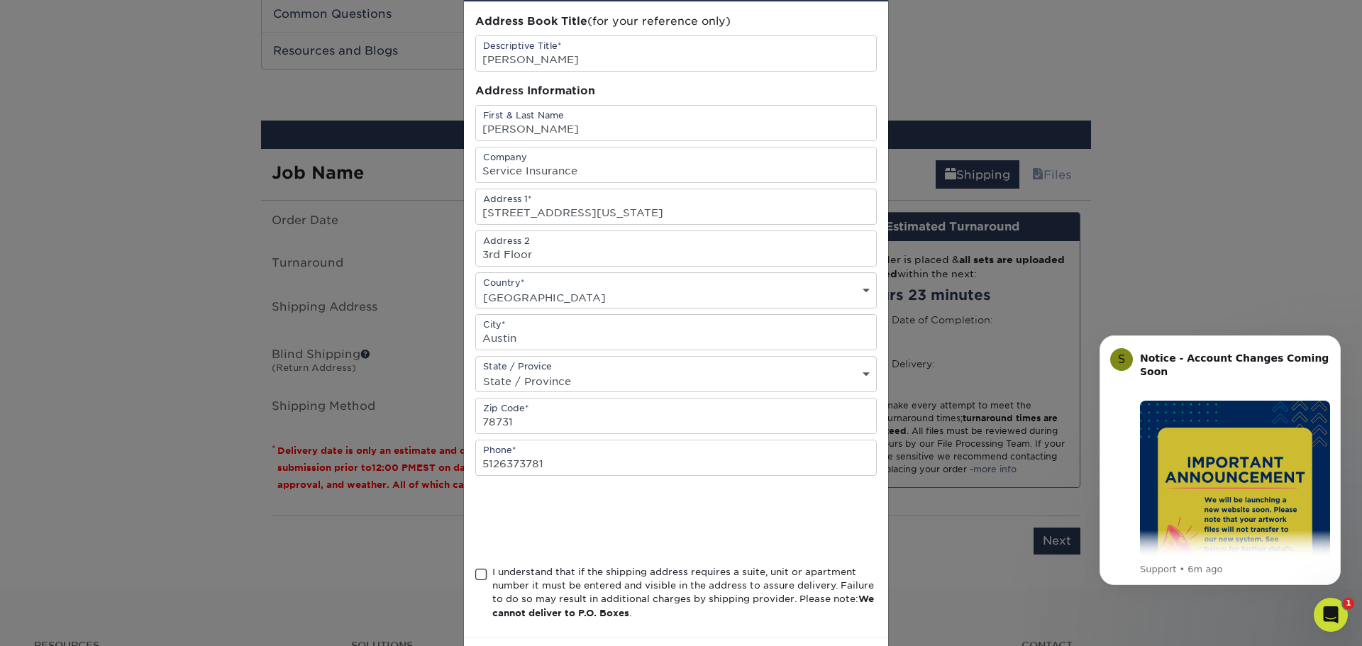
scroll to position [125, 0]
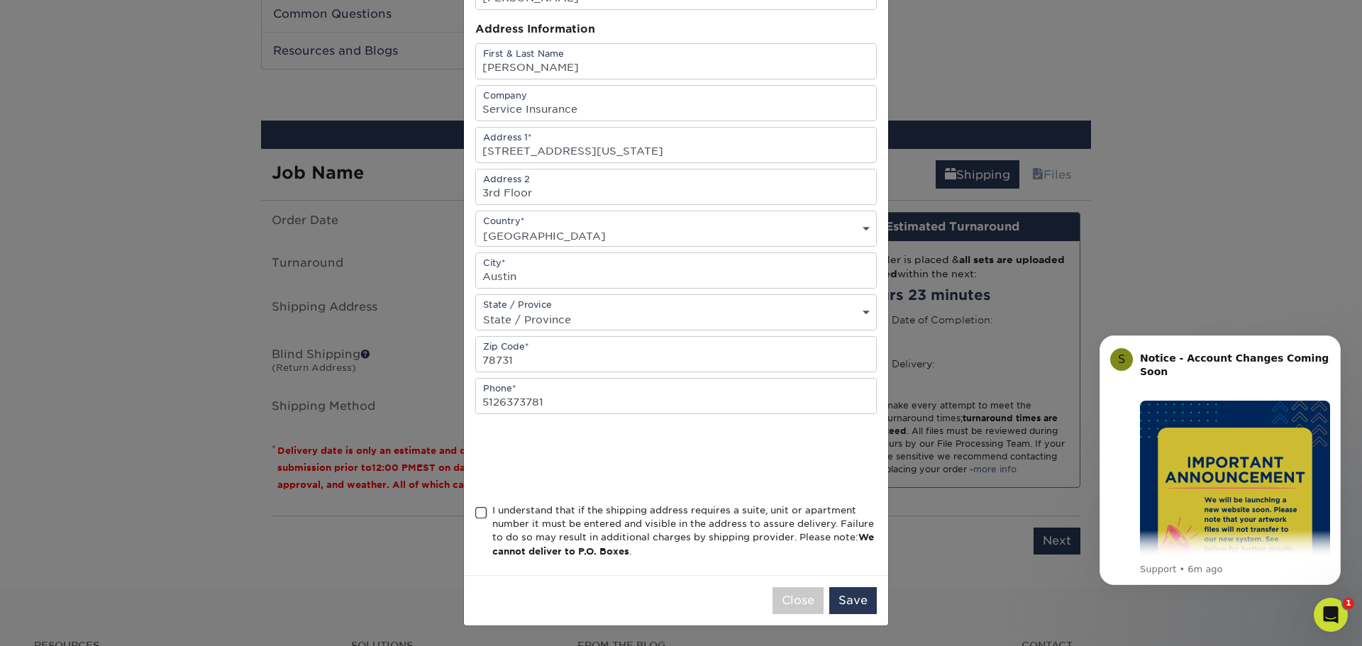
click at [476, 517] on span at bounding box center [481, 513] width 12 height 13
click at [0, 0] on input "I understand that if the shipping address requires a suite, unit or apartment n…" at bounding box center [0, 0] width 0 height 0
click at [837, 600] on button "Save" at bounding box center [853, 601] width 48 height 27
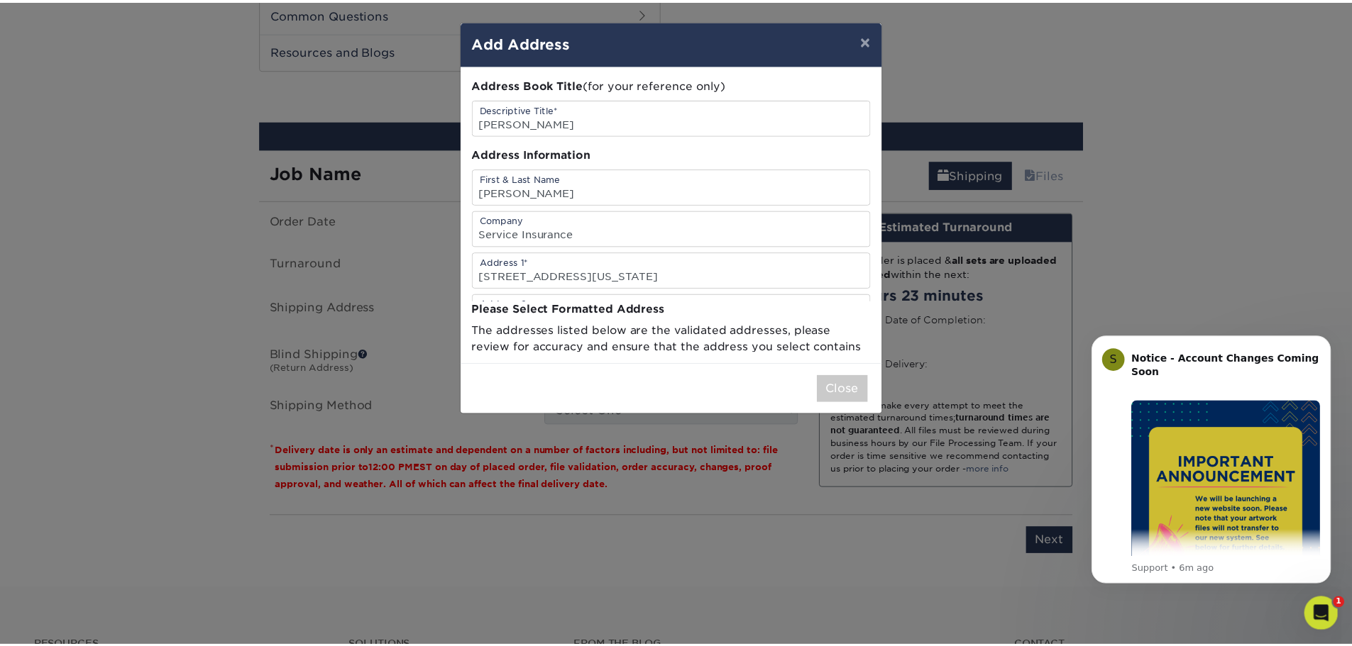
scroll to position [0, 0]
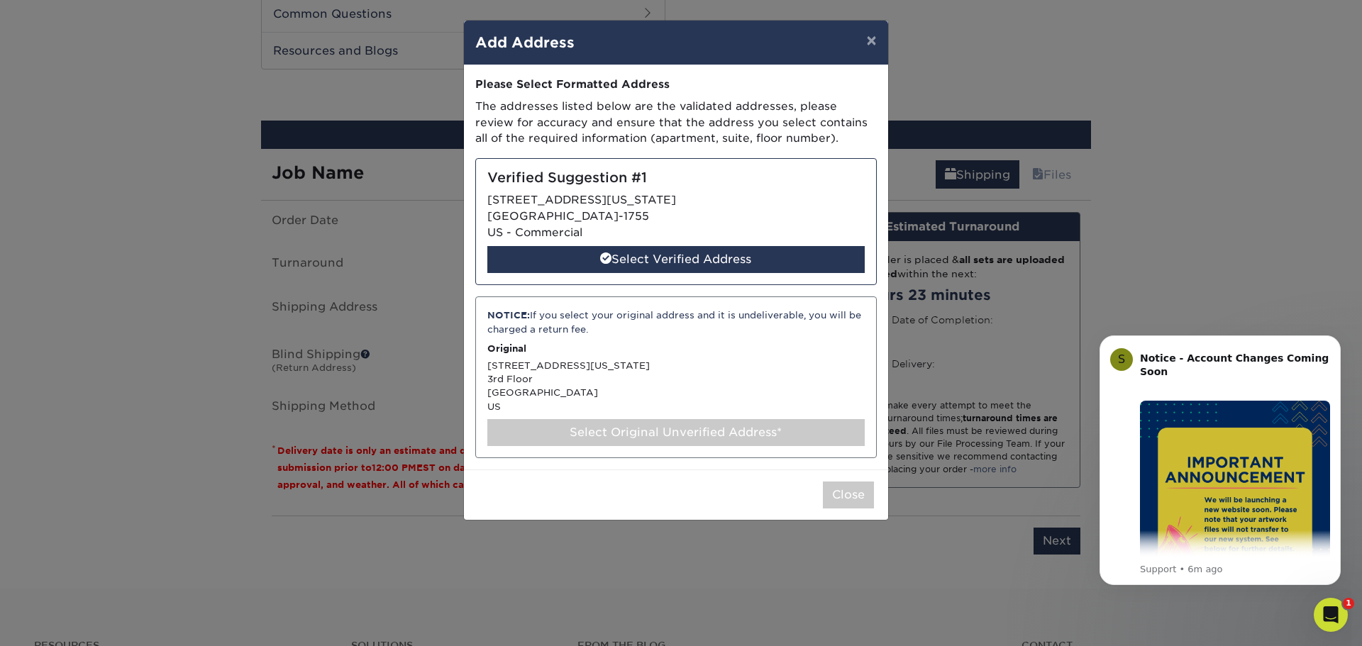
click at [619, 346] on p "Original" at bounding box center [675, 348] width 377 height 13
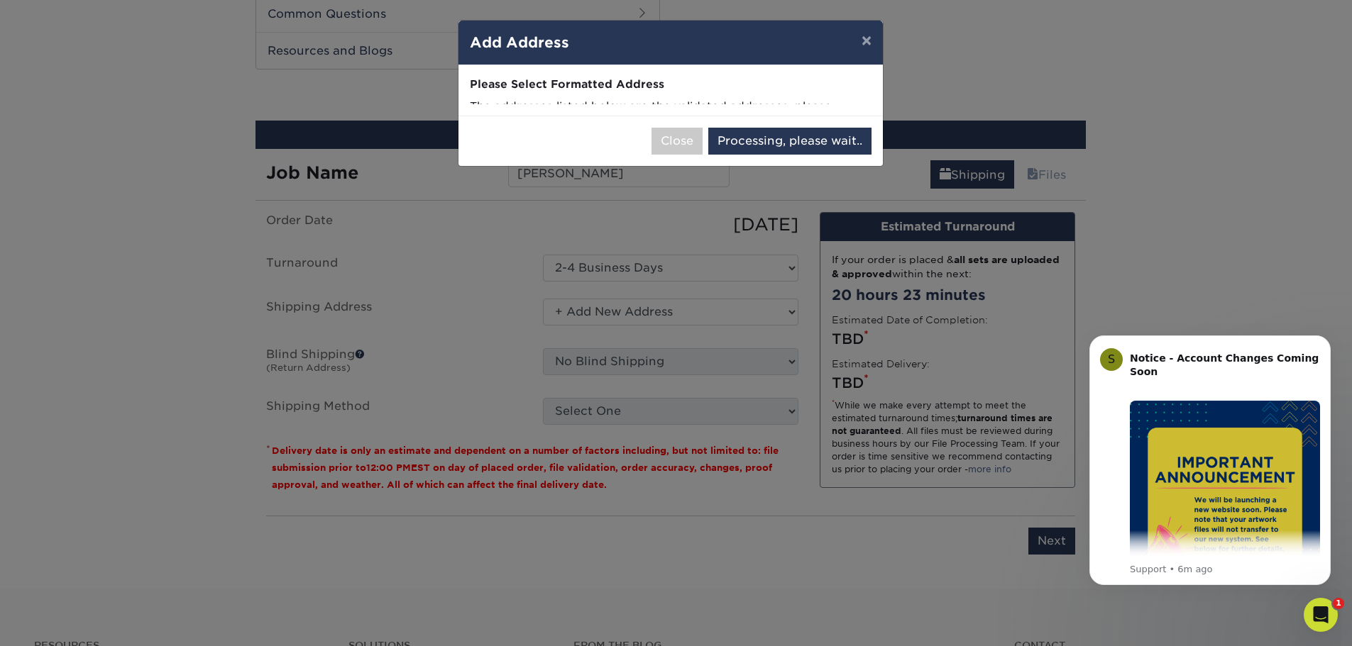
select select "287002"
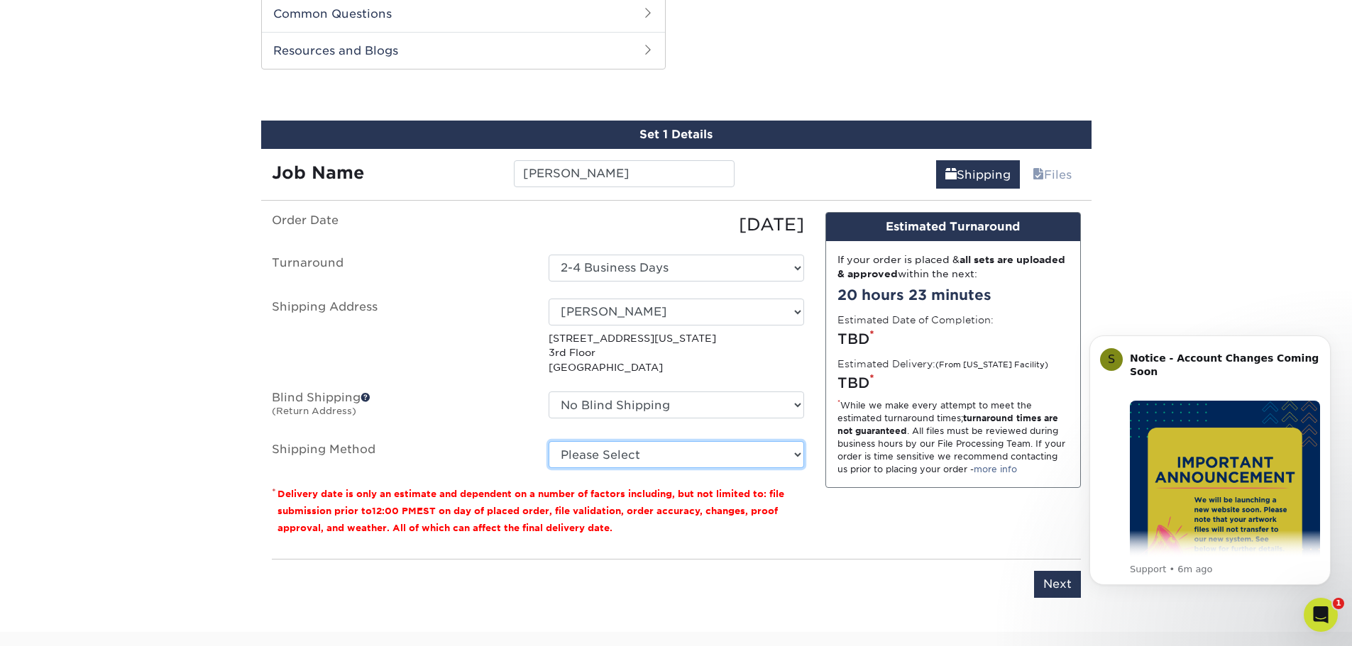
click at [636, 451] on select "Please Select Ground Shipping (+$8.96) 3 Day Shipping Service (+$17.93) 2 Day A…" at bounding box center [676, 454] width 255 height 27
select select "03"
click at [549, 441] on select "Please Select Ground Shipping (+$8.96) 3 Day Shipping Service (+$17.93) 2 Day A…" at bounding box center [676, 454] width 255 height 27
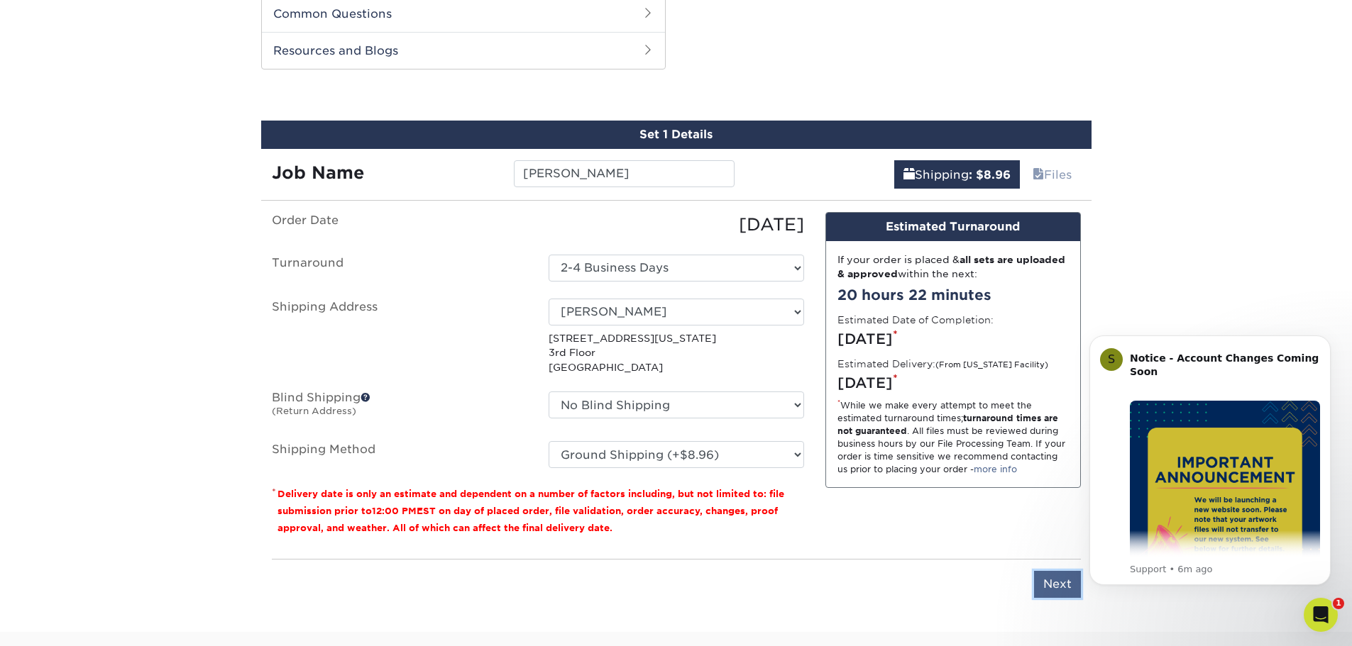
click at [1066, 584] on input "Next" at bounding box center [1057, 584] width 47 height 27
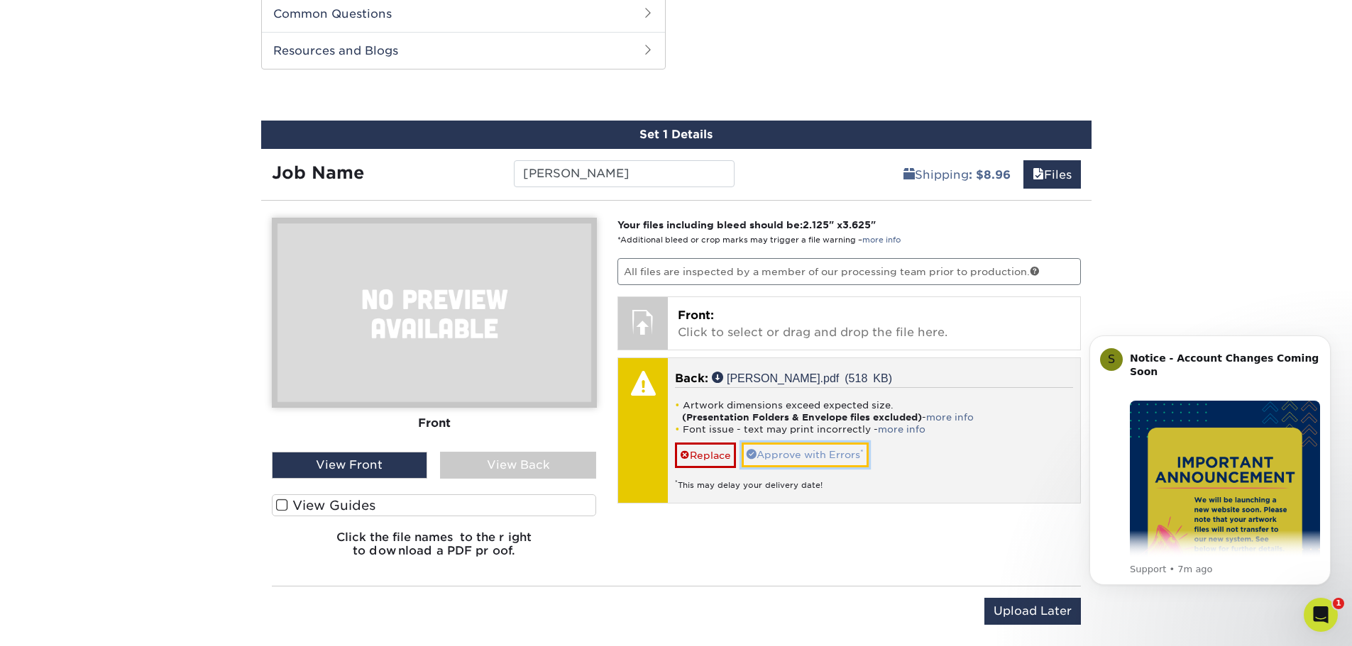
click at [807, 458] on link "Approve with Errors *" at bounding box center [805, 455] width 127 height 24
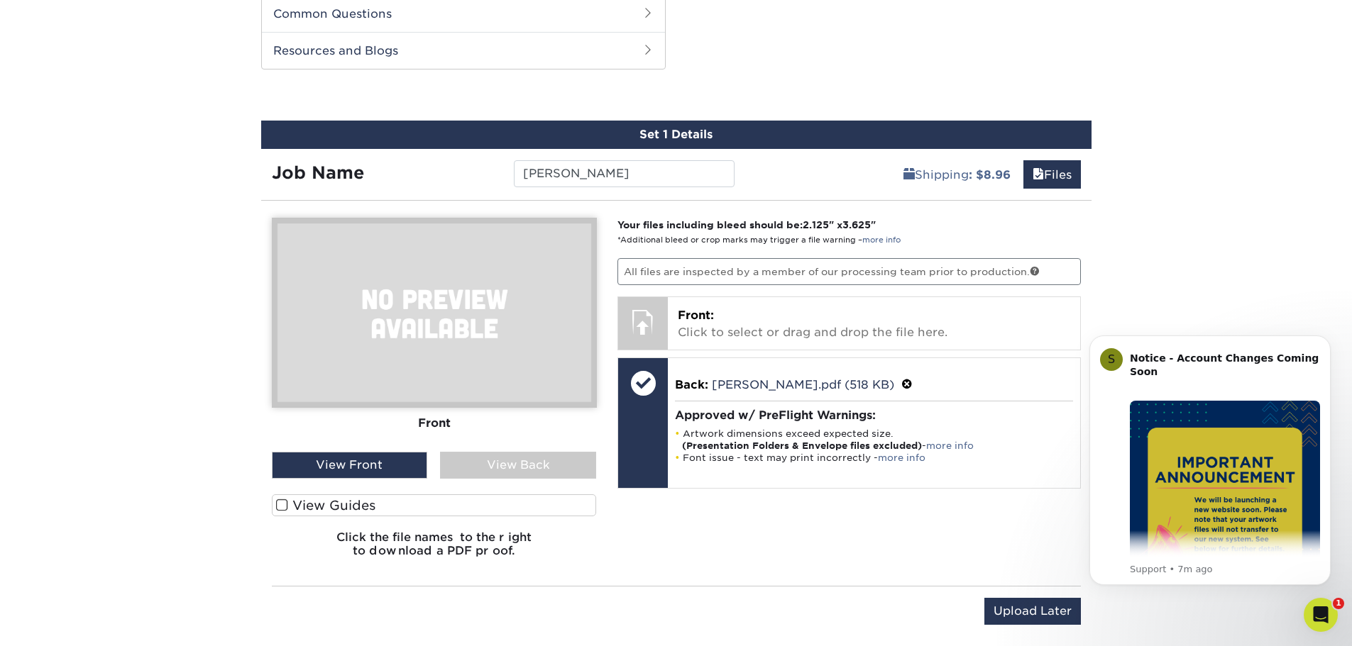
click at [497, 468] on div "View Back" at bounding box center [518, 465] width 156 height 27
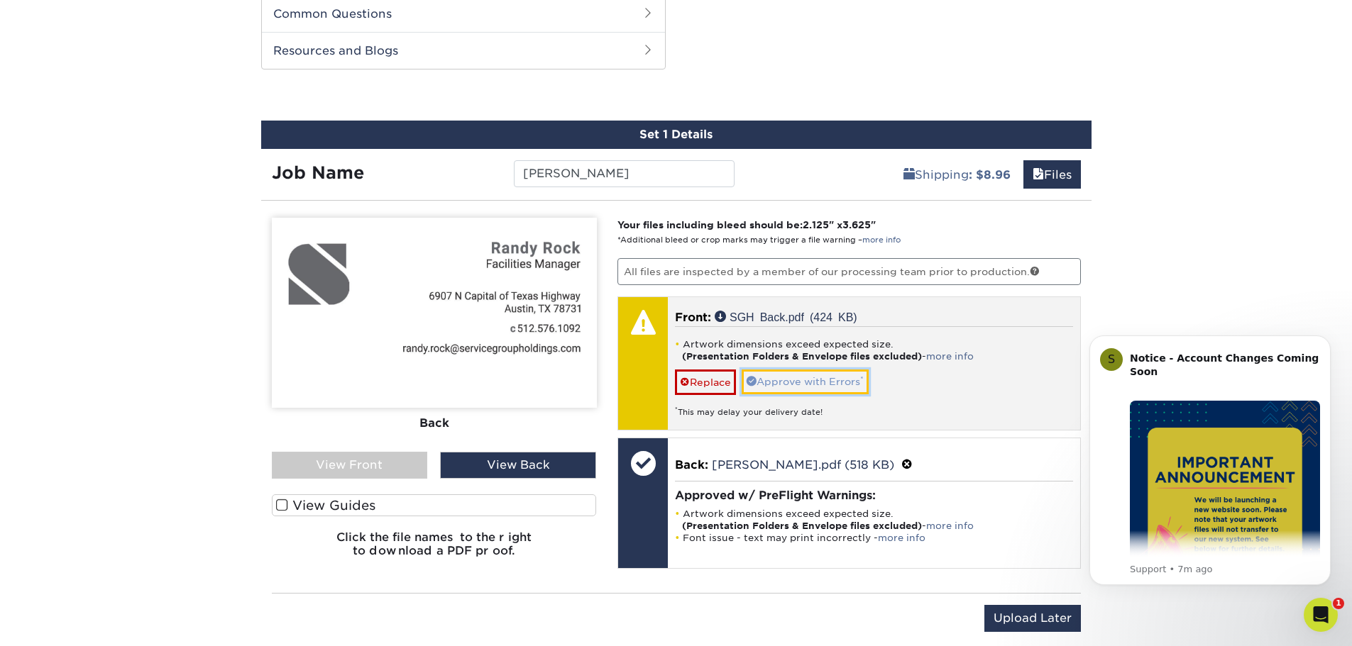
click at [798, 374] on link "Approve with Errors *" at bounding box center [805, 382] width 127 height 24
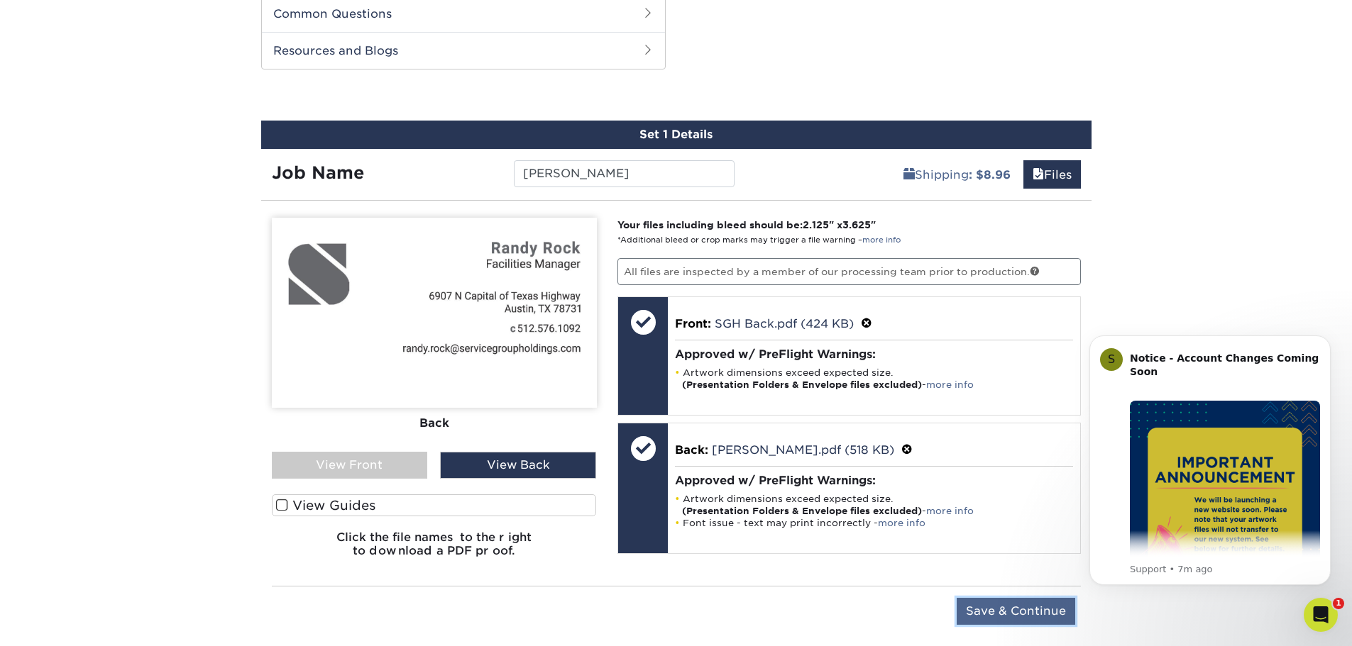
click at [1040, 605] on input "Save & Continue" at bounding box center [1016, 611] width 118 height 27
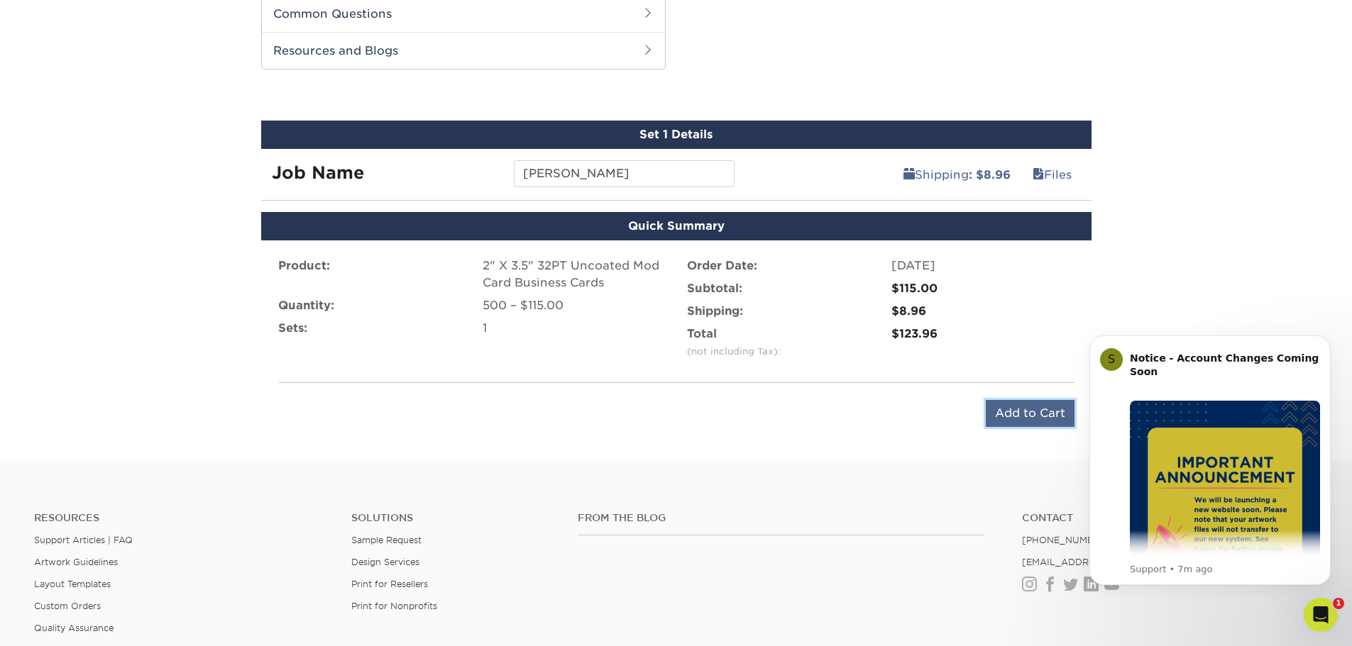
click at [1022, 409] on input "Add to Cart" at bounding box center [1030, 413] width 89 height 27
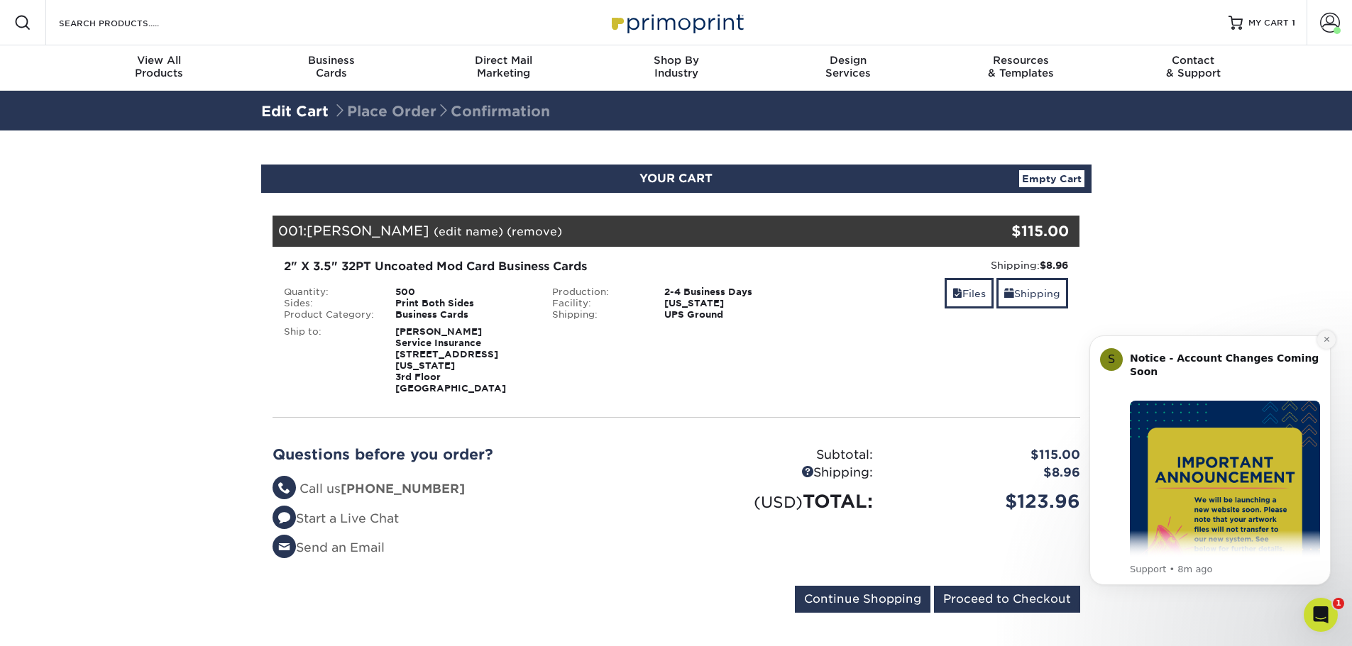
click at [1328, 341] on icon "Dismiss notification" at bounding box center [1325, 339] width 5 height 5
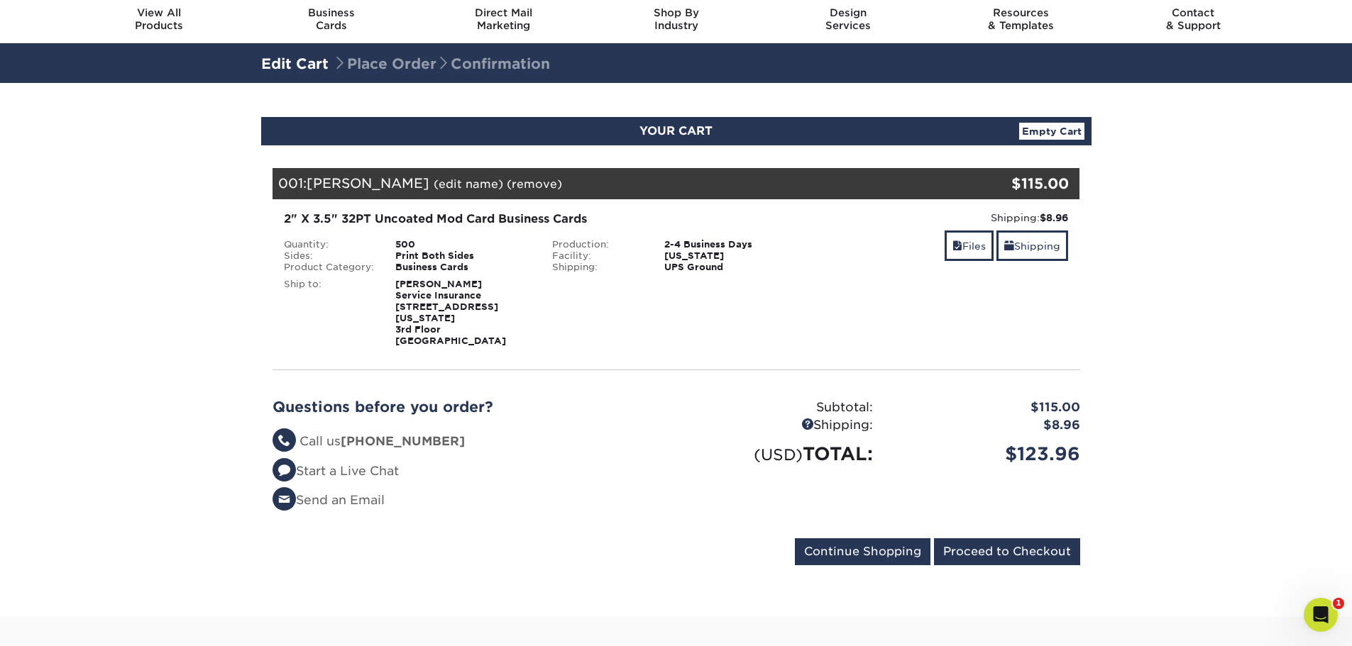
scroll to position [71, 0]
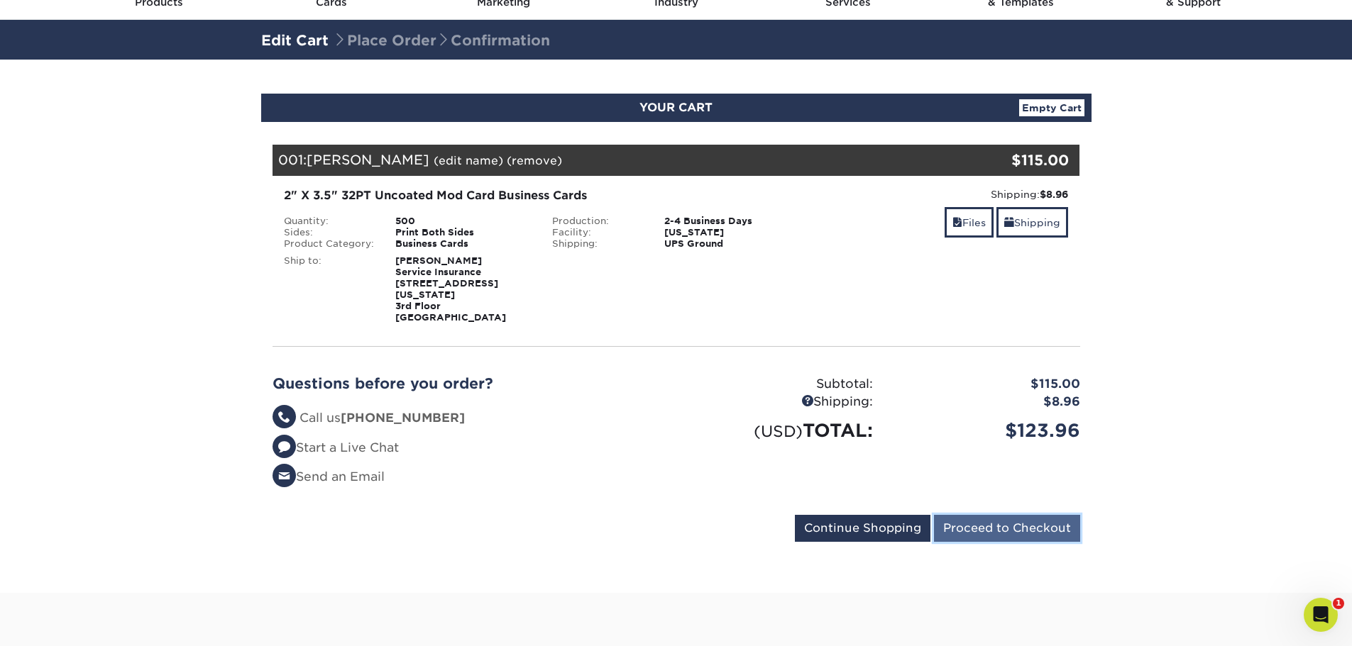
click at [1004, 526] on input "Proceed to Checkout" at bounding box center [1007, 528] width 146 height 27
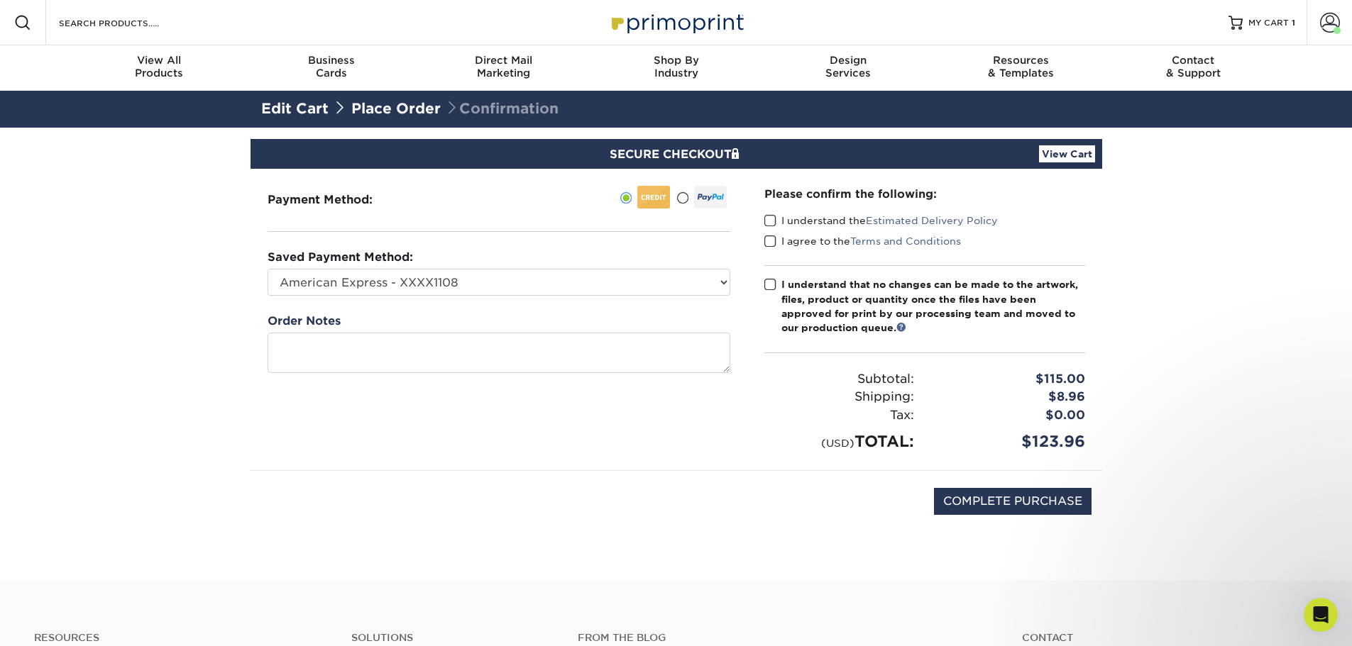
click at [773, 219] on span at bounding box center [770, 220] width 12 height 13
click at [0, 0] on input "I understand the Estimated Delivery Policy" at bounding box center [0, 0] width 0 height 0
click at [773, 241] on span at bounding box center [770, 241] width 12 height 13
click at [0, 0] on input "I agree to the Terms and Conditions" at bounding box center [0, 0] width 0 height 0
click at [765, 280] on span at bounding box center [770, 284] width 12 height 13
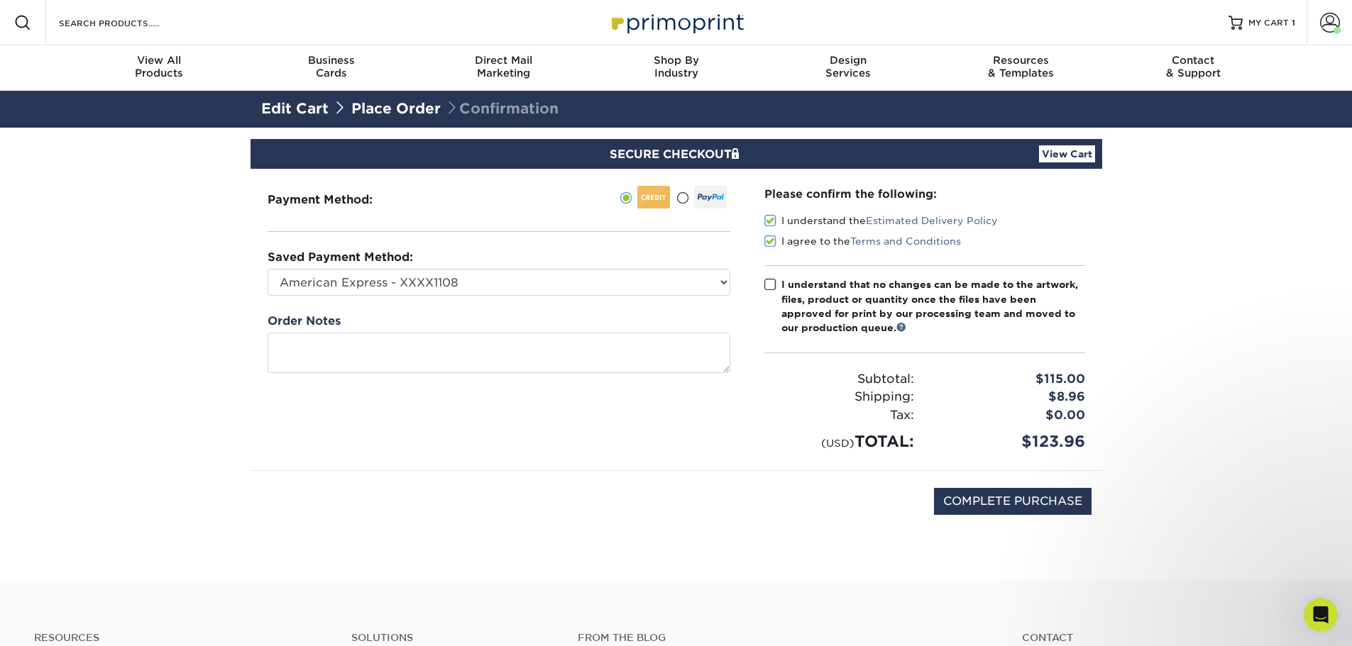
click at [0, 0] on input "I understand that no changes can be made to the artwork, files, product or quan…" at bounding box center [0, 0] width 0 height 0
click at [600, 471] on div "COMPLETE PURCHASE" at bounding box center [676, 509] width 830 height 76
click at [1072, 159] on link "View Cart" at bounding box center [1067, 153] width 56 height 17
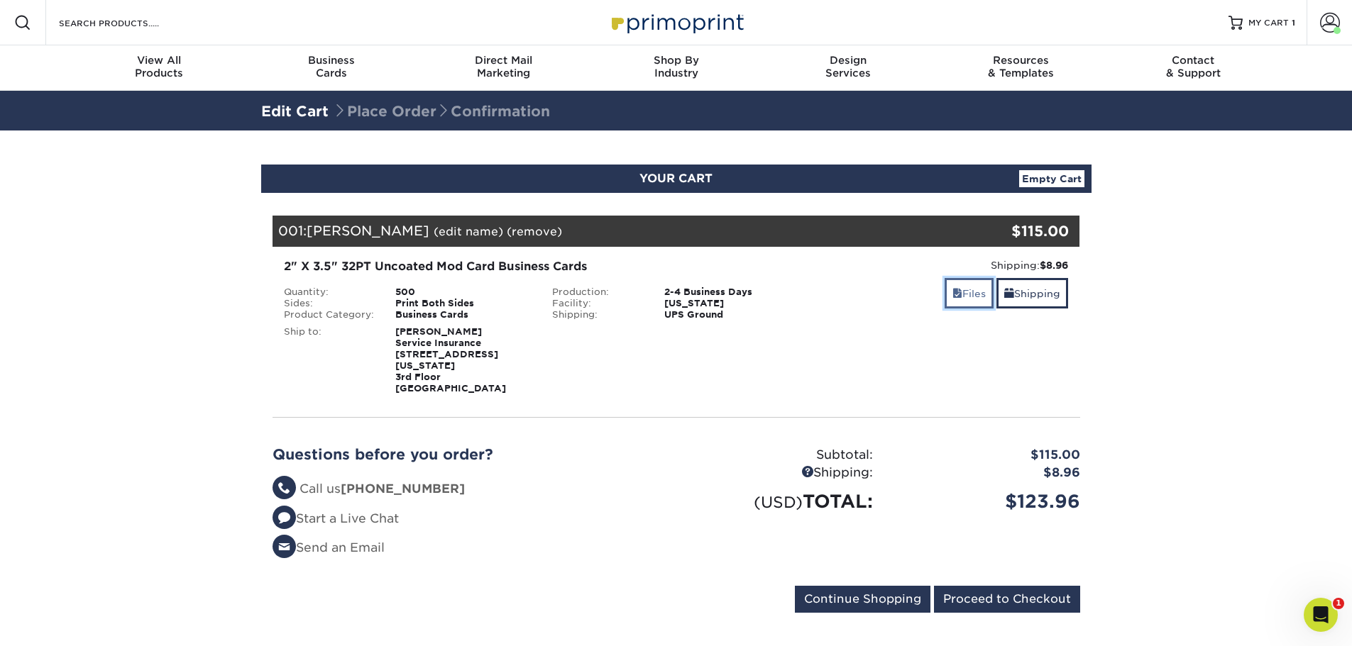
click at [960, 296] on link "Files" at bounding box center [968, 293] width 49 height 31
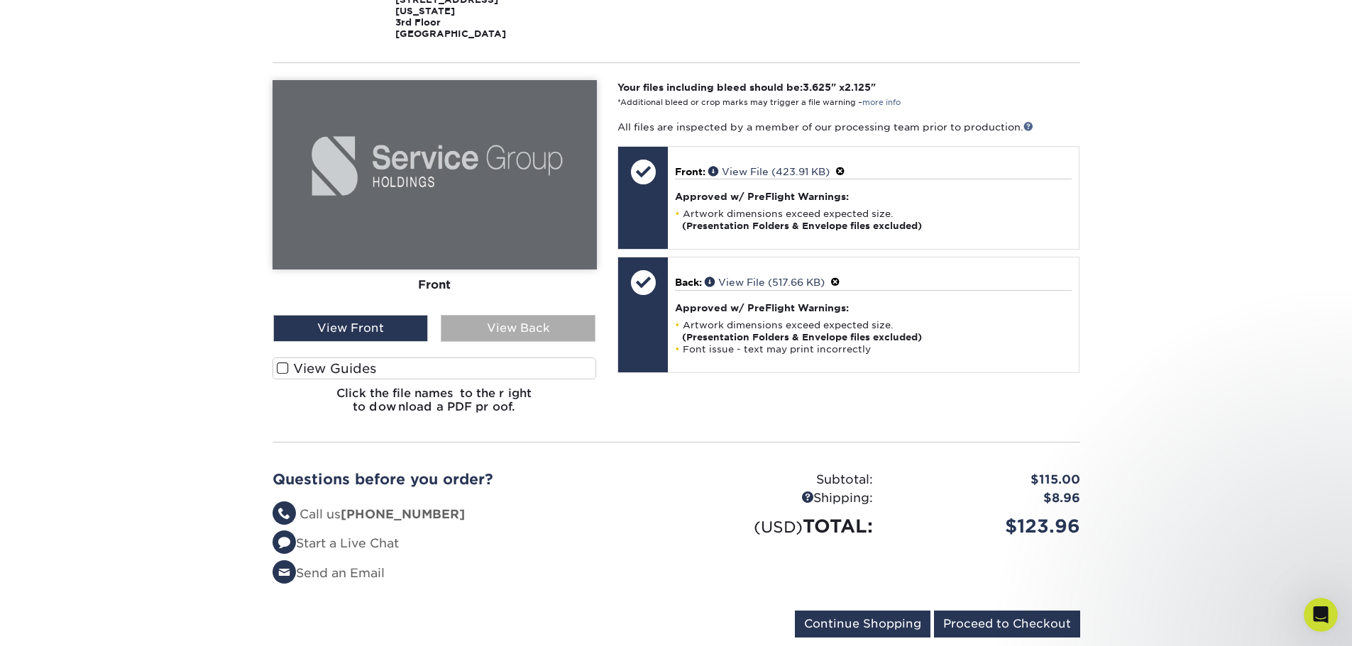
click at [522, 334] on div "View Back" at bounding box center [518, 328] width 155 height 27
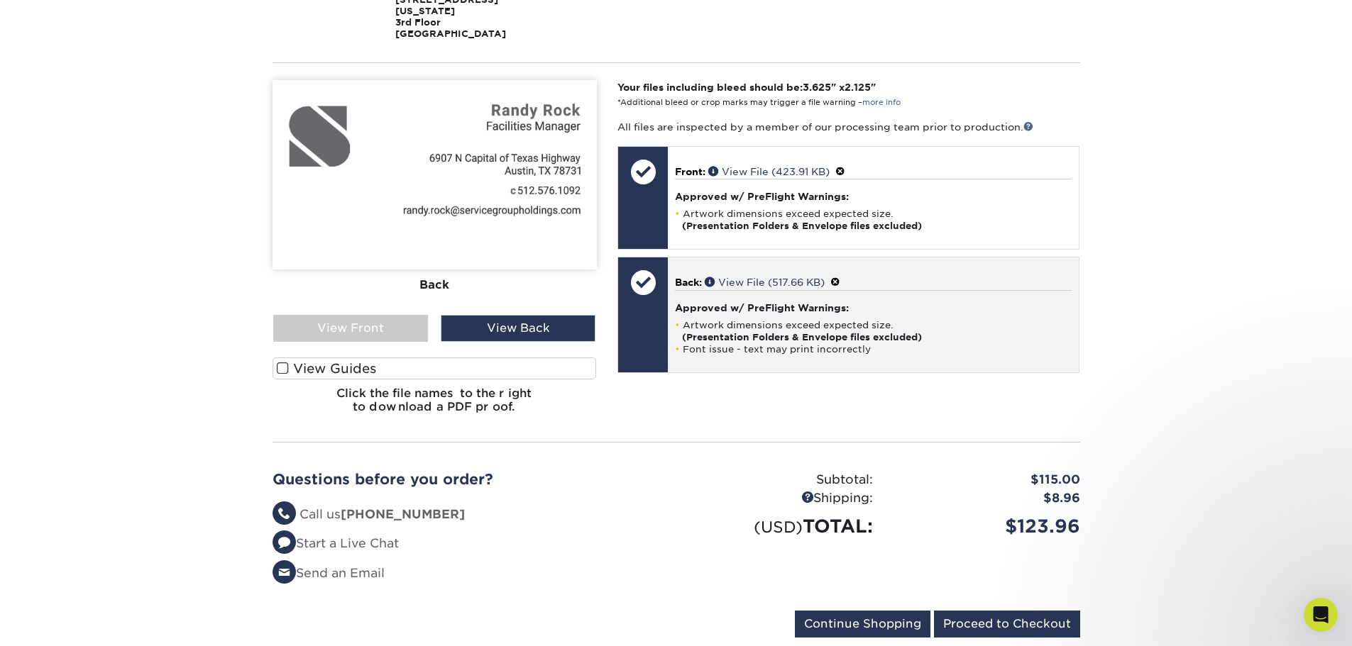
click at [839, 281] on span at bounding box center [835, 282] width 10 height 11
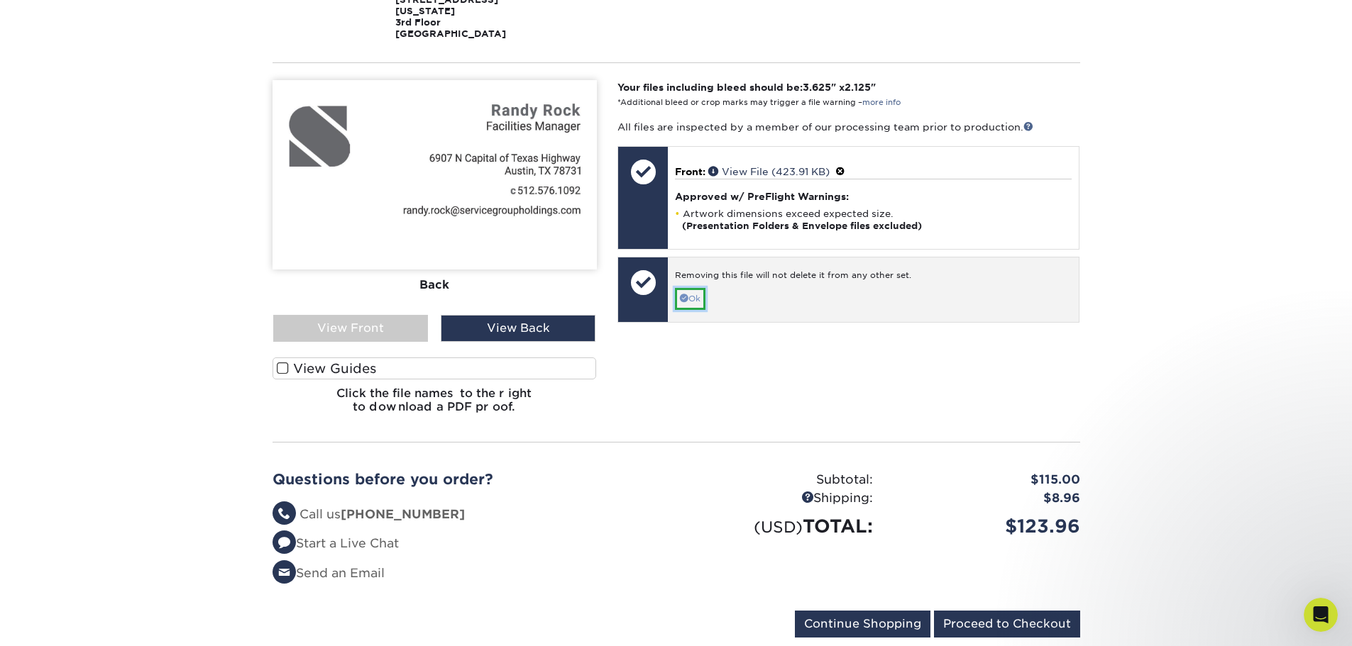
click at [694, 293] on link "Ok" at bounding box center [690, 299] width 31 height 22
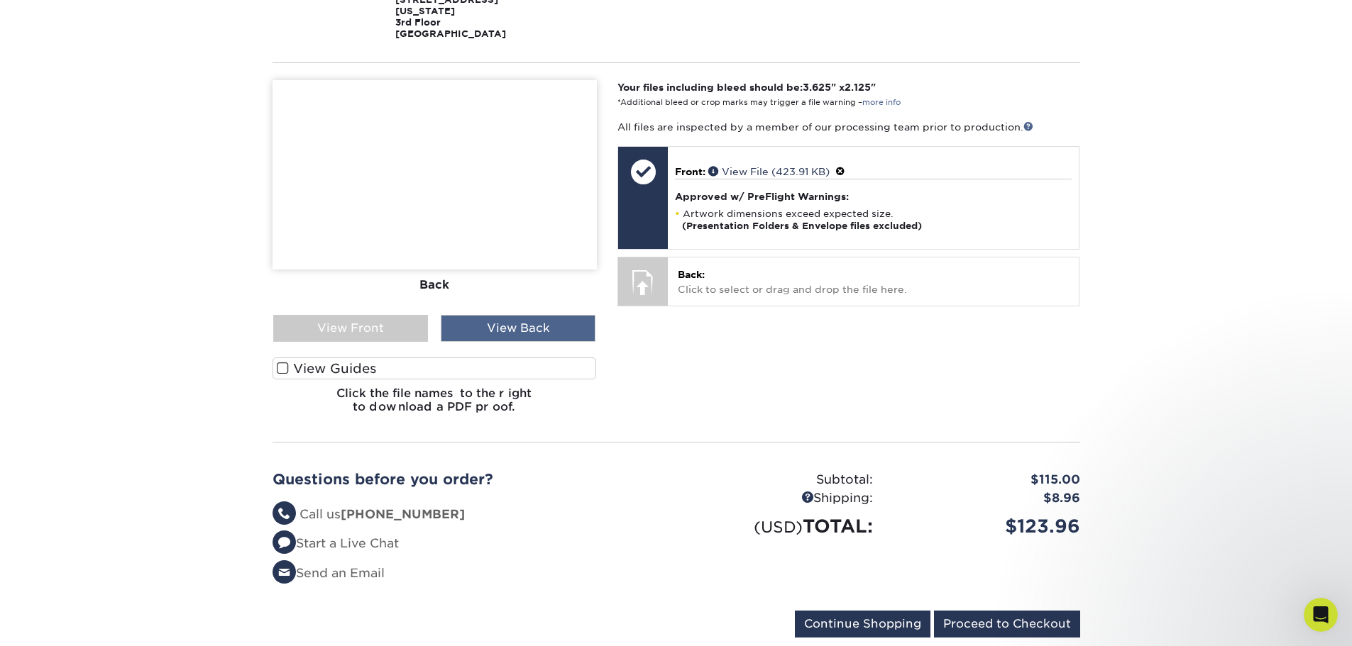
click at [527, 331] on div "View Back" at bounding box center [518, 328] width 155 height 27
click at [377, 331] on div "View Front" at bounding box center [350, 328] width 155 height 27
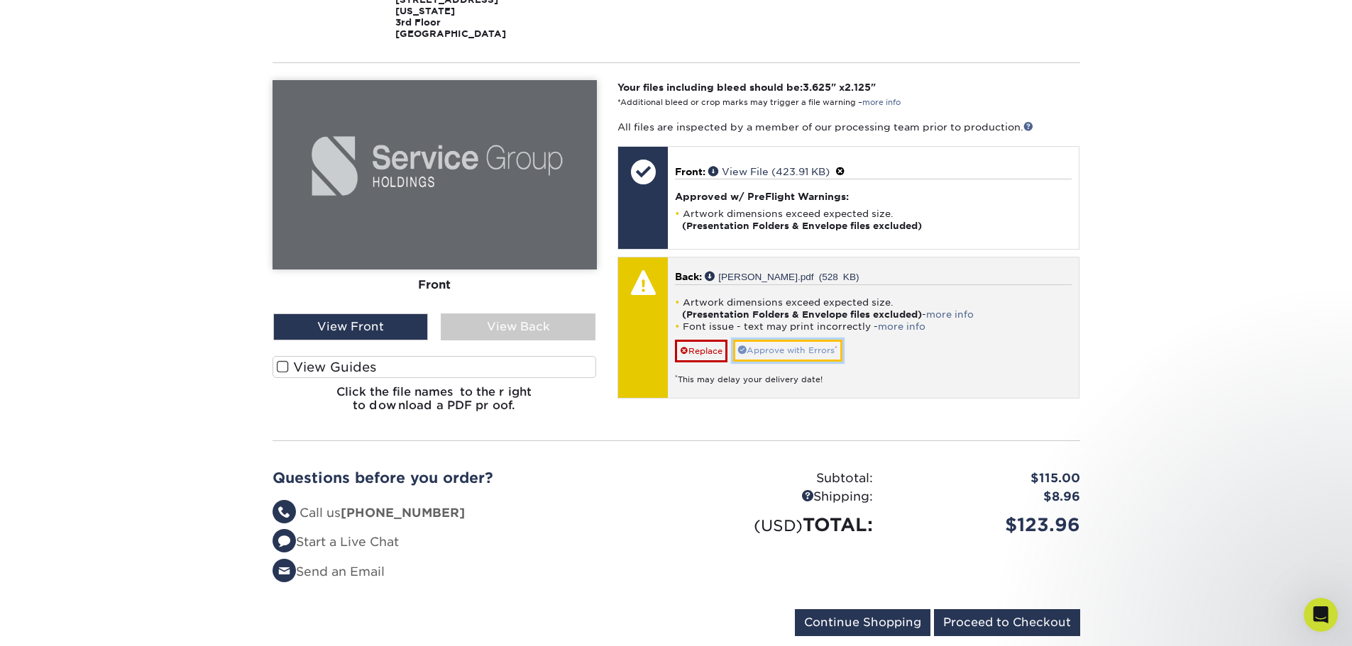
click at [808, 353] on link "Approve with Errors *" at bounding box center [787, 351] width 109 height 22
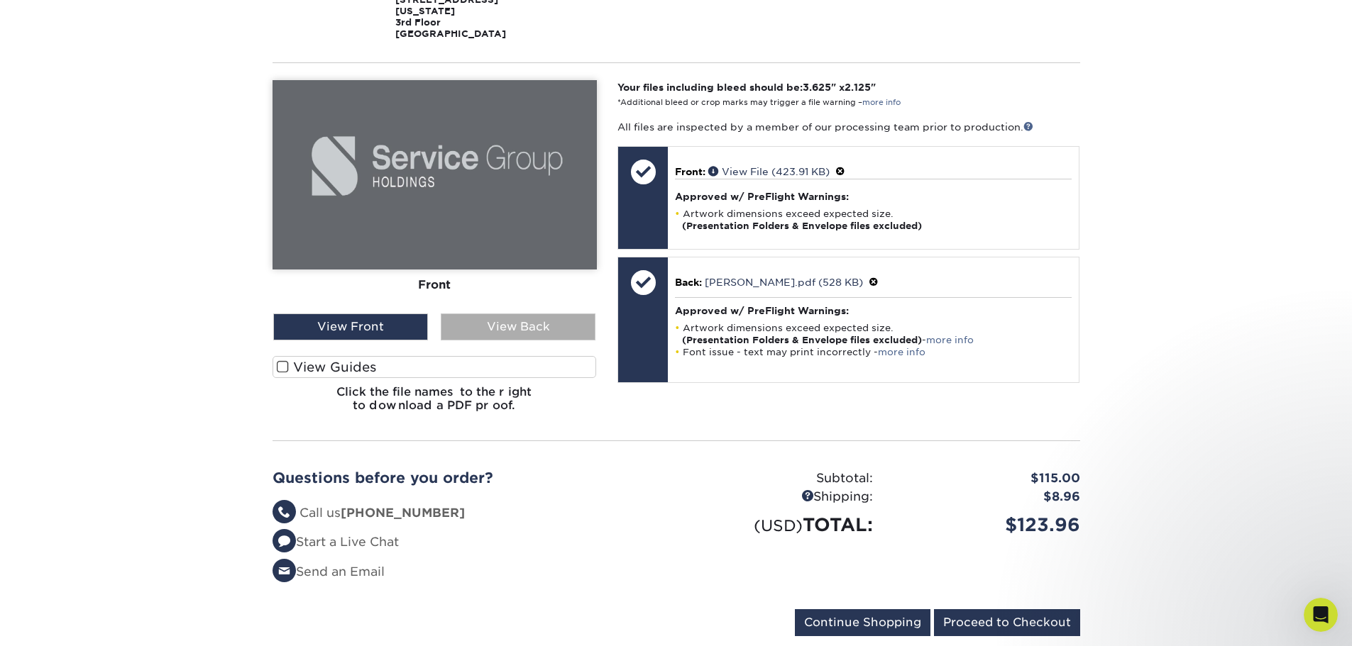
click at [569, 319] on div "View Back" at bounding box center [518, 327] width 155 height 27
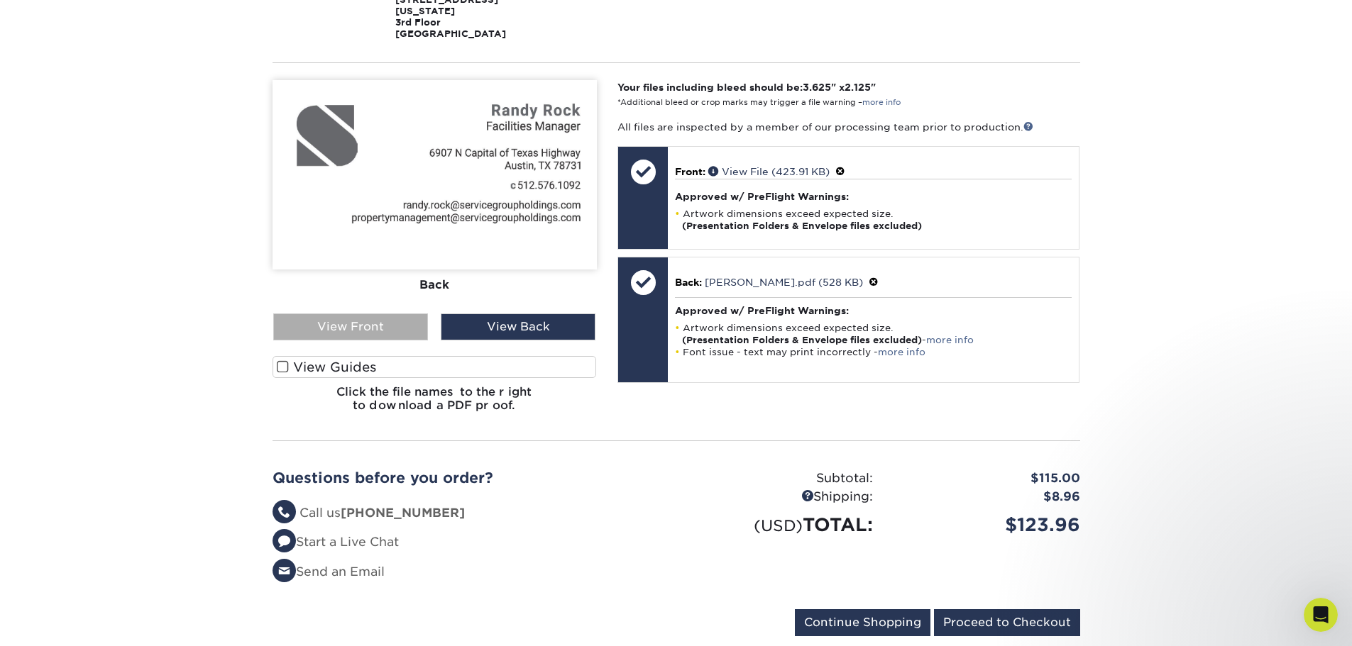
click at [351, 319] on div "View Front" at bounding box center [350, 327] width 155 height 27
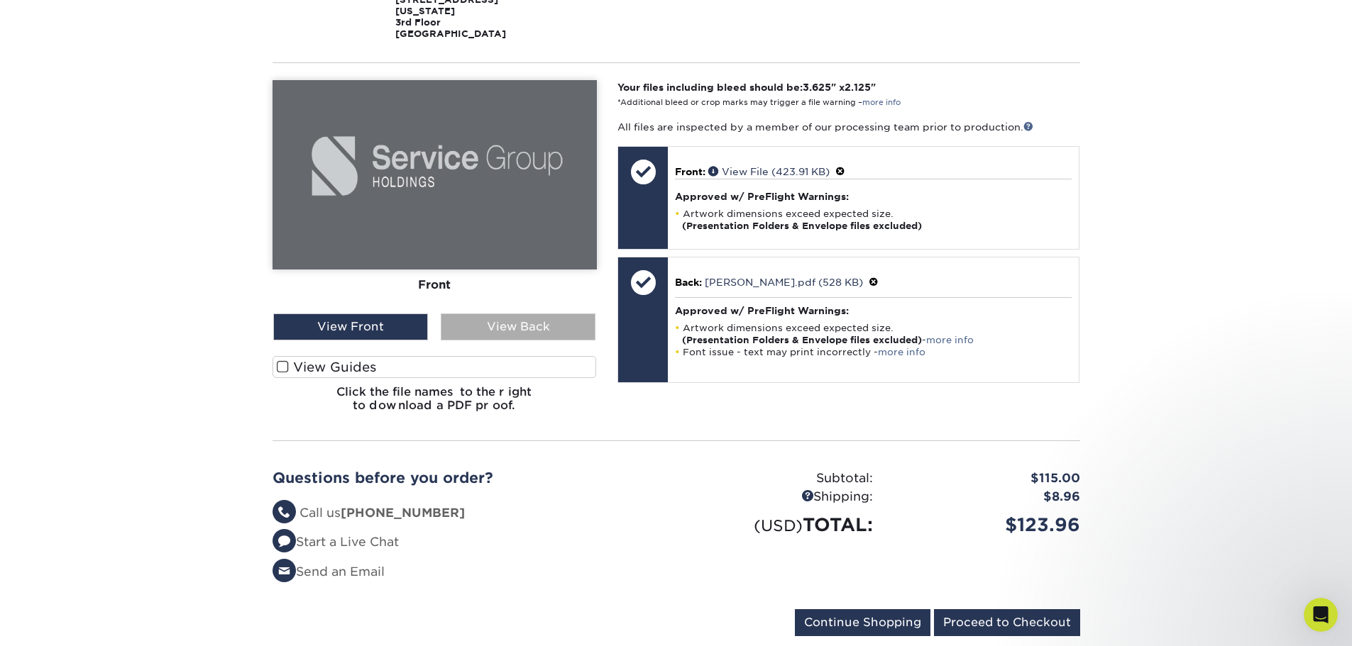
click at [484, 329] on div "View Back" at bounding box center [518, 327] width 155 height 27
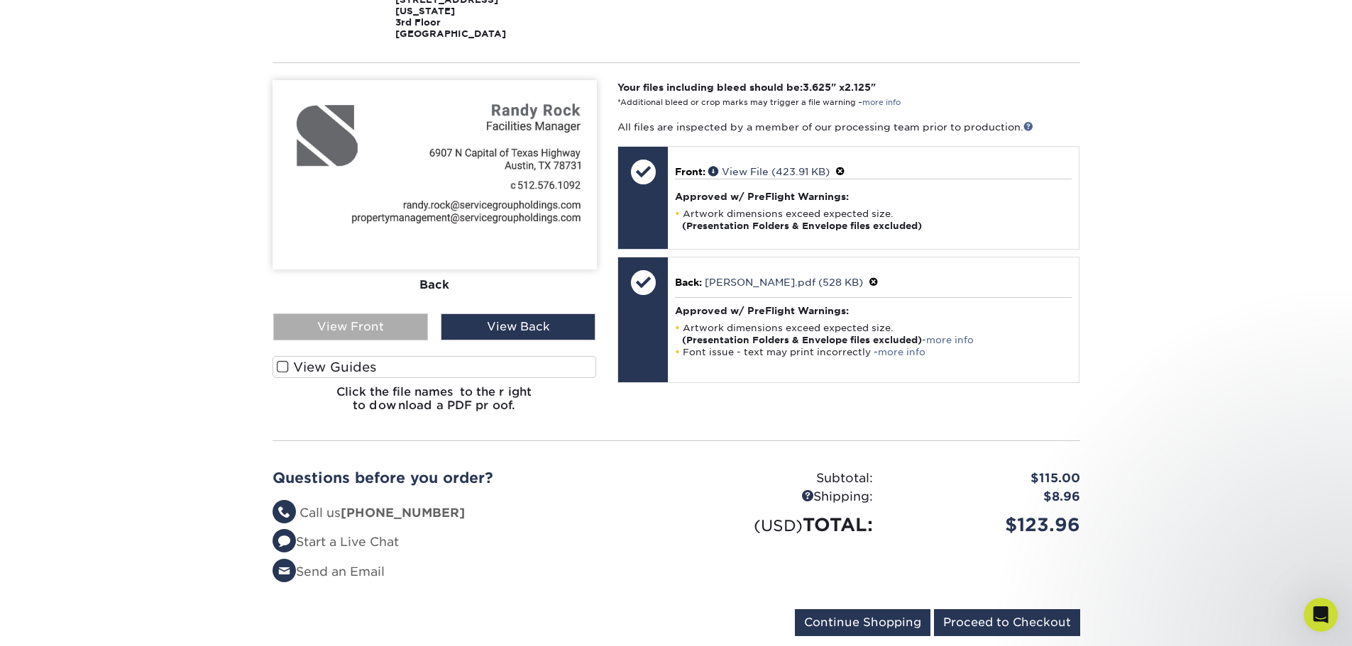
click at [350, 333] on div "View Front" at bounding box center [350, 327] width 155 height 27
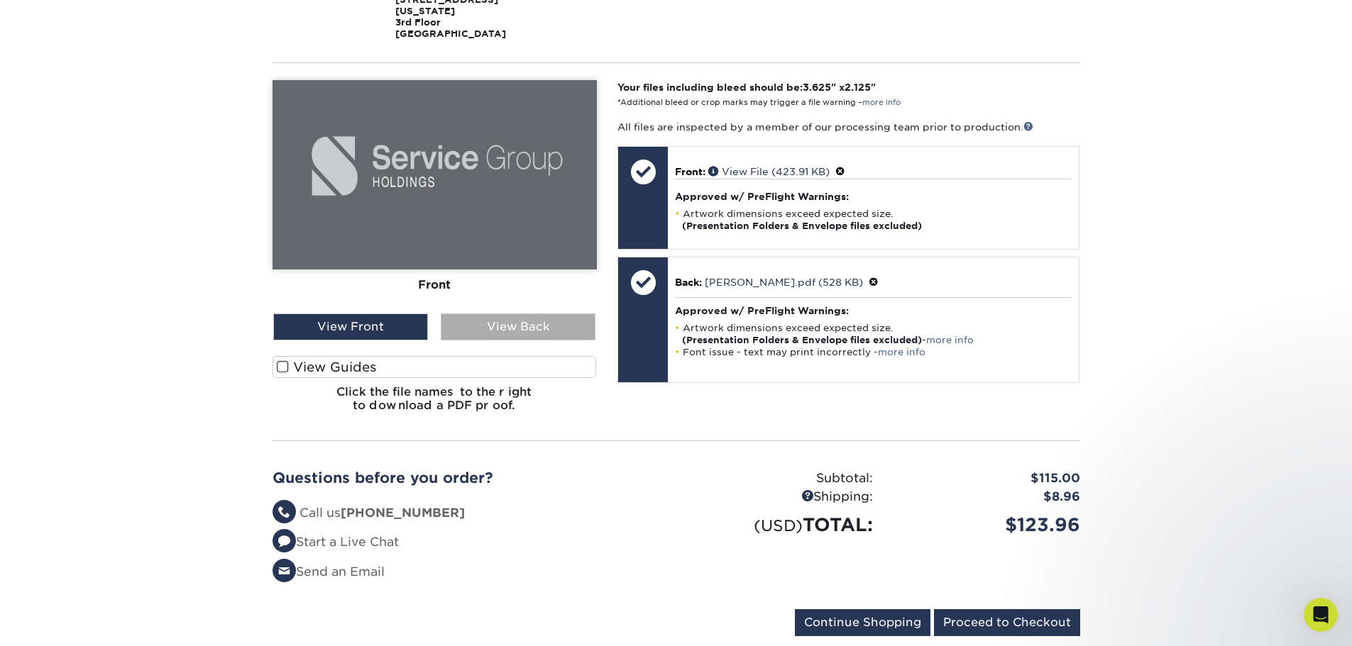
click at [501, 327] on div "View Back" at bounding box center [518, 327] width 155 height 27
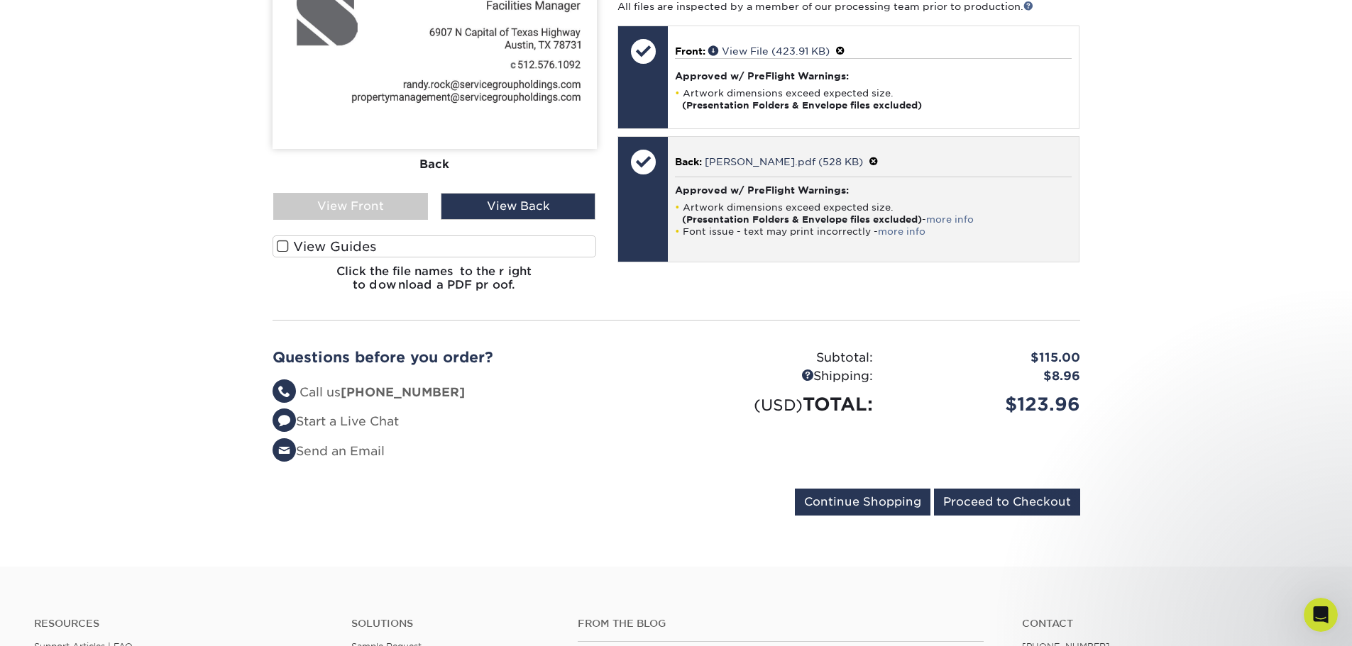
scroll to position [497, 0]
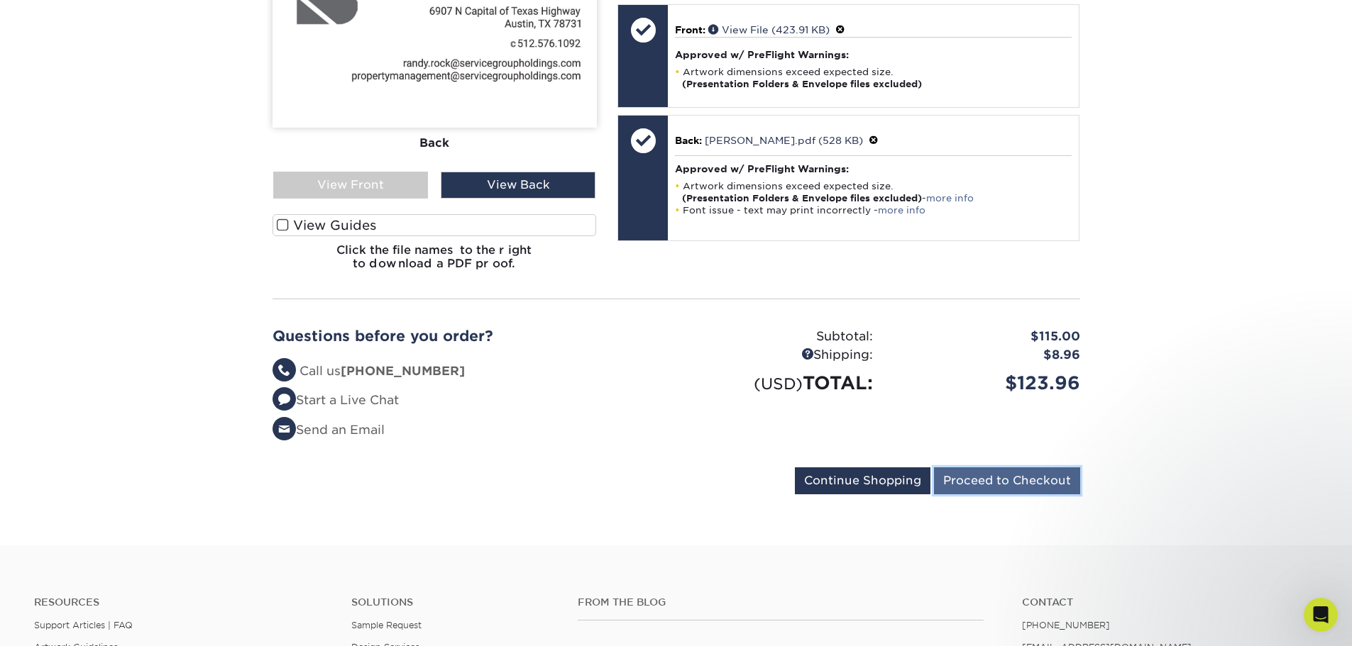
click at [1041, 482] on input "Proceed to Checkout" at bounding box center [1007, 481] width 146 height 27
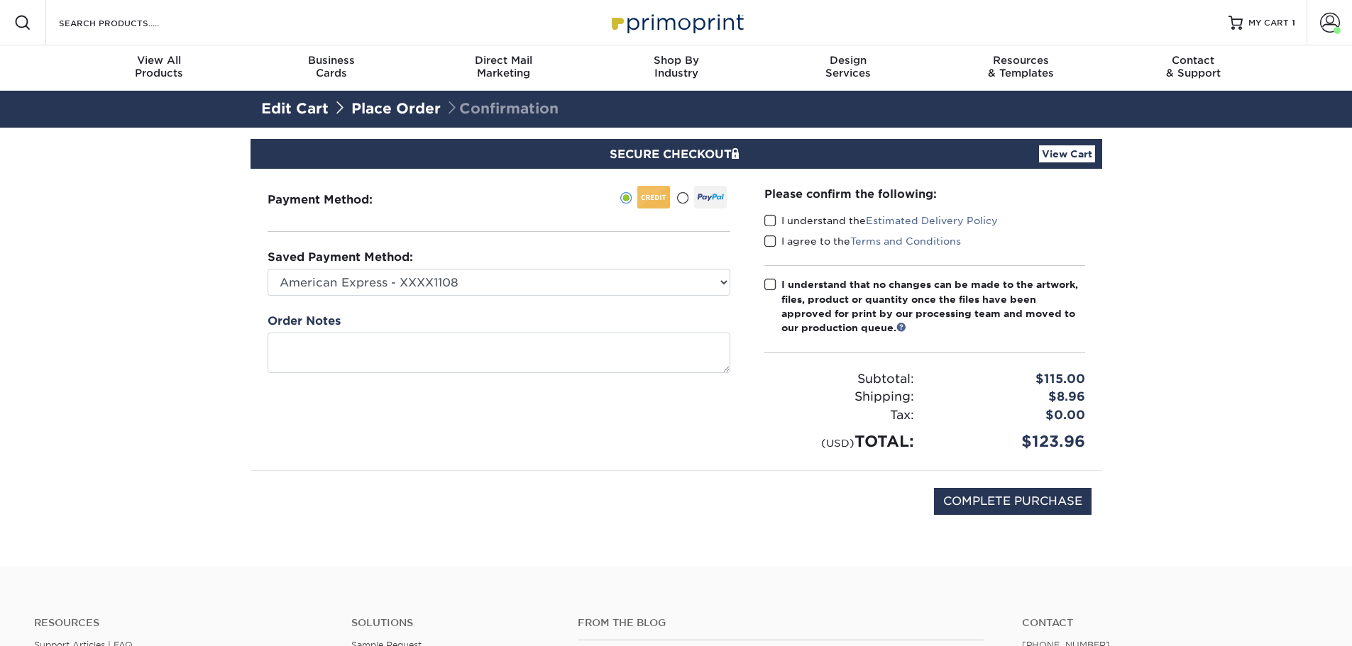
click at [778, 219] on label "I understand the Estimated Delivery Policy" at bounding box center [880, 221] width 233 height 14
click at [0, 0] on input "I understand the Estimated Delivery Policy" at bounding box center [0, 0] width 0 height 0
click at [773, 238] on span at bounding box center [770, 241] width 12 height 13
click at [0, 0] on input "I agree to the Terms and Conditions" at bounding box center [0, 0] width 0 height 0
click at [772, 283] on span at bounding box center [770, 284] width 12 height 13
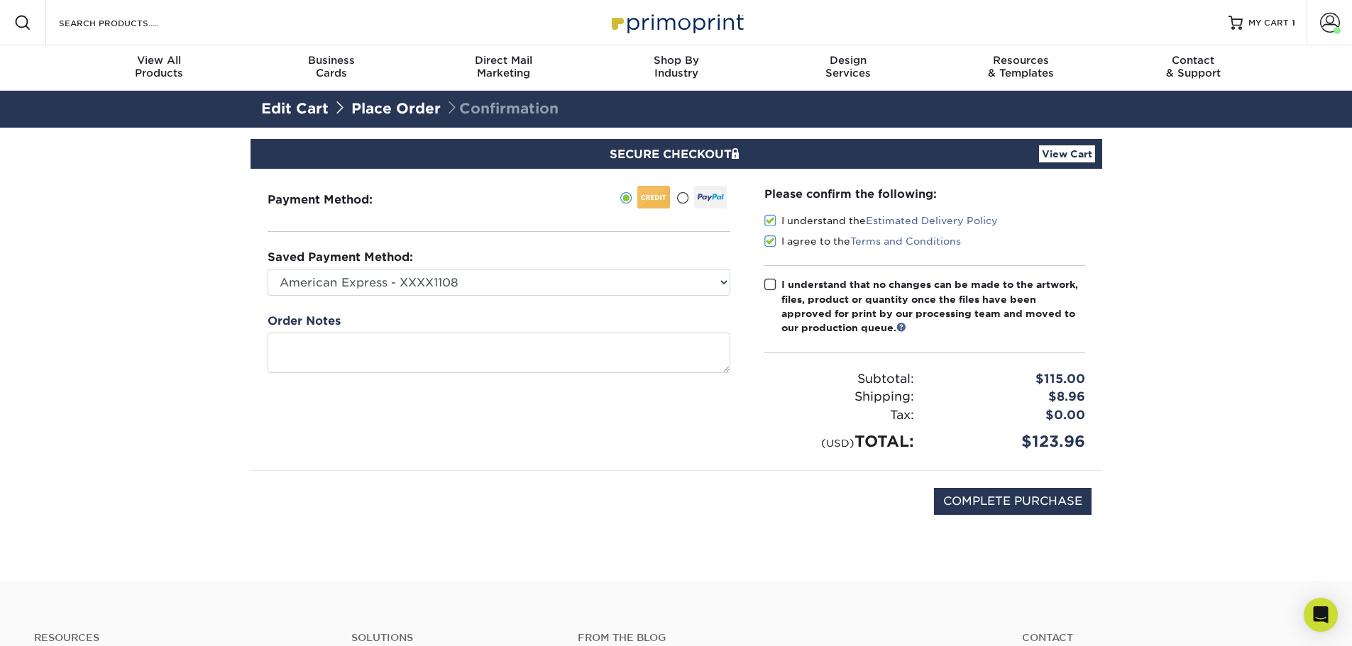
click at [0, 0] on input "I understand that no changes can be made to the artwork, files, product or quan…" at bounding box center [0, 0] width 0 height 0
click at [973, 490] on input "COMPLETE PURCHASE" at bounding box center [1013, 501] width 158 height 27
type input "PROCESSING, PLEASE WAIT..."
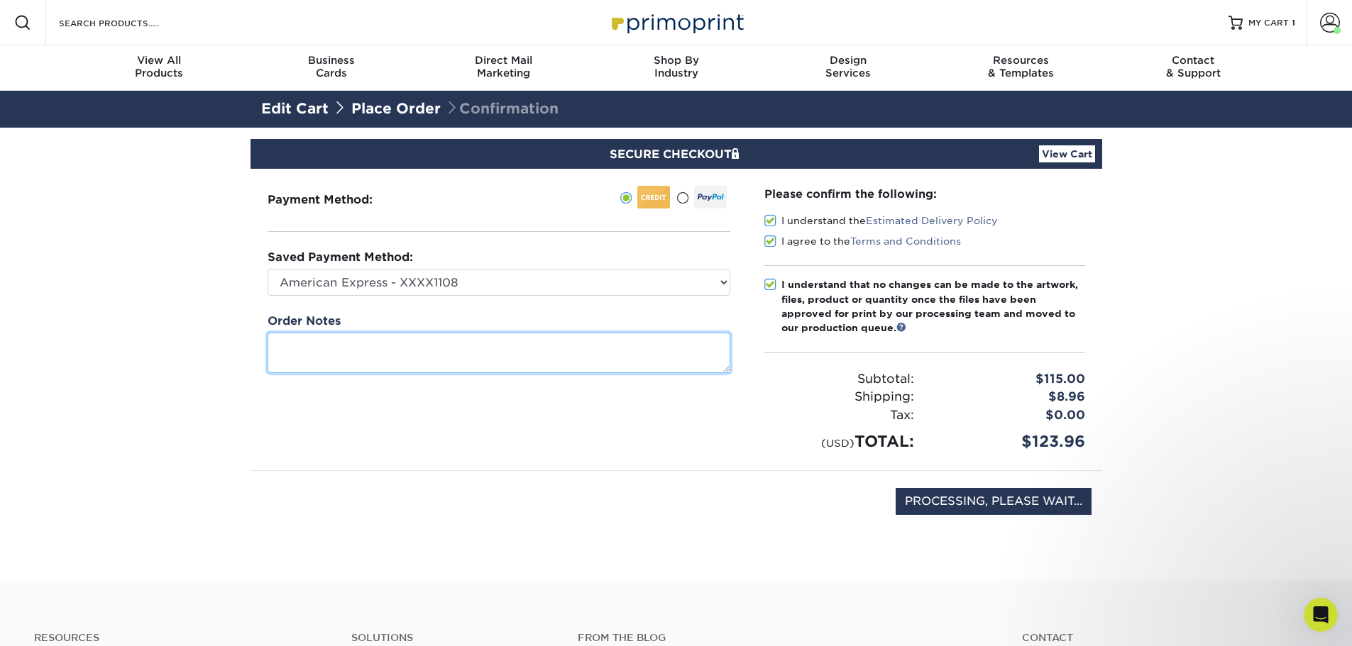
click at [558, 344] on textarea at bounding box center [499, 353] width 463 height 40
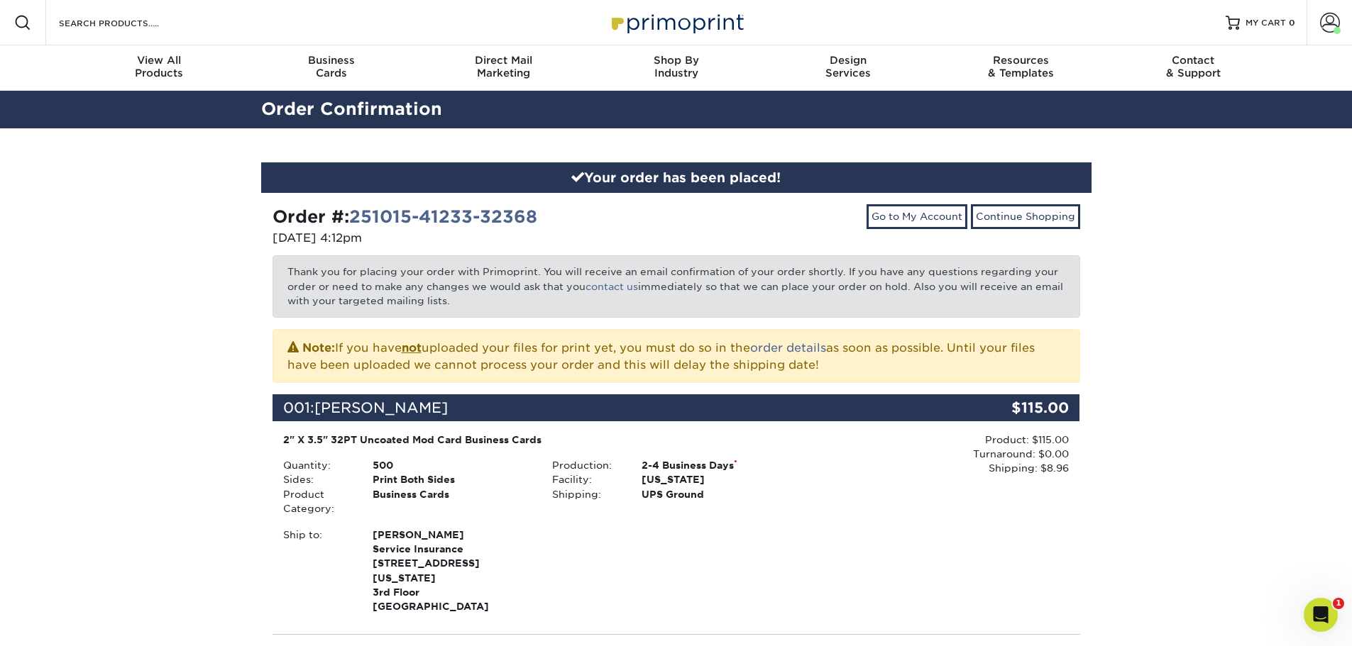
click at [744, 504] on div "Production: 2-4 Business Days * Facility: [US_STATE] Shipping: UPS Ground" at bounding box center [675, 487] width 269 height 58
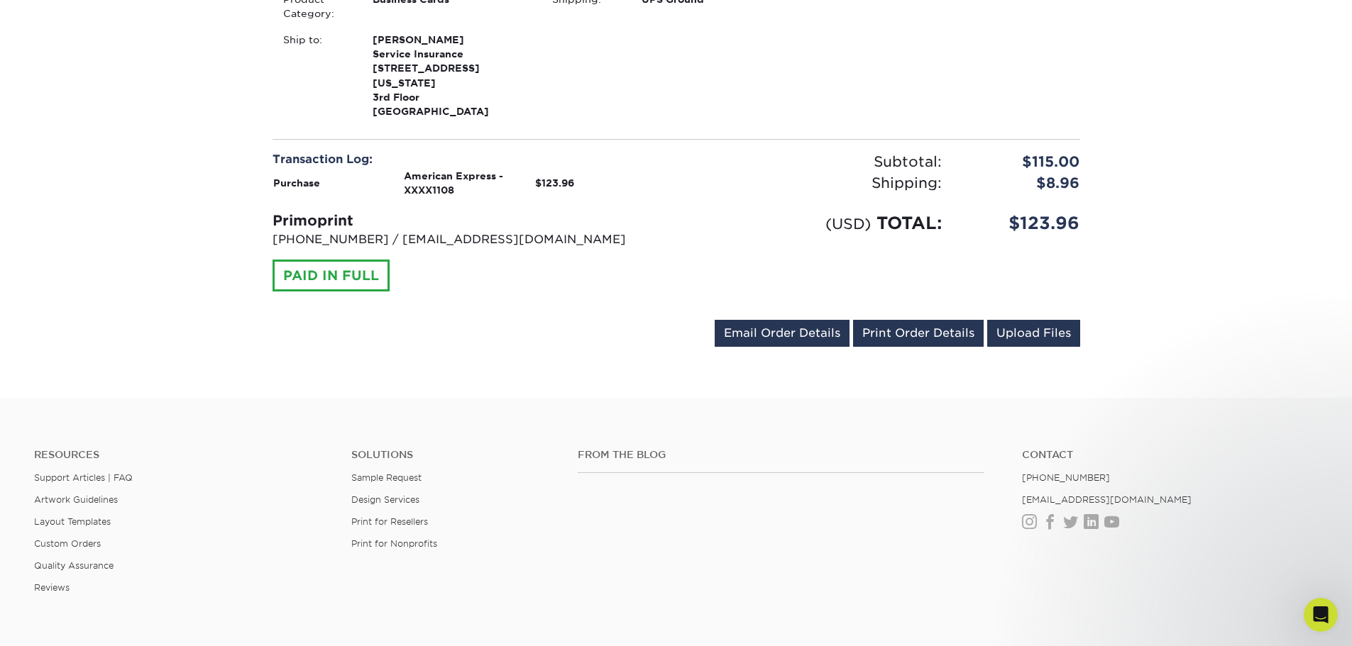
scroll to position [497, 0]
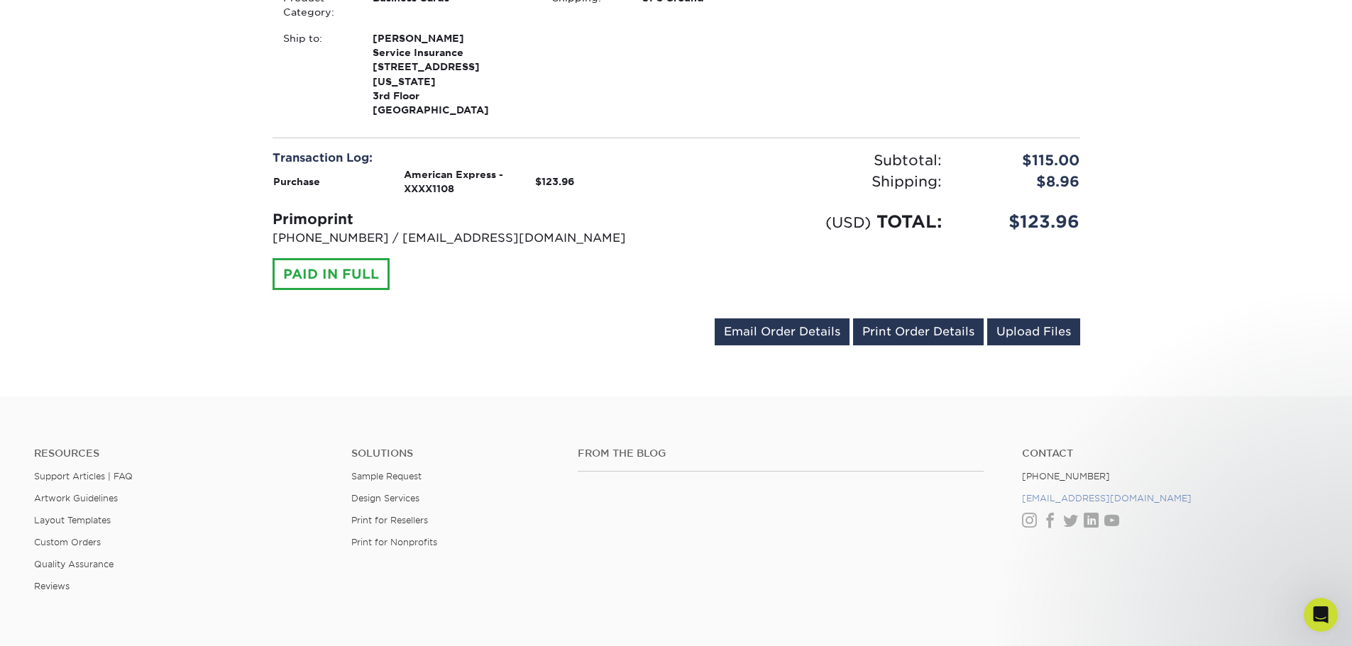
click at [1060, 493] on link "[EMAIL_ADDRESS][DOMAIN_NAME]" at bounding box center [1107, 498] width 170 height 11
